Goal: Participate in discussion: Participate in discussion

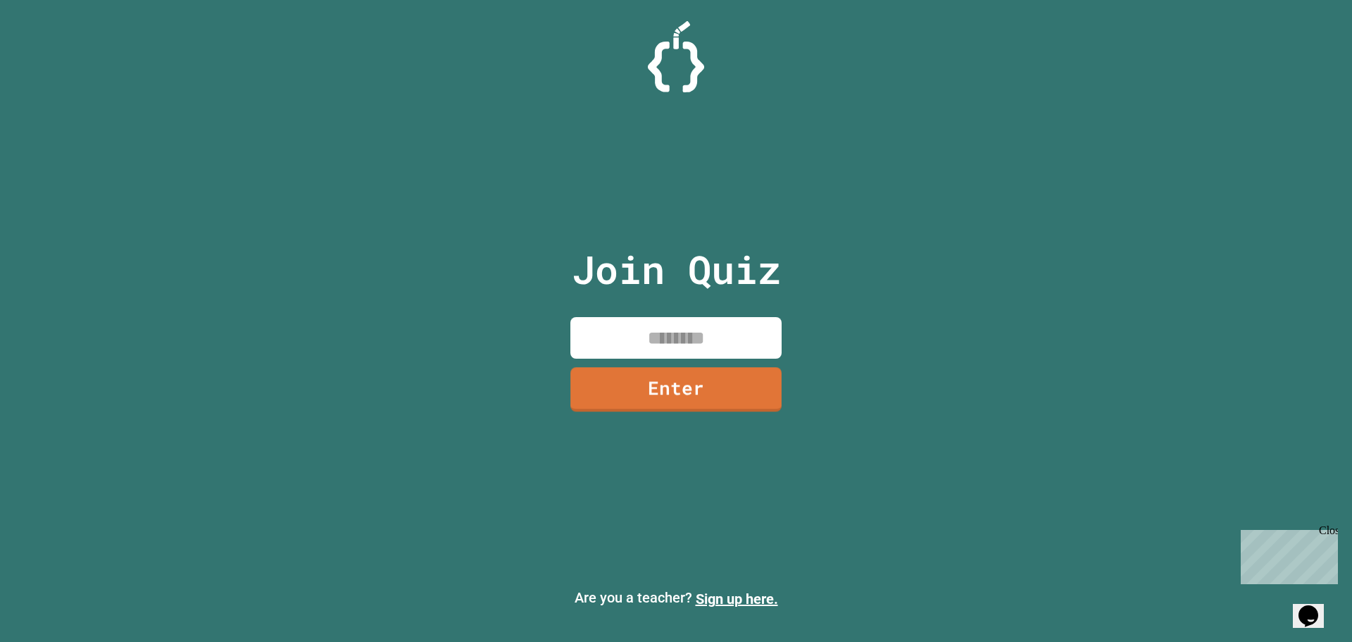
click at [701, 337] on input at bounding box center [675, 338] width 211 height 42
type input "********"
click at [764, 363] on div "Join Quiz ******** Enter" at bounding box center [676, 320] width 237 height 571
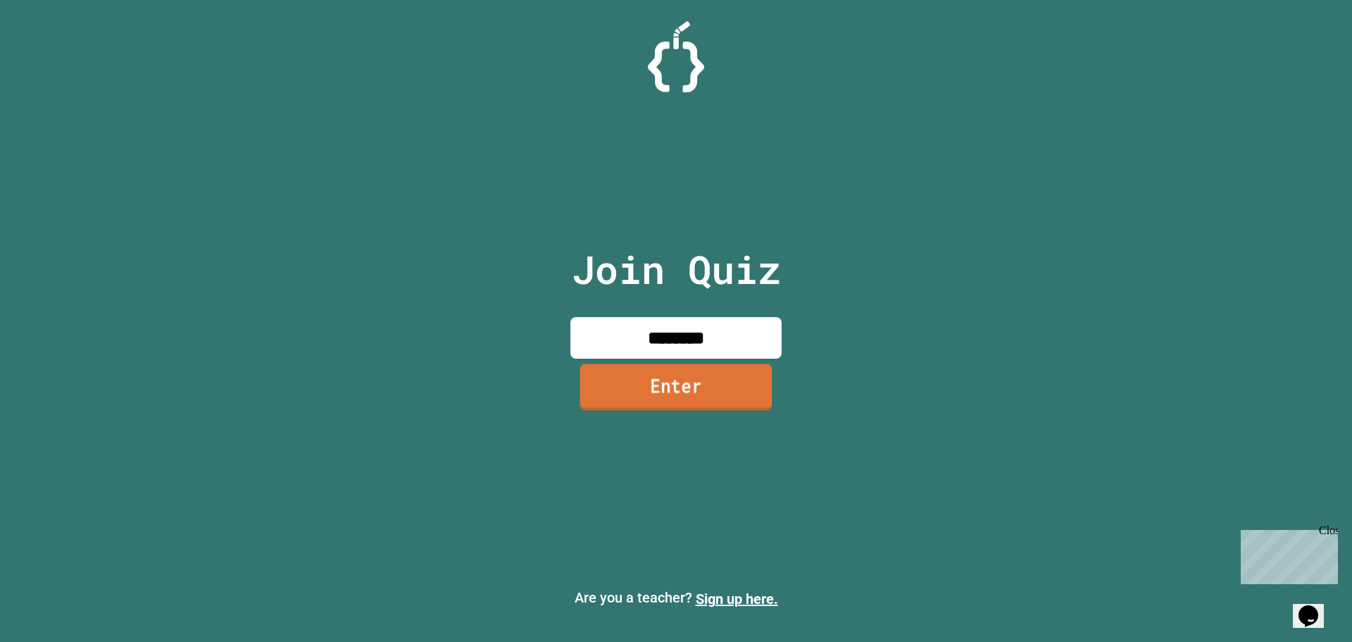
click at [720, 385] on link "Enter" at bounding box center [676, 386] width 192 height 46
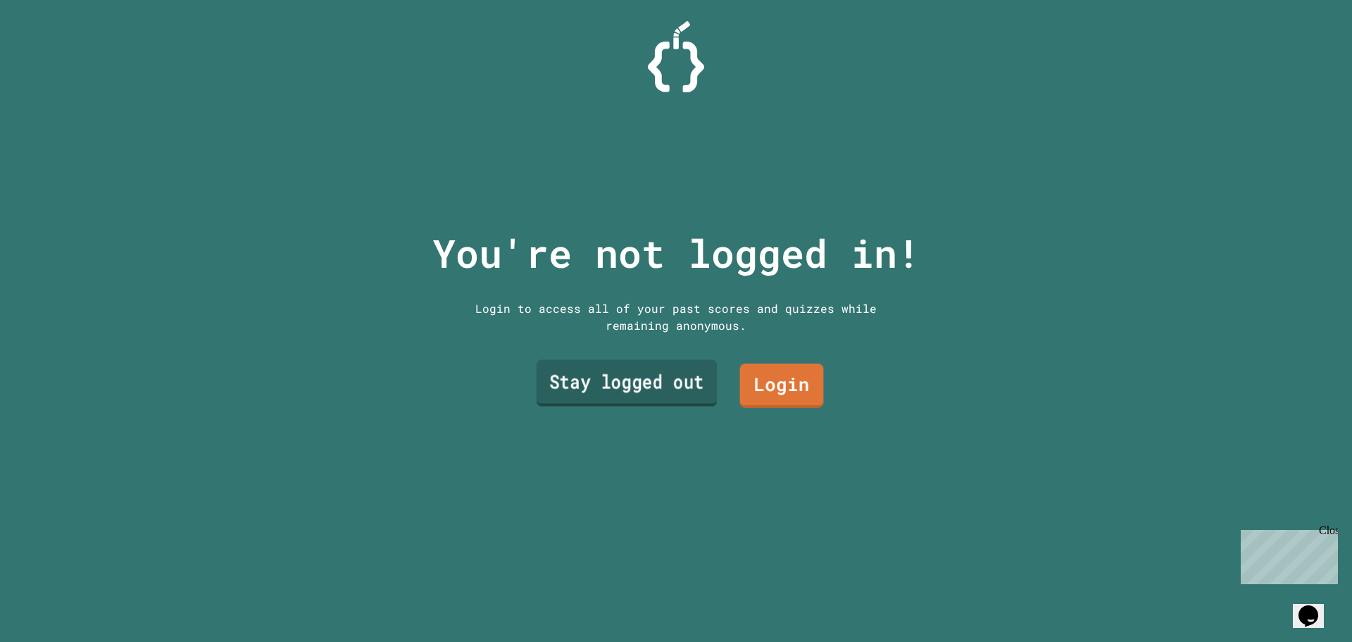
click at [659, 392] on link "Stay logged out" at bounding box center [627, 383] width 180 height 46
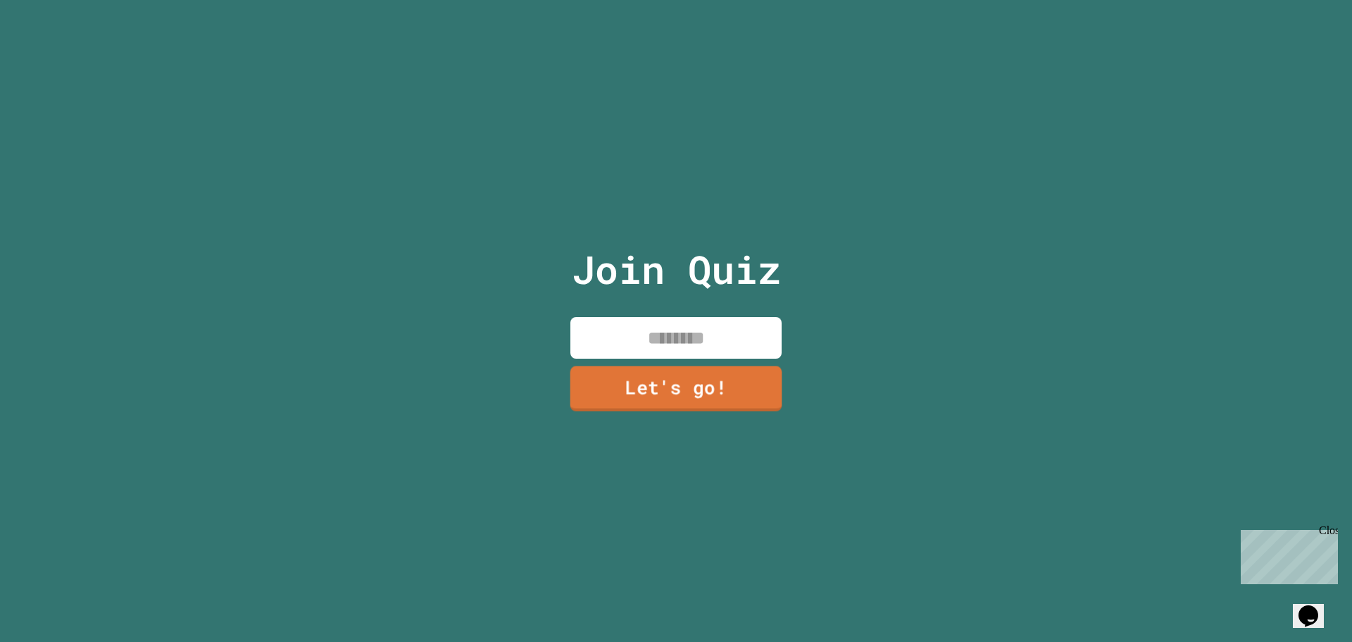
click at [650, 342] on input at bounding box center [675, 338] width 211 height 42
type input "*"
type input "******"
click at [627, 382] on link "Let's go!" at bounding box center [677, 386] width 194 height 46
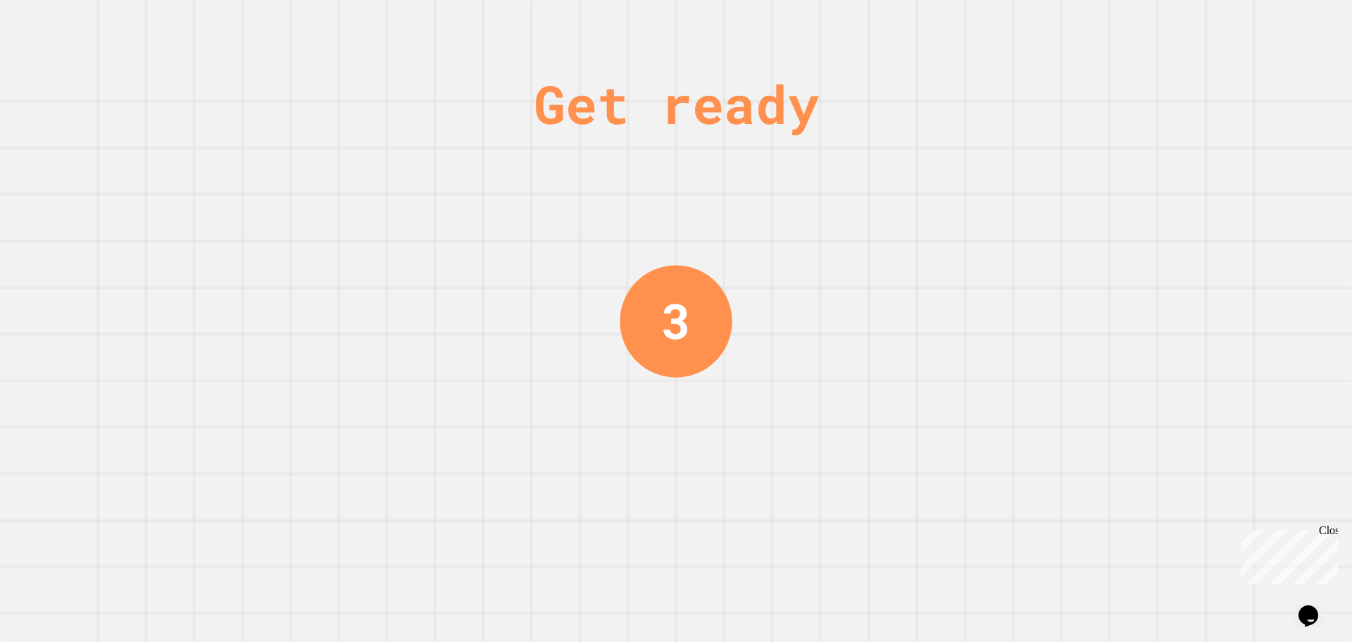
click at [584, 229] on div "Get ready 3" at bounding box center [676, 321] width 1352 height 642
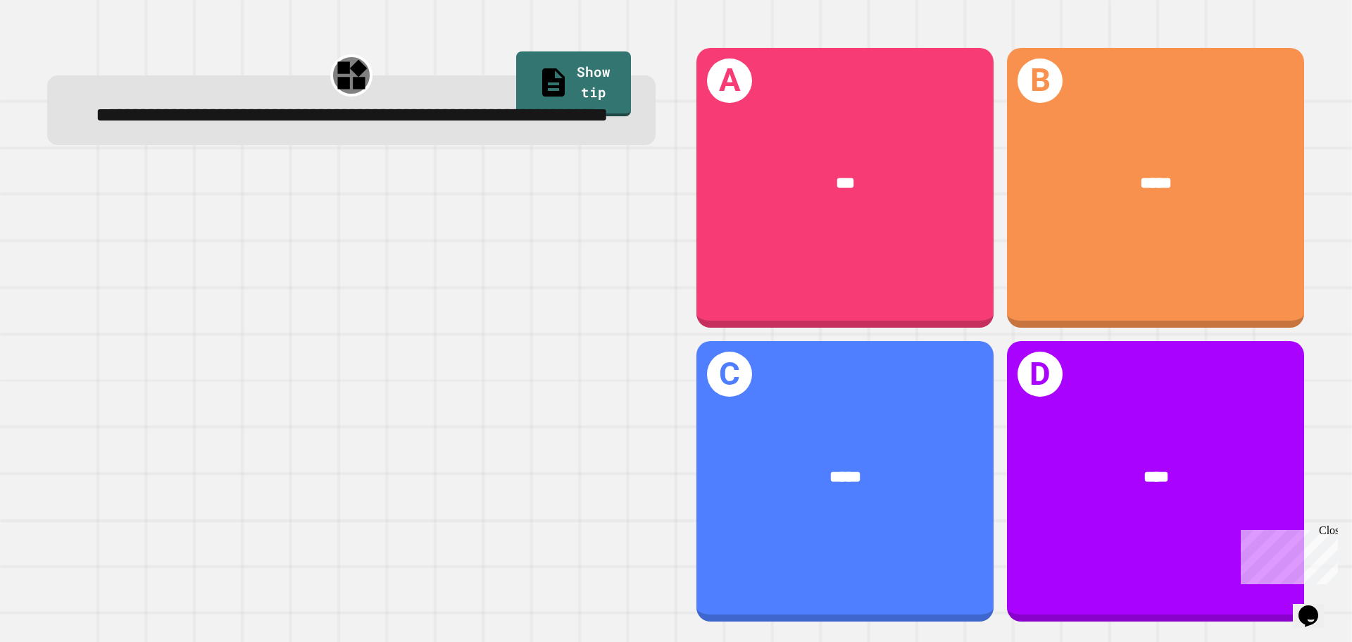
click at [478, 306] on div at bounding box center [351, 397] width 608 height 449
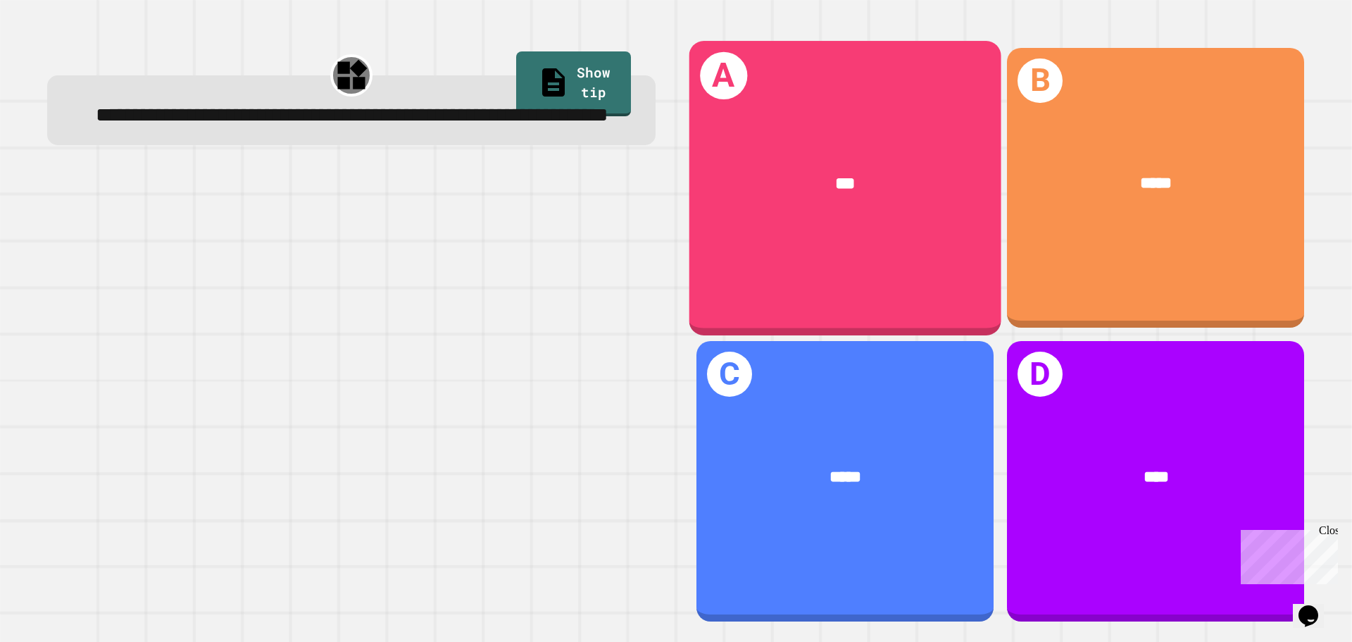
click at [842, 208] on div "***" at bounding box center [845, 184] width 312 height 94
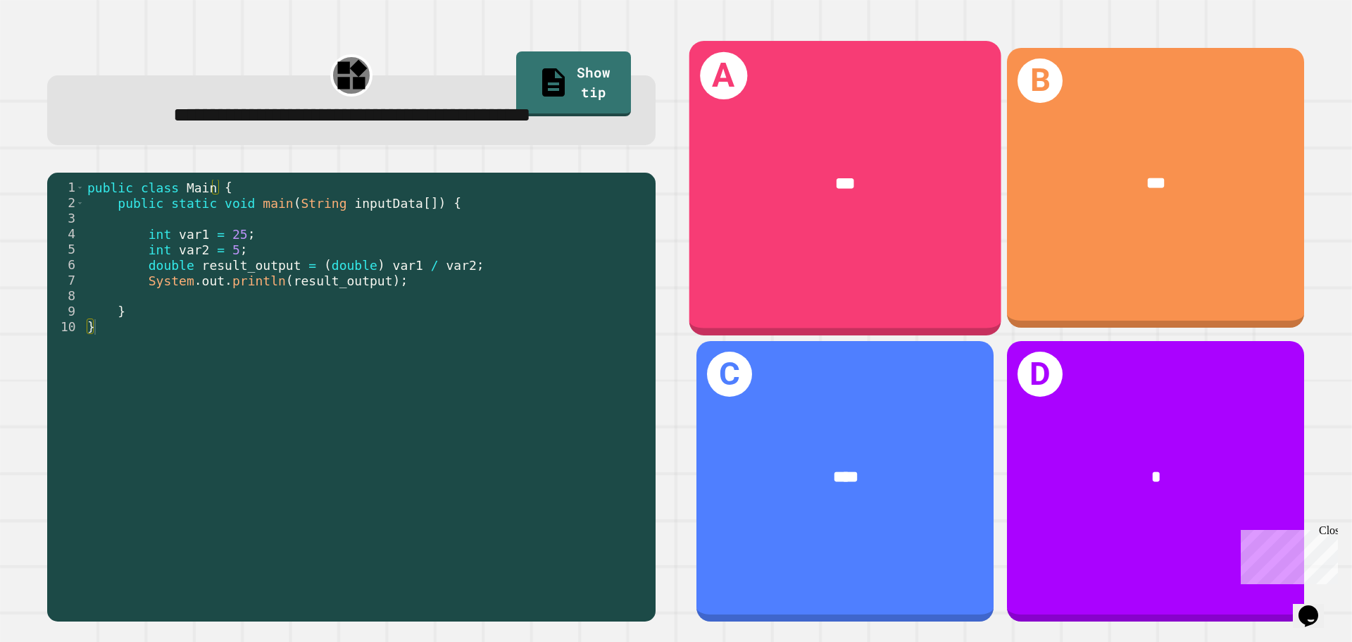
click at [861, 204] on div "***" at bounding box center [845, 184] width 312 height 94
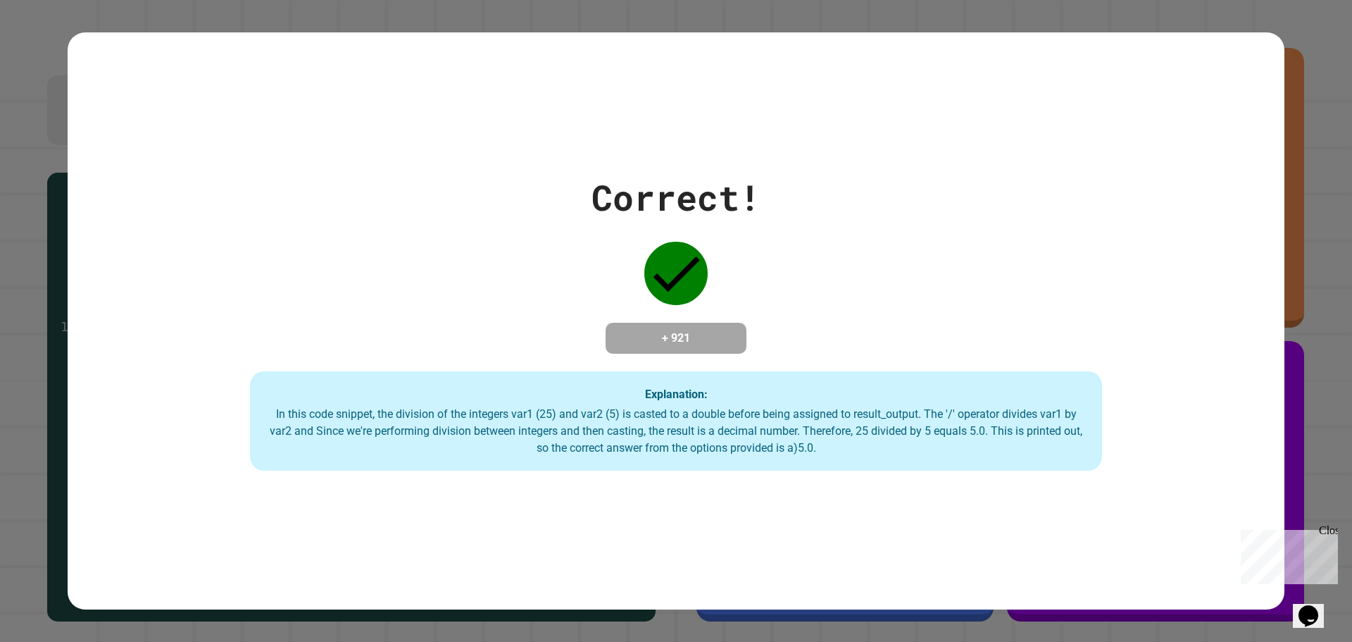
click at [478, 302] on div "Correct! + 921 Explanation: In this code snippet, the division of the integers …" at bounding box center [676, 321] width 1217 height 300
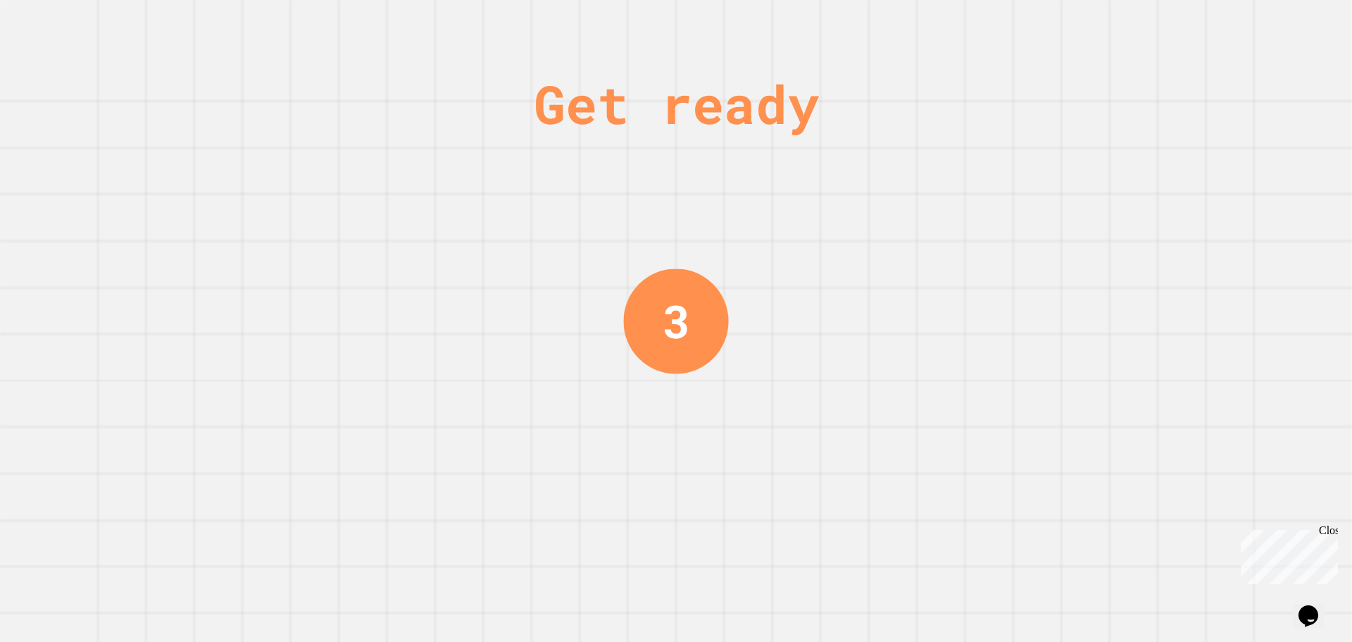
click at [928, 325] on div "Get ready 3" at bounding box center [676, 321] width 1352 height 642
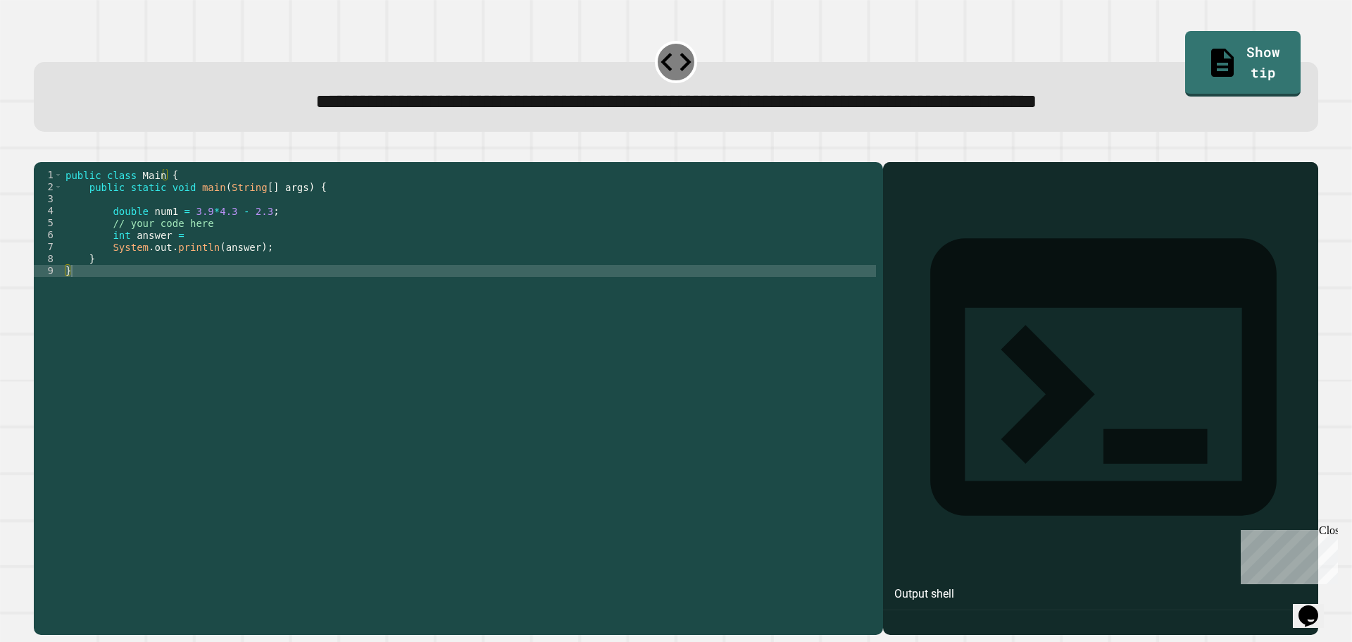
click at [301, 254] on div "public class Main { public static void main ( String [ ] args ) { double num1 =…" at bounding box center [469, 384] width 813 height 431
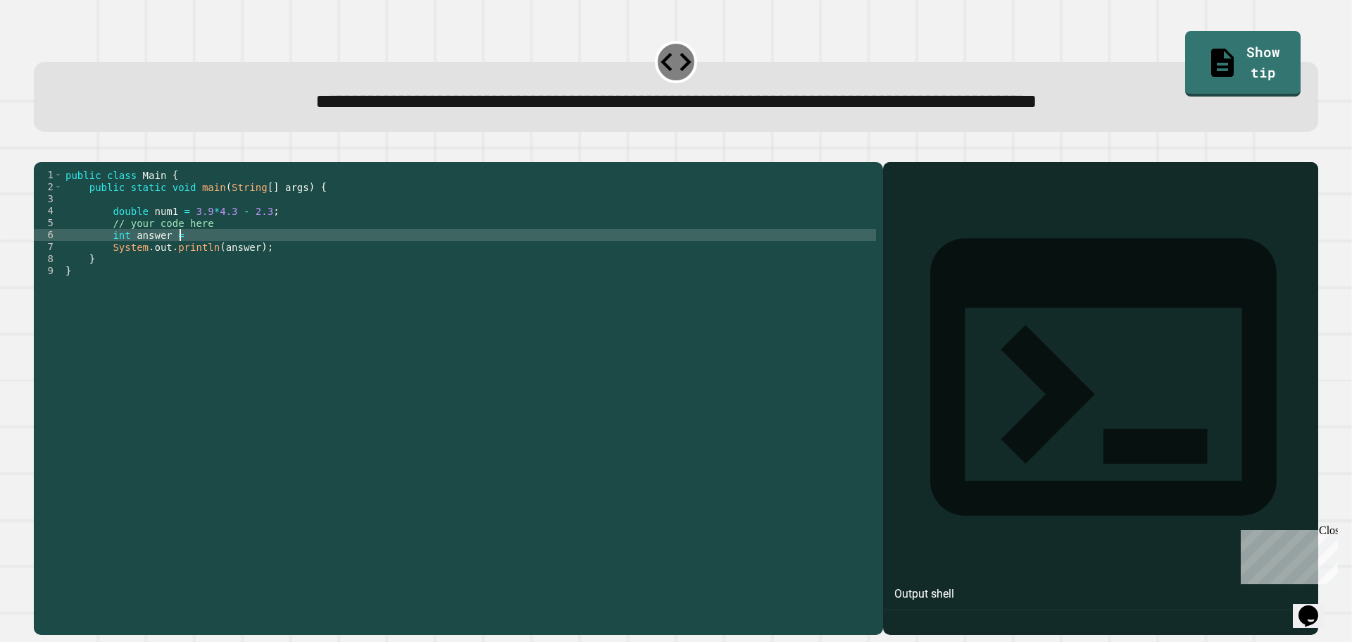
click at [296, 240] on div "public class Main { public static void main ( String [ ] args ) { double num1 =…" at bounding box center [469, 384] width 813 height 431
click at [276, 252] on div "public class Main { public static void main ( String [ ] args ) { double num1 =…" at bounding box center [469, 384] width 813 height 431
click at [273, 241] on div "public class Main { public static void main ( String [ ] args ) { double num1 =…" at bounding box center [469, 384] width 813 height 431
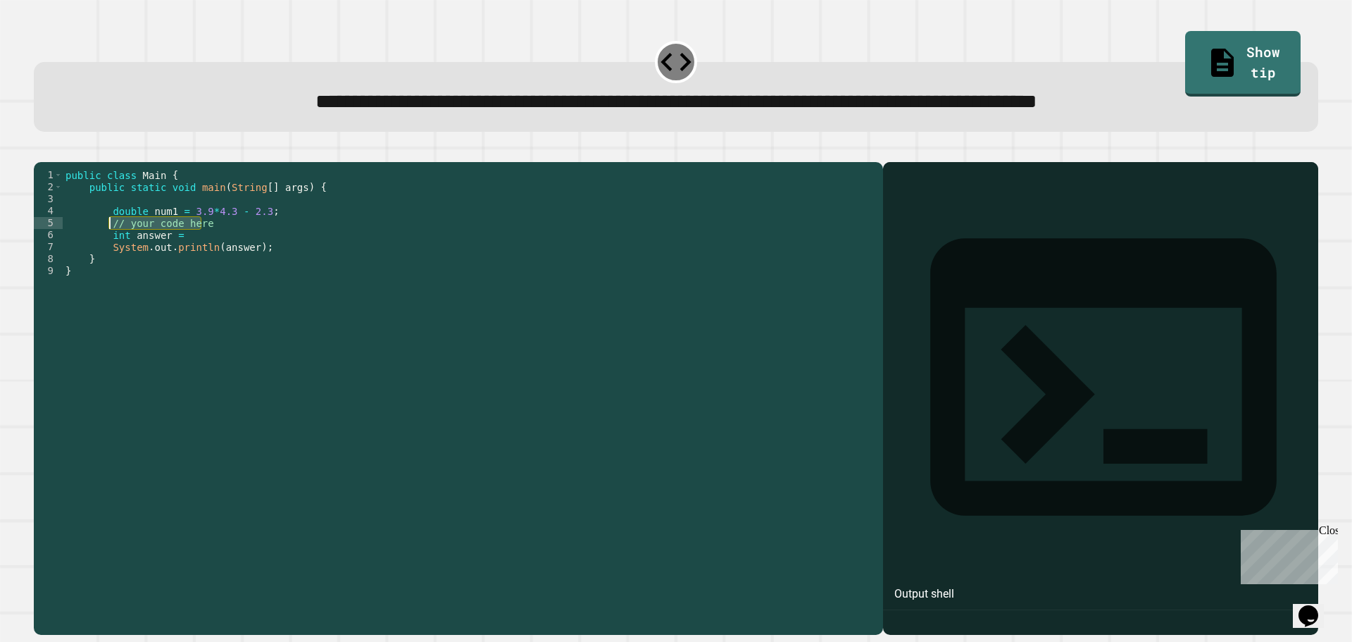
drag, startPoint x: 245, startPoint y: 240, endPoint x: 110, endPoint y: 246, distance: 135.3
click at [110, 246] on div "public class Main { public static void main ( String [ ] args ) { double num1 =…" at bounding box center [469, 384] width 813 height 431
type textarea "**********"
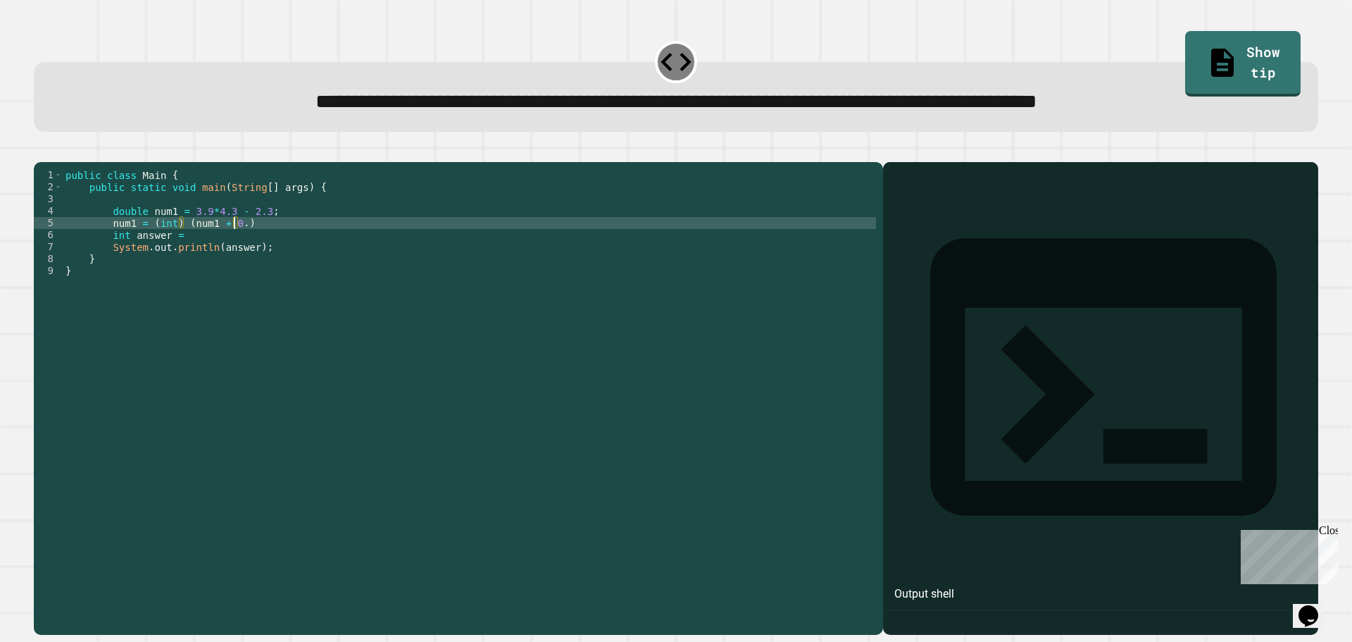
scroll to position [0, 12]
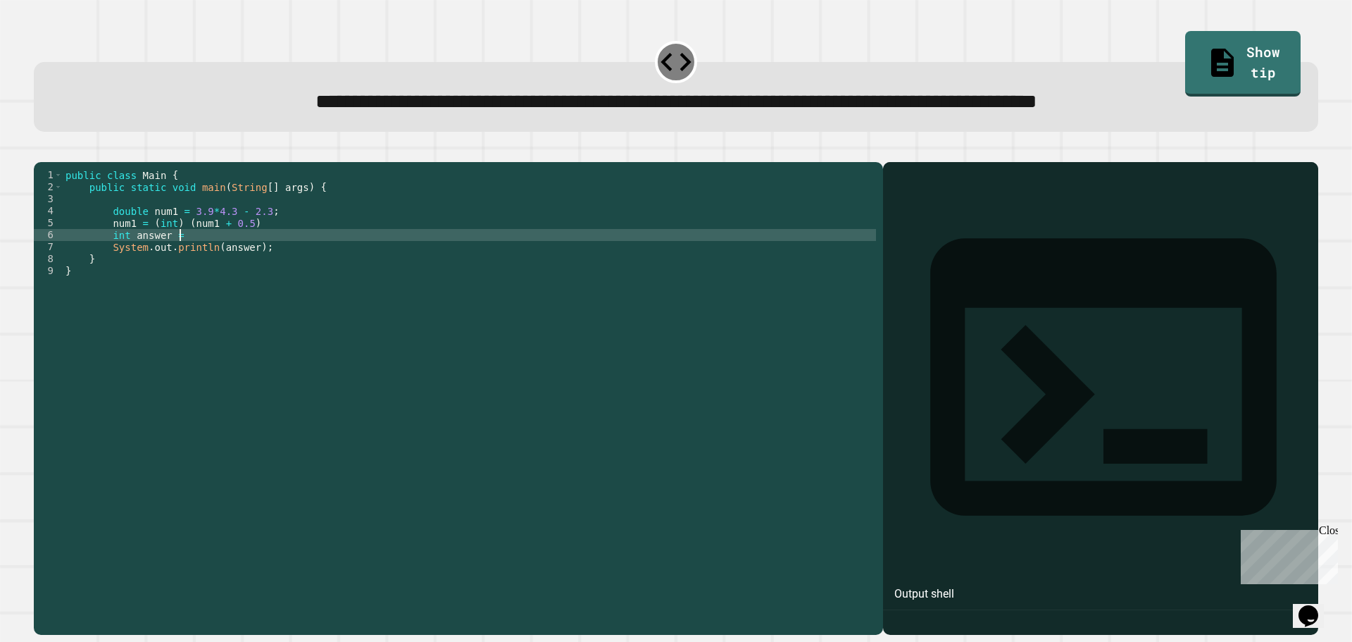
click at [187, 254] on div "public class Main { public static void main ( String [ ] args ) { double num1 =…" at bounding box center [469, 384] width 813 height 431
click at [276, 241] on div "public class Main { public static void main ( String [ ] args ) { double num1 =…" at bounding box center [469, 384] width 813 height 431
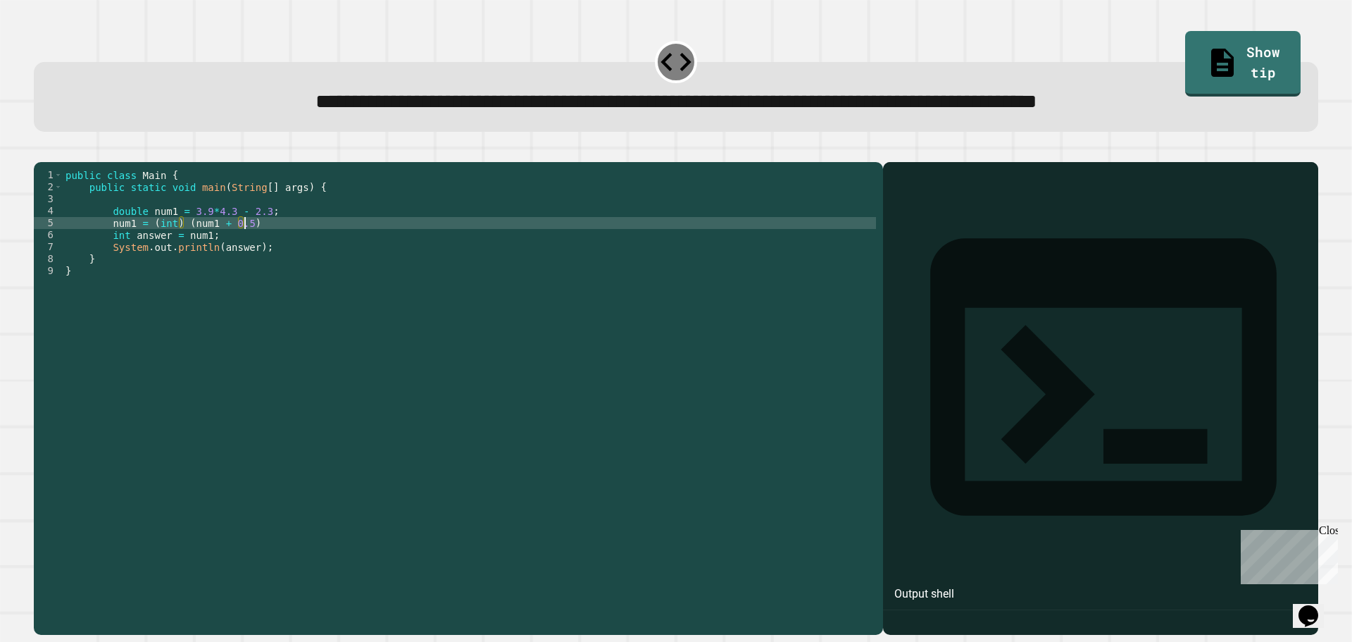
scroll to position [0, 12]
click at [950, 229] on div at bounding box center [1100, 419] width 421 height 432
click at [1140, 472] on div at bounding box center [1100, 419] width 421 height 432
click at [41, 151] on icon "button" at bounding box center [41, 151] width 0 height 0
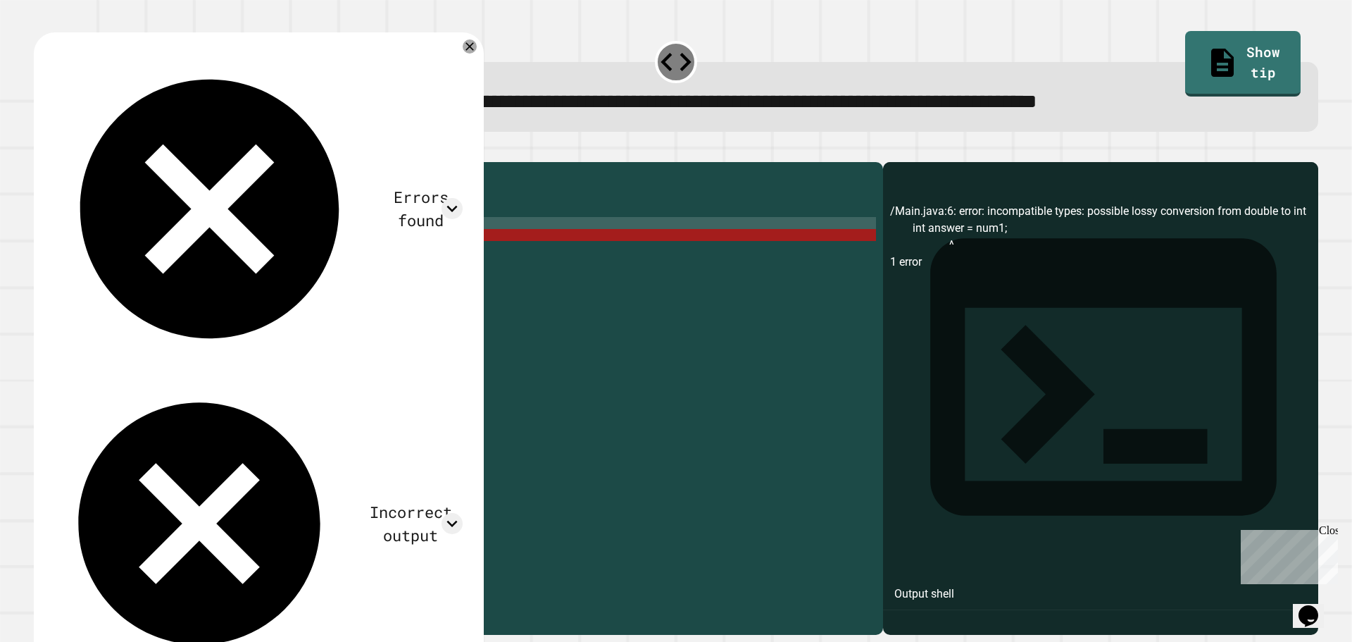
click at [179, 244] on div "public class Main { public static void main ( String [ ] args ) { double num1 =…" at bounding box center [469, 384] width 813 height 431
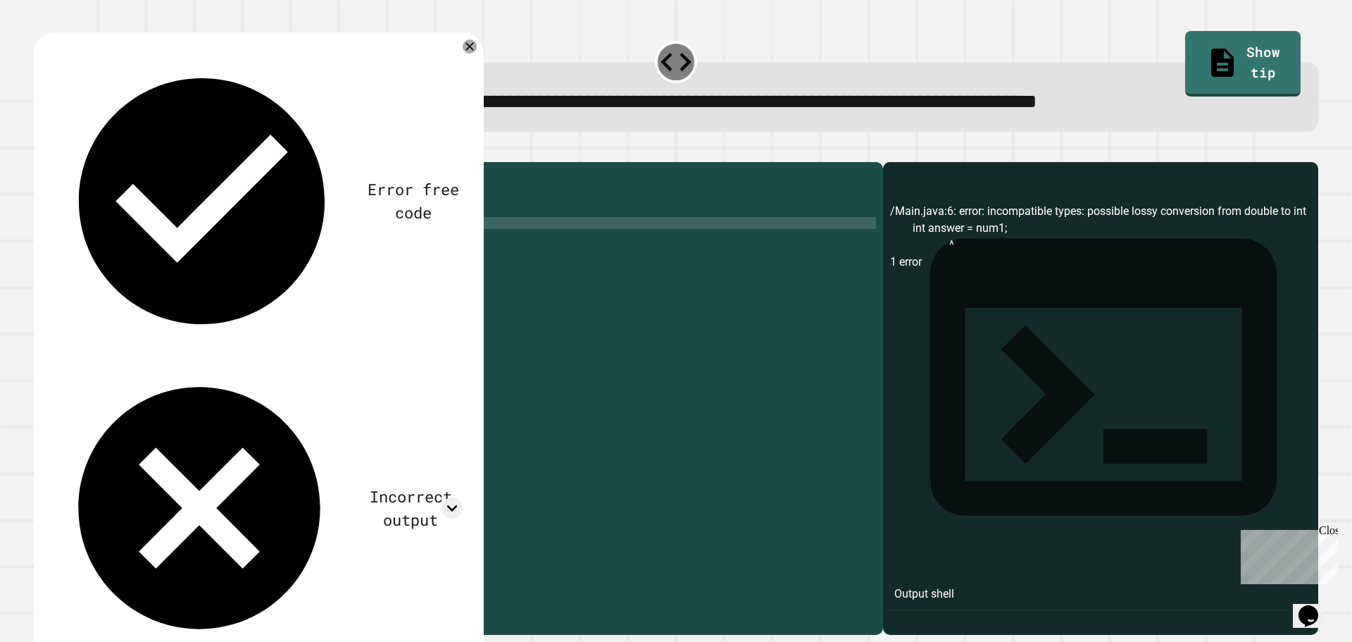
click at [41, 151] on button "button" at bounding box center [41, 151] width 0 height 0
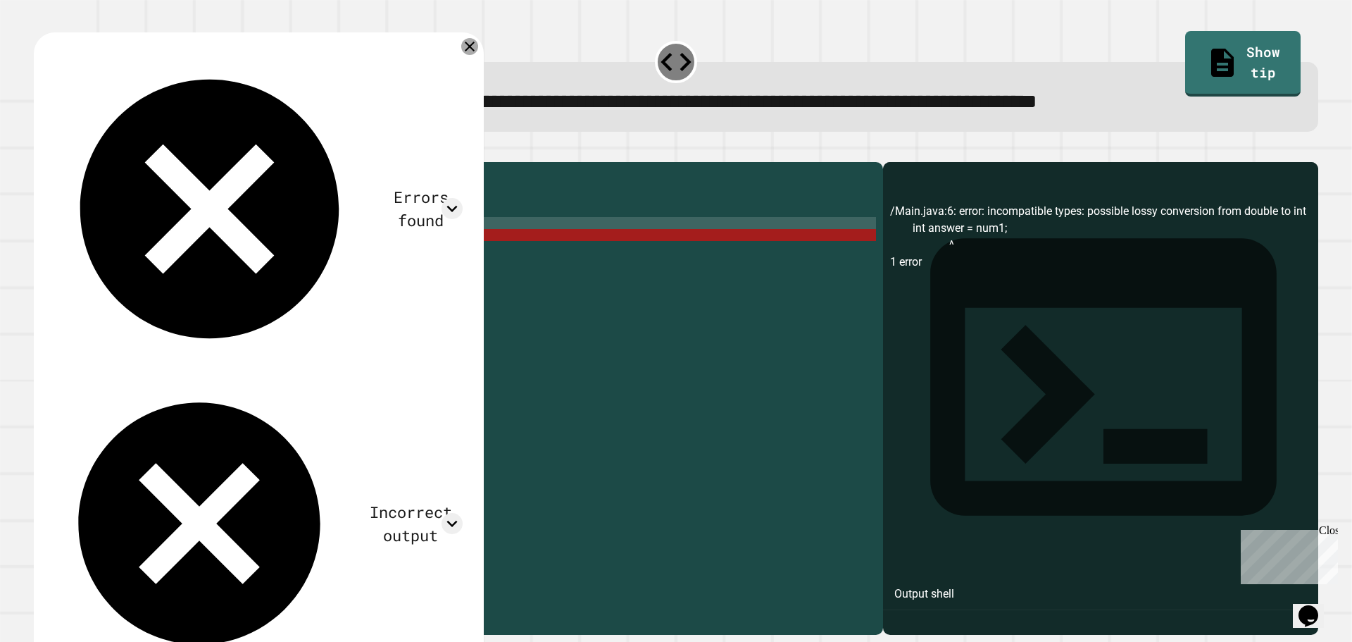
click at [470, 50] on icon at bounding box center [470, 47] width 10 height 10
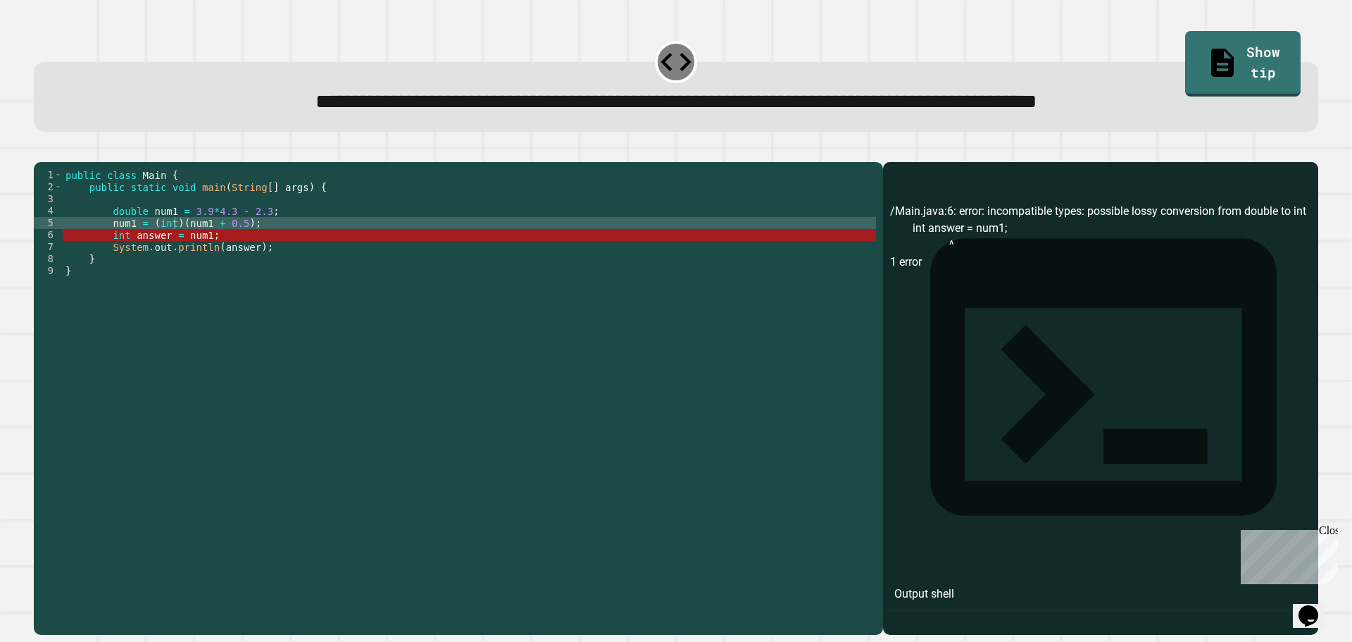
click at [41, 151] on button "button" at bounding box center [41, 151] width 0 height 0
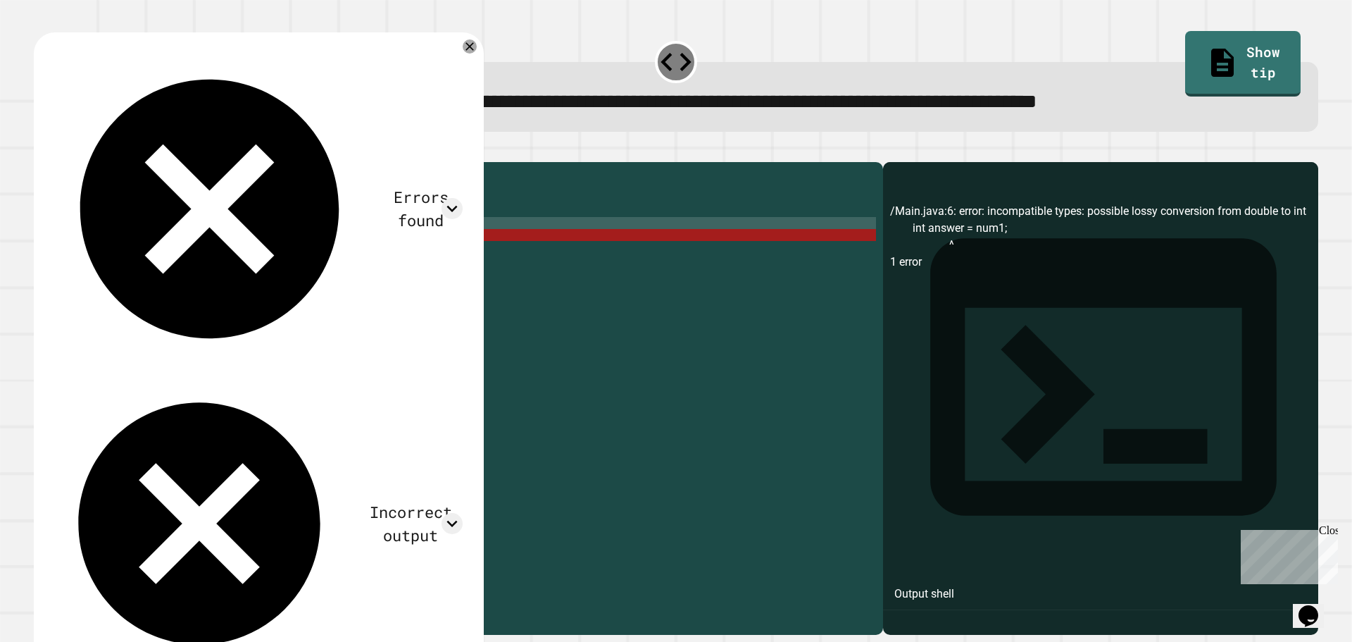
click at [175, 240] on div "public class Main { public static void main ( String [ ] args ) { double num1 =…" at bounding box center [469, 384] width 813 height 431
click at [182, 242] on div "public class Main { public static void main ( String [ ] args ) { double num1 =…" at bounding box center [469, 384] width 813 height 431
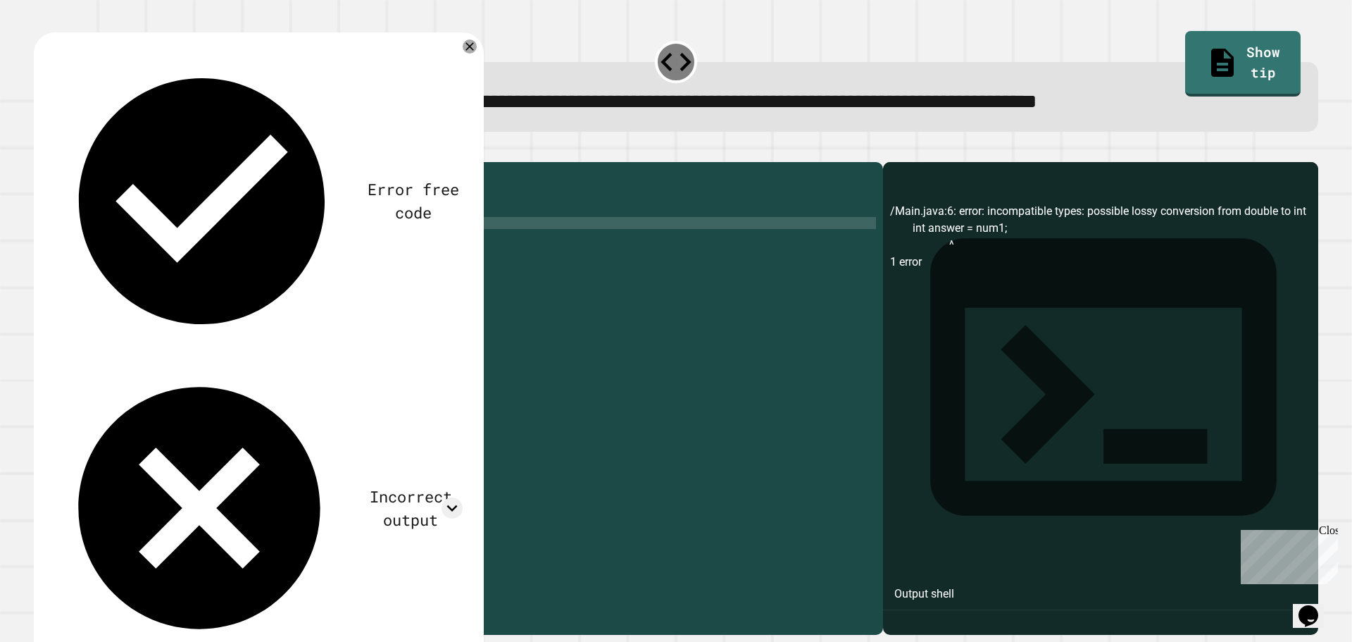
scroll to position [0, 8]
click at [241, 246] on div "public class Main { public static void main ( String [ ] args ) { double num1 =…" at bounding box center [469, 384] width 813 height 431
click at [41, 151] on button "button" at bounding box center [41, 151] width 0 height 0
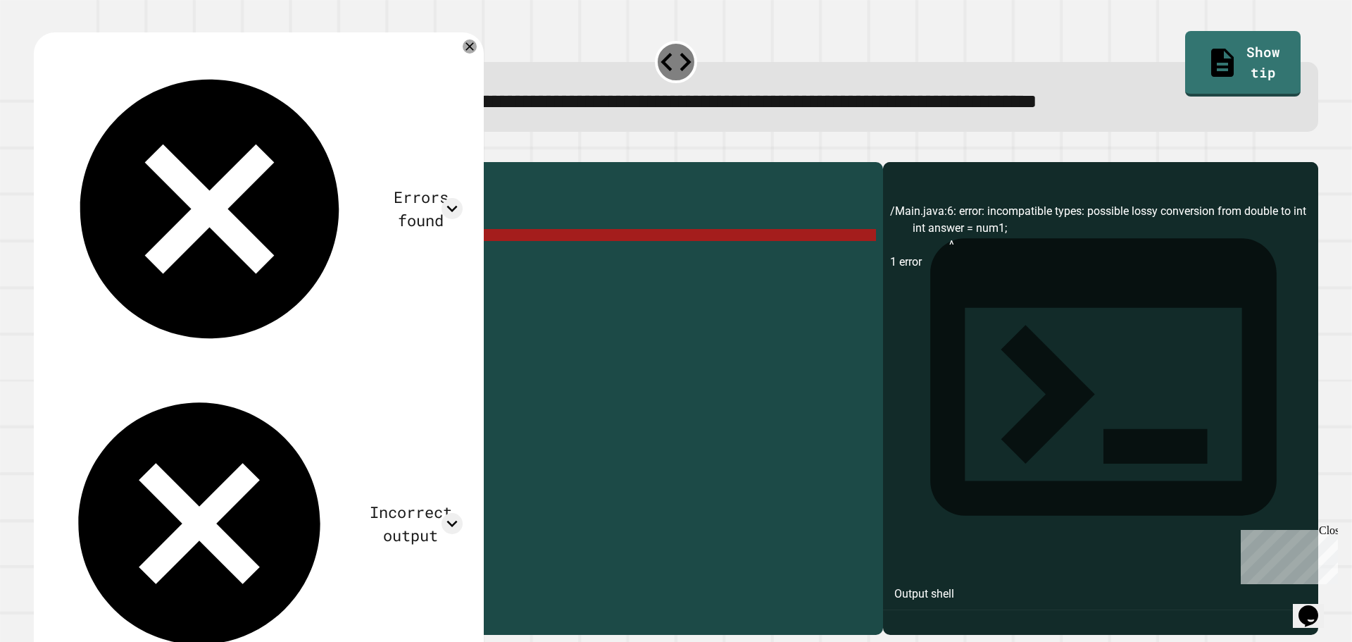
drag, startPoint x: 246, startPoint y: 272, endPoint x: 213, endPoint y: 270, distance: 33.2
click at [213, 270] on div "public class Main { public static void main ( String [ ] args ) { double num1 =…" at bounding box center [469, 384] width 813 height 431
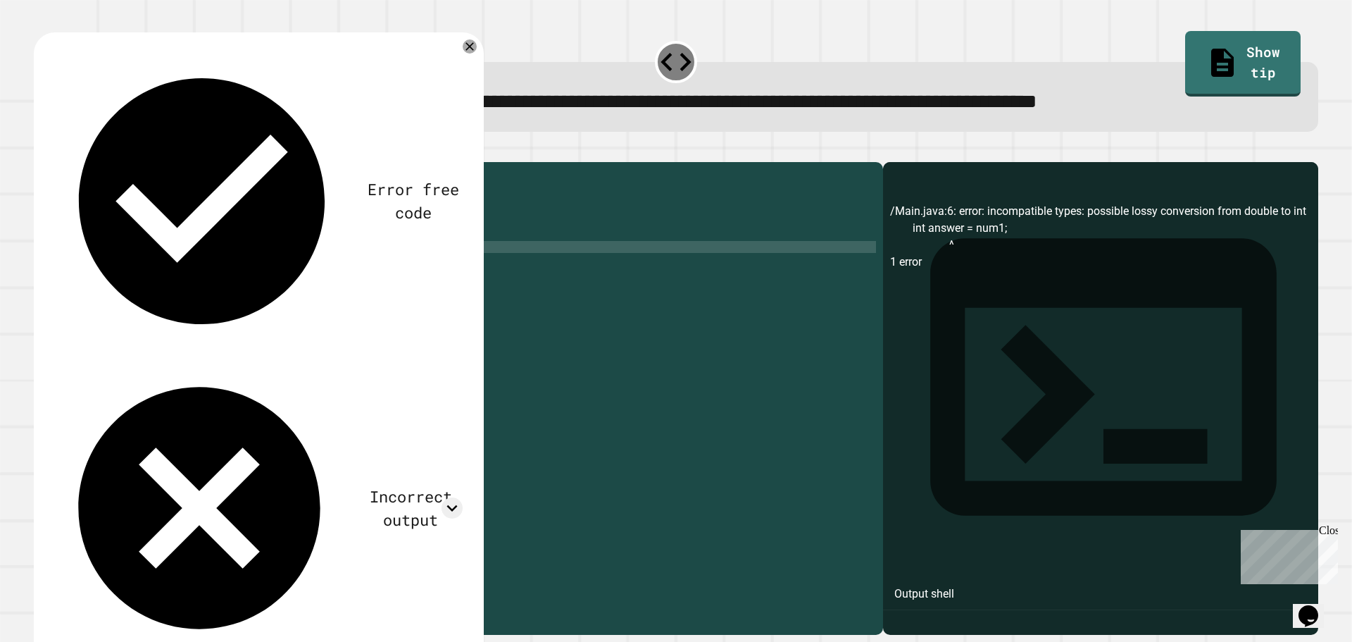
scroll to position [0, 12]
drag, startPoint x: 187, startPoint y: 259, endPoint x: 110, endPoint y: 258, distance: 76.8
click at [110, 258] on div "public class Main { public static void main ( String [ ] args ) { double num1 =…" at bounding box center [469, 384] width 813 height 431
type textarea "**********"
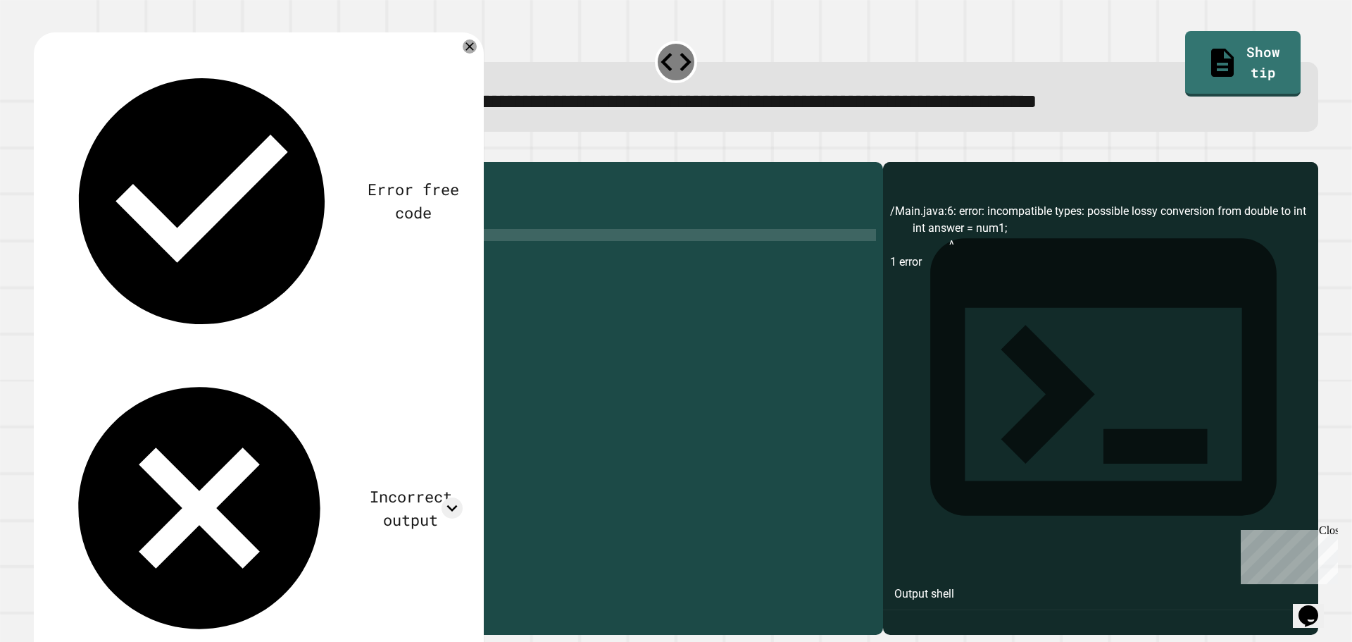
click at [41, 151] on icon "button" at bounding box center [41, 151] width 0 height 0
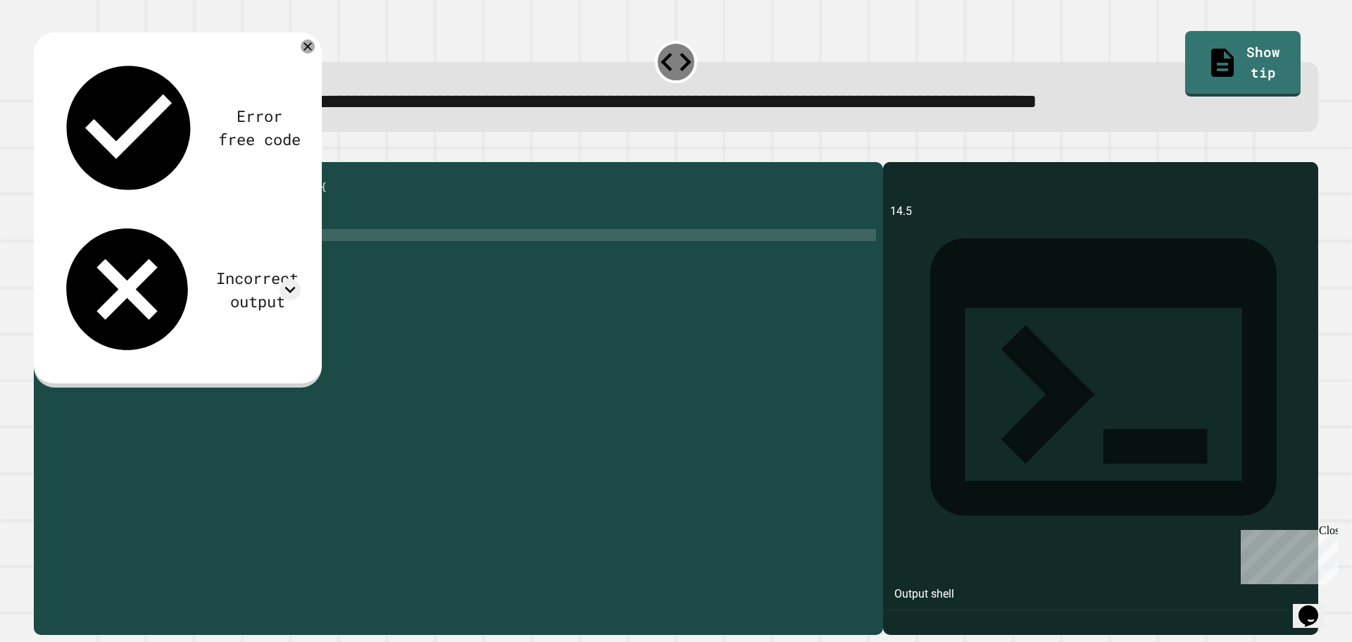
click at [90, 151] on icon "button" at bounding box center [90, 151] width 0 height 0
click at [104, 163] on icon "button" at bounding box center [98, 159] width 12 height 12
click at [90, 151] on button "button" at bounding box center [90, 151] width 0 height 0
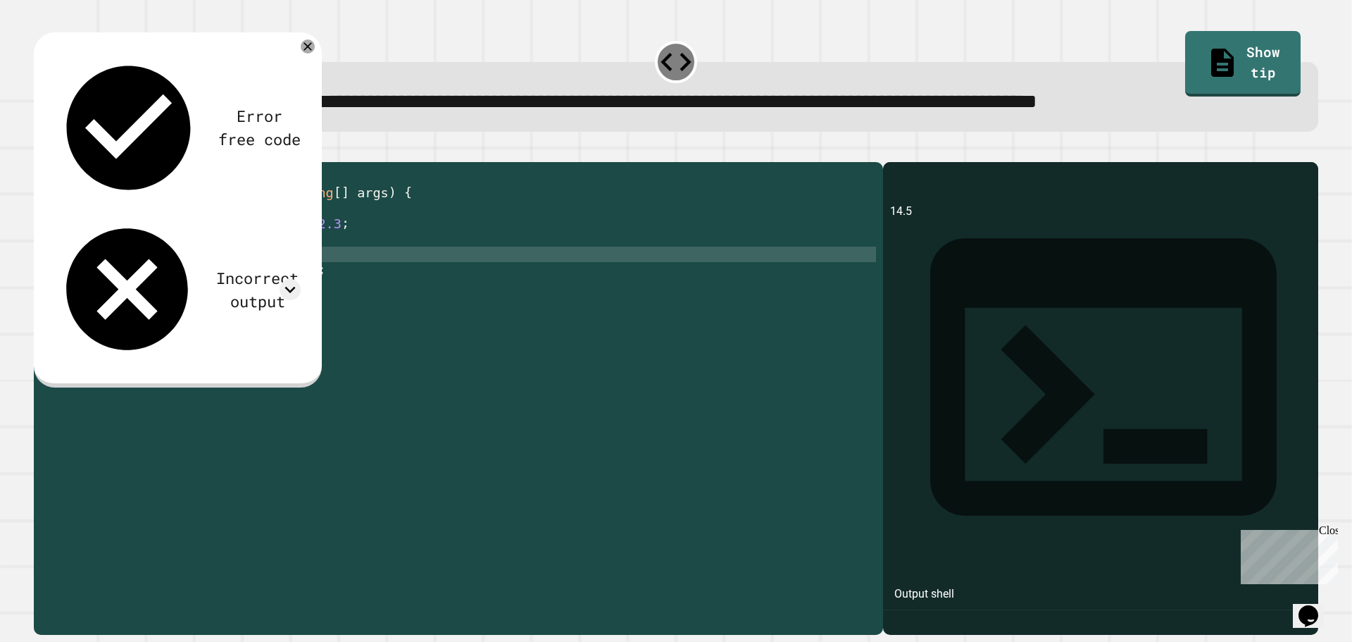
click at [90, 151] on button "button" at bounding box center [90, 151] width 0 height 0
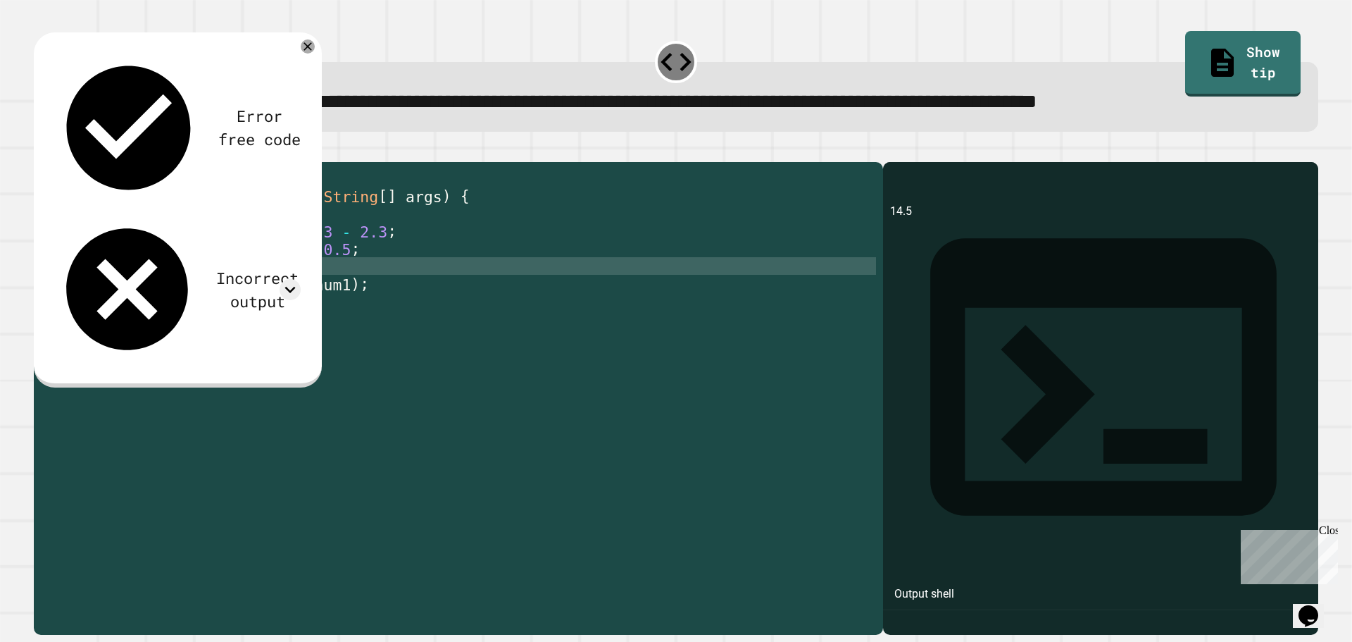
click at [107, 159] on icon "button" at bounding box center [101, 159] width 12 height 12
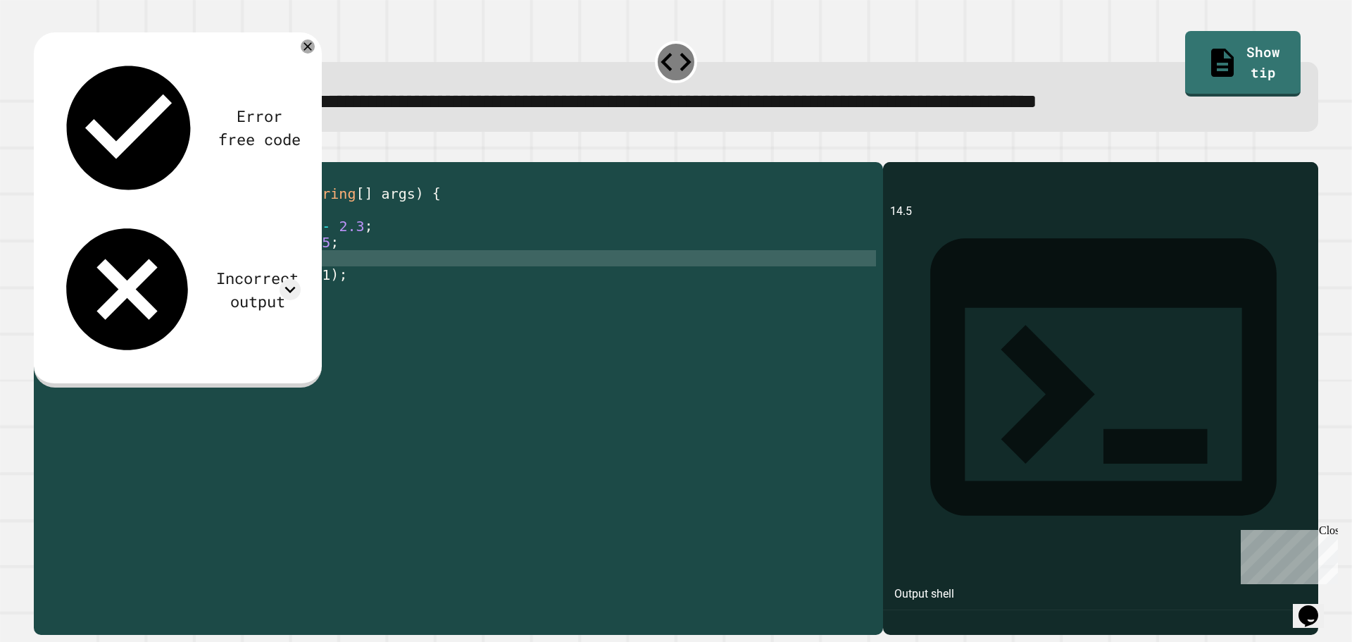
click at [107, 159] on icon "button" at bounding box center [101, 159] width 12 height 12
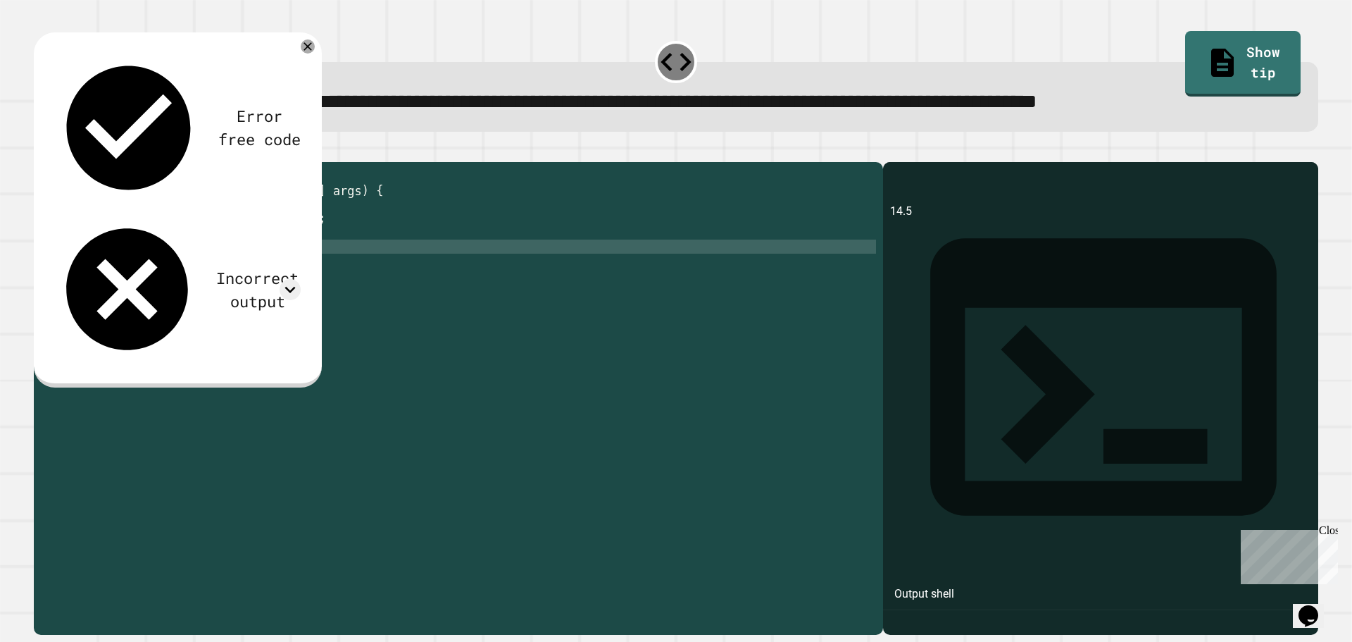
click at [218, 257] on div "public class Main { public static void main ( String [ ] args ) { double num1 =…" at bounding box center [469, 422] width 813 height 507
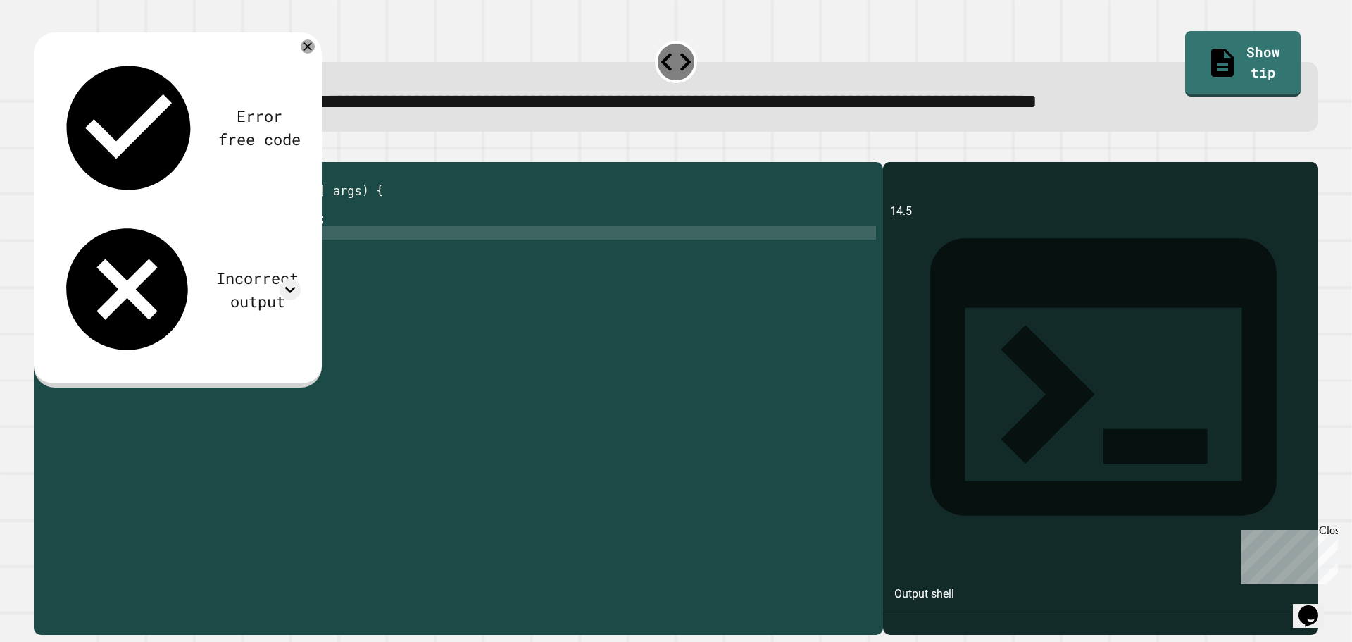
click at [263, 270] on div "public class Main { public static void main ( String [ ] args ) { double num1 =…" at bounding box center [469, 422] width 813 height 507
drag, startPoint x: 142, startPoint y: 266, endPoint x: 35, endPoint y: 268, distance: 107.1
click at [35, 268] on div "1 2 3 4 5 6 7 8 9 public class Main { public static void main ( String [ ] args…" at bounding box center [455, 408] width 842 height 479
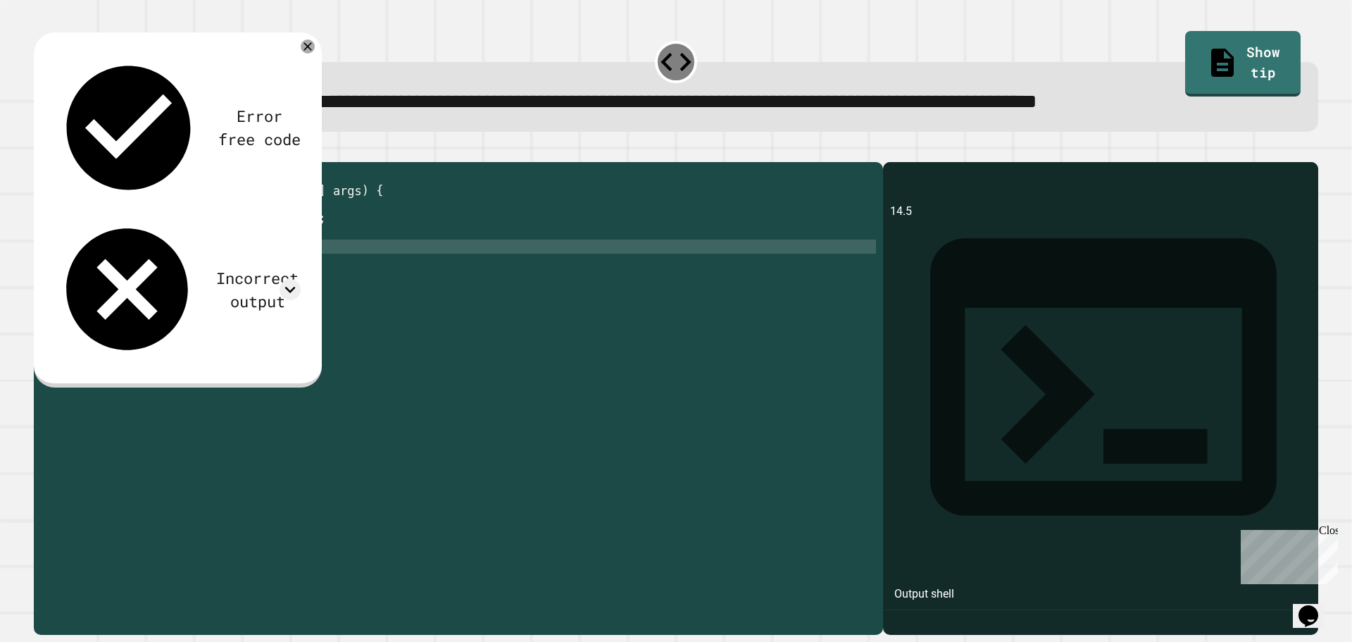
type textarea "**********"
click at [69, 151] on icon "button" at bounding box center [69, 151] width 0 height 0
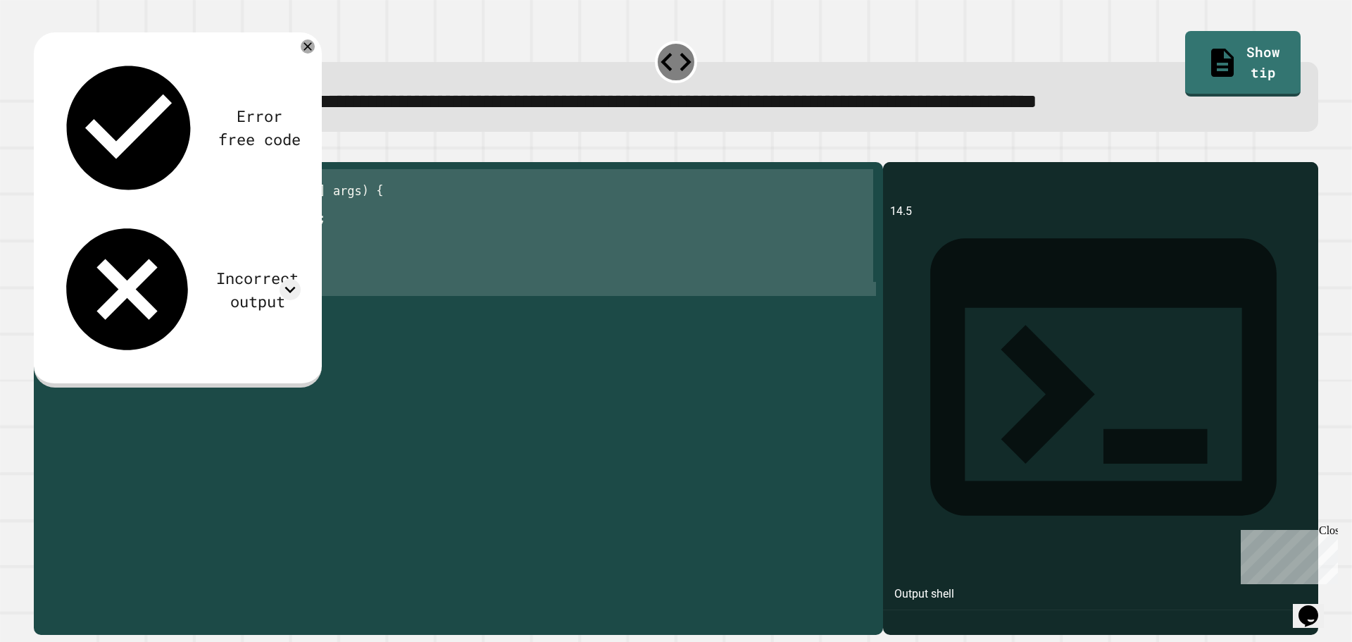
click at [247, 249] on div "public class Main { public static void main ( String [ ] args ) { double num1 =…" at bounding box center [469, 408] width 813 height 479
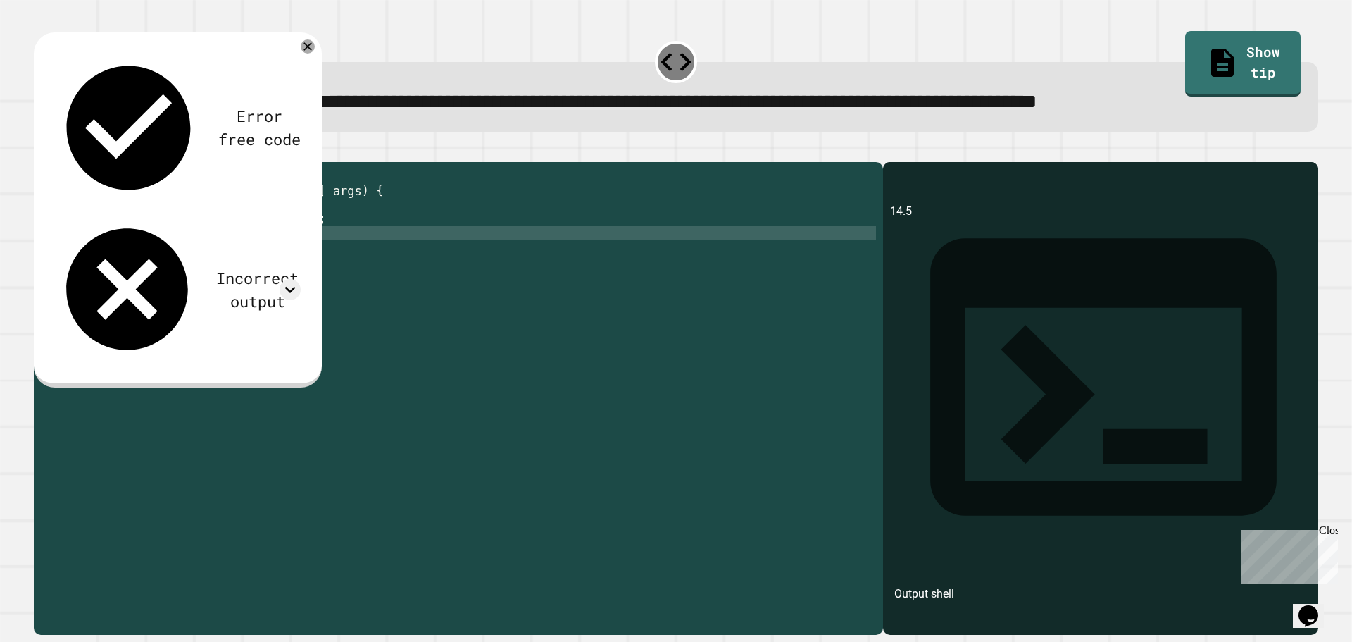
click at [243, 256] on div "public class Main { public static void main ( String [ ] args ) { double num1 =…" at bounding box center [469, 422] width 813 height 507
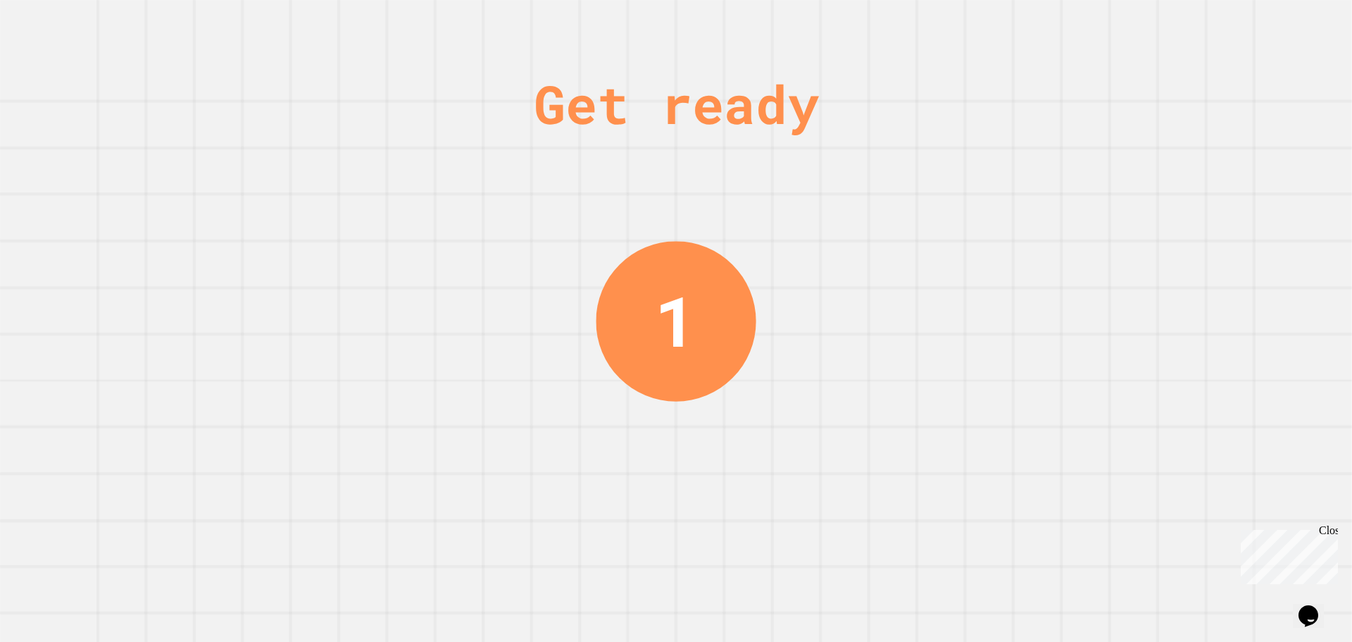
click at [461, 255] on div "Get ready 1" at bounding box center [676, 321] width 1352 height 642
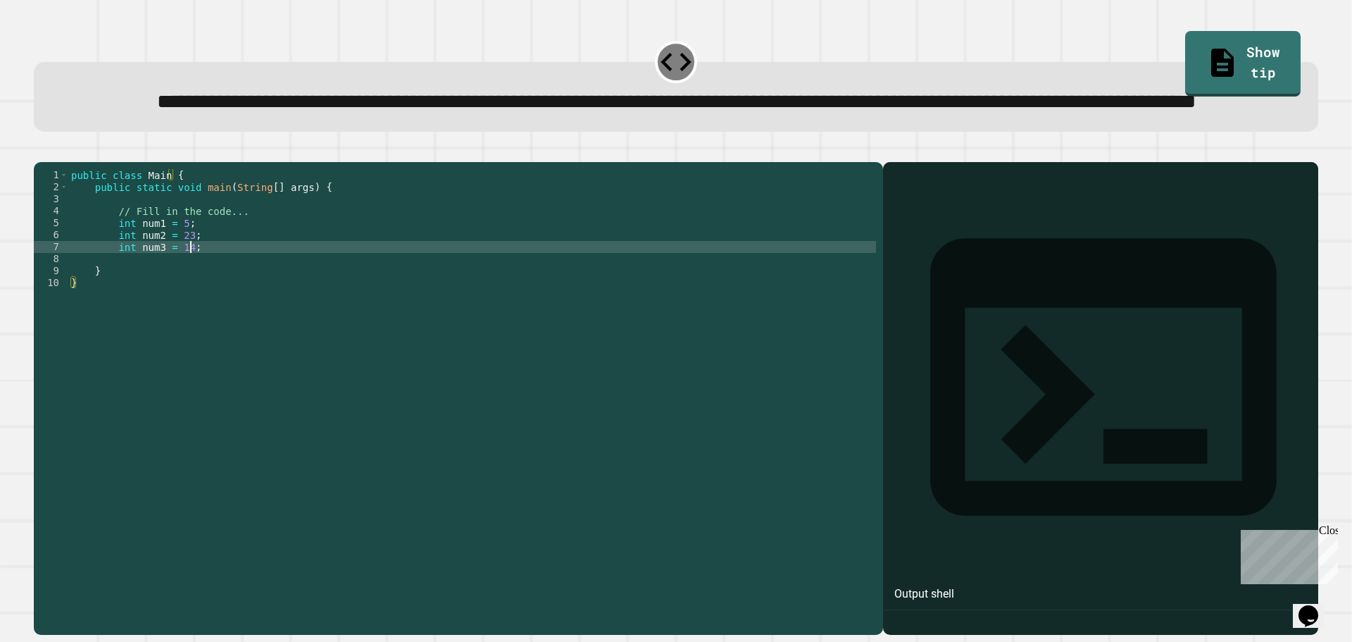
click at [383, 300] on div "public class Main { public static void main ( String [ ] args ) { // Fill in th…" at bounding box center [472, 366] width 808 height 395
click at [385, 306] on div "public class Main { public static void main ( String [ ] args ) { // Fill in th…" at bounding box center [472, 366] width 808 height 395
click at [388, 316] on div "public class Main { public static void main ( String [ ] args ) { // Fill in th…" at bounding box center [472, 366] width 808 height 395
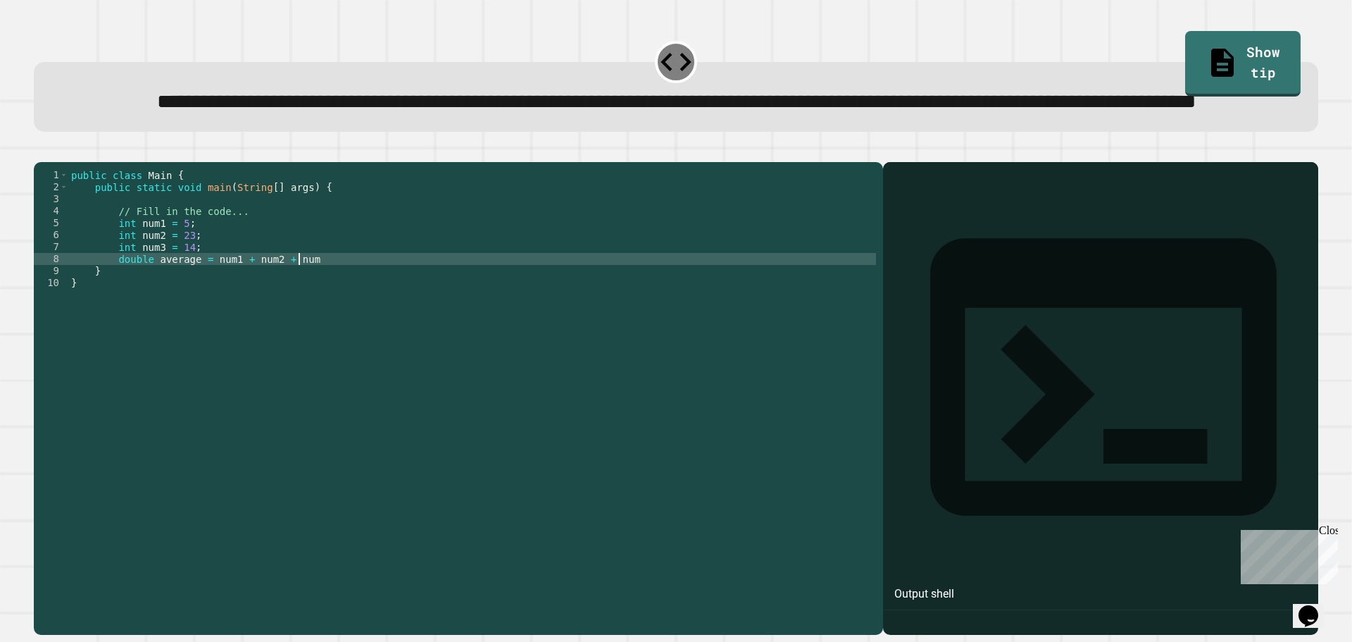
scroll to position [0, 15]
type textarea "**********"
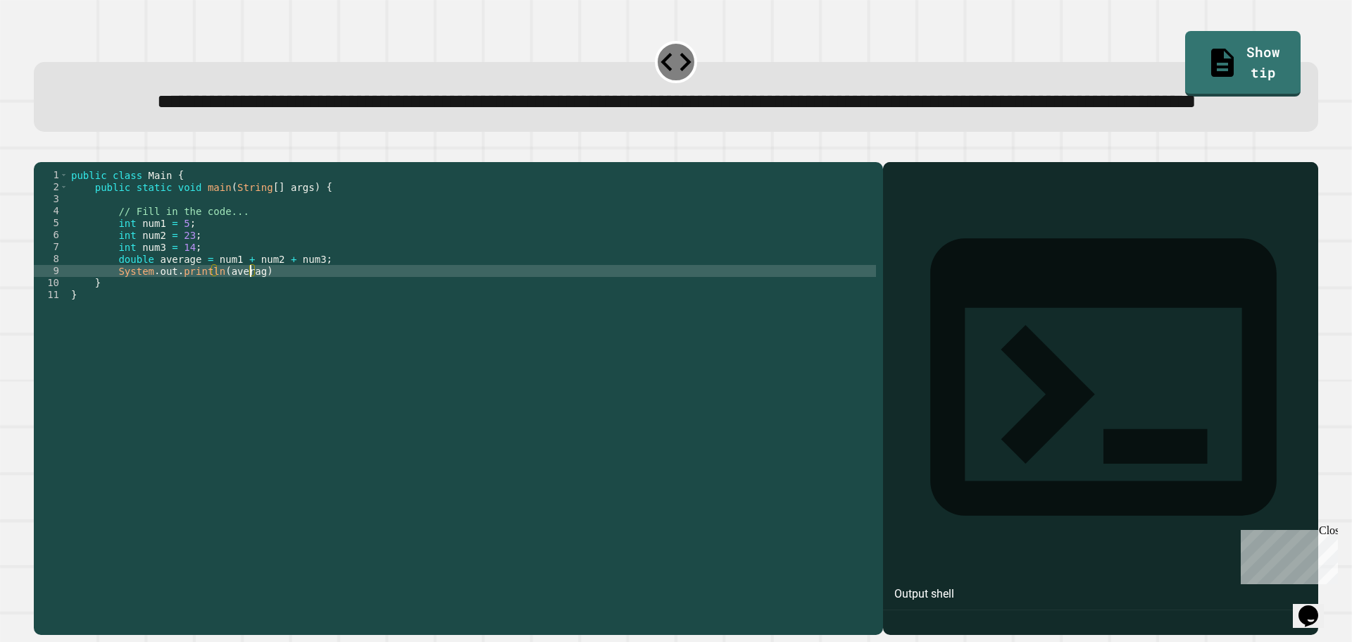
scroll to position [0, 13]
click at [41, 151] on icon "button" at bounding box center [41, 151] width 0 height 0
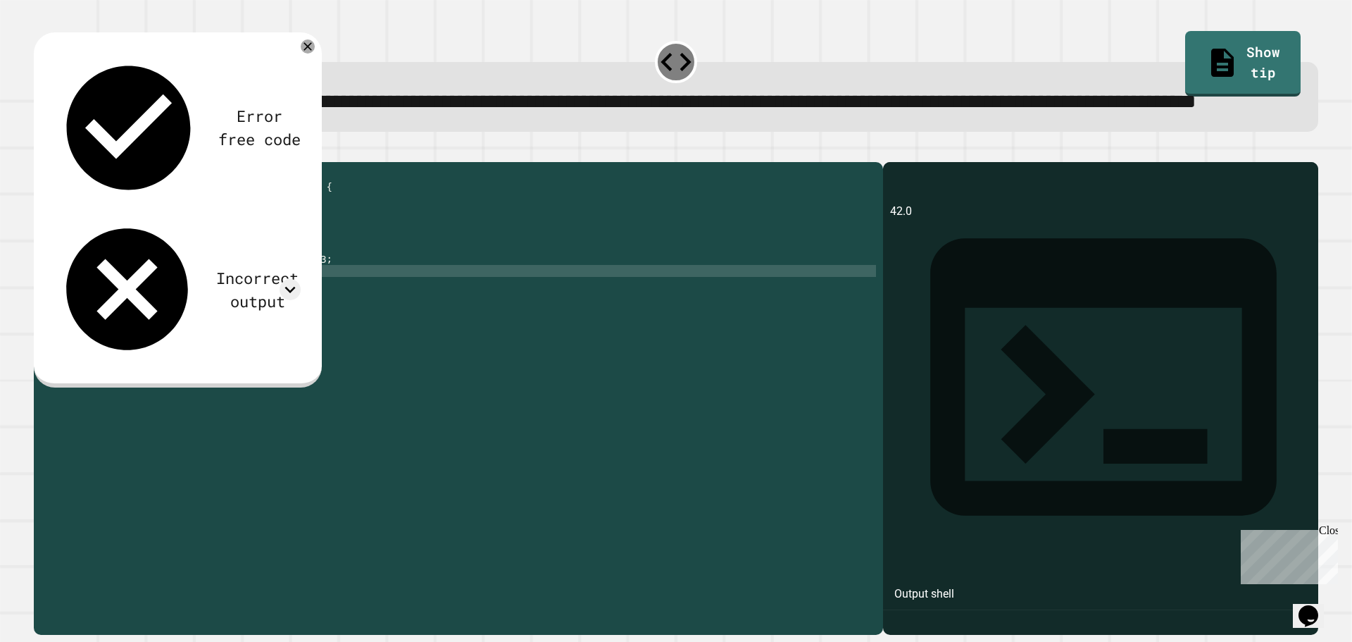
click at [288, 216] on div "Incorrect output" at bounding box center [177, 289] width 246 height 146
click at [289, 279] on icon at bounding box center [290, 289] width 21 height 21
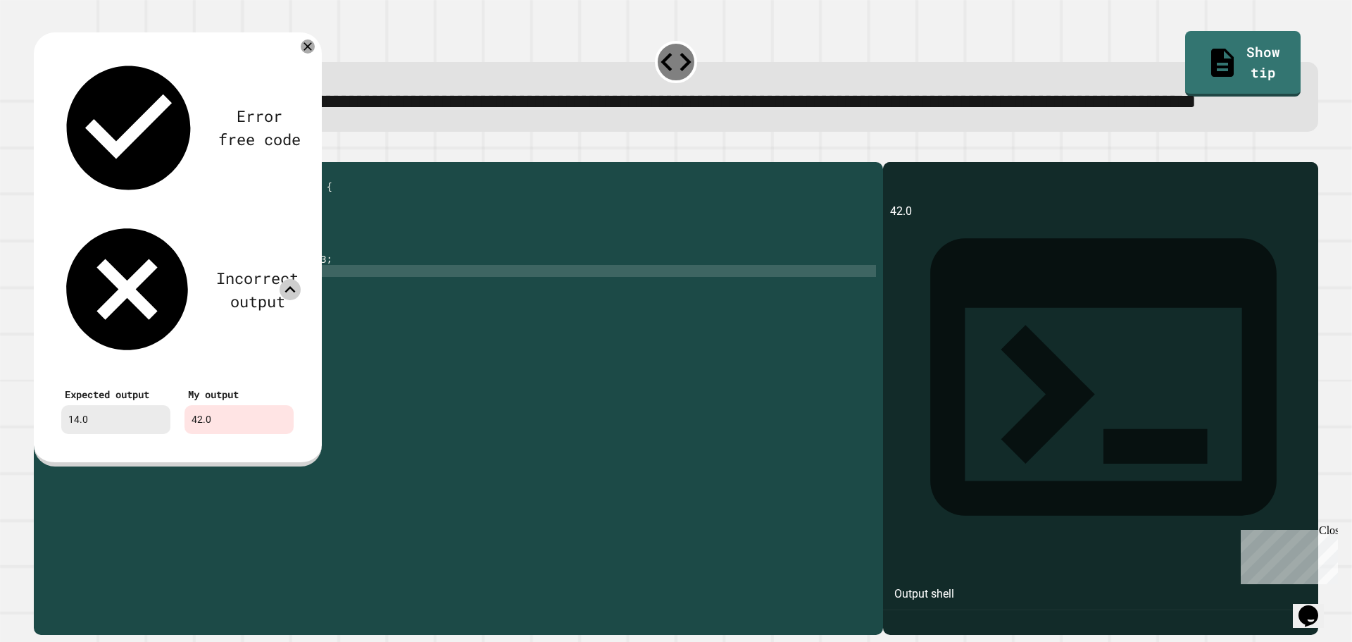
click at [289, 279] on icon at bounding box center [290, 289] width 21 height 21
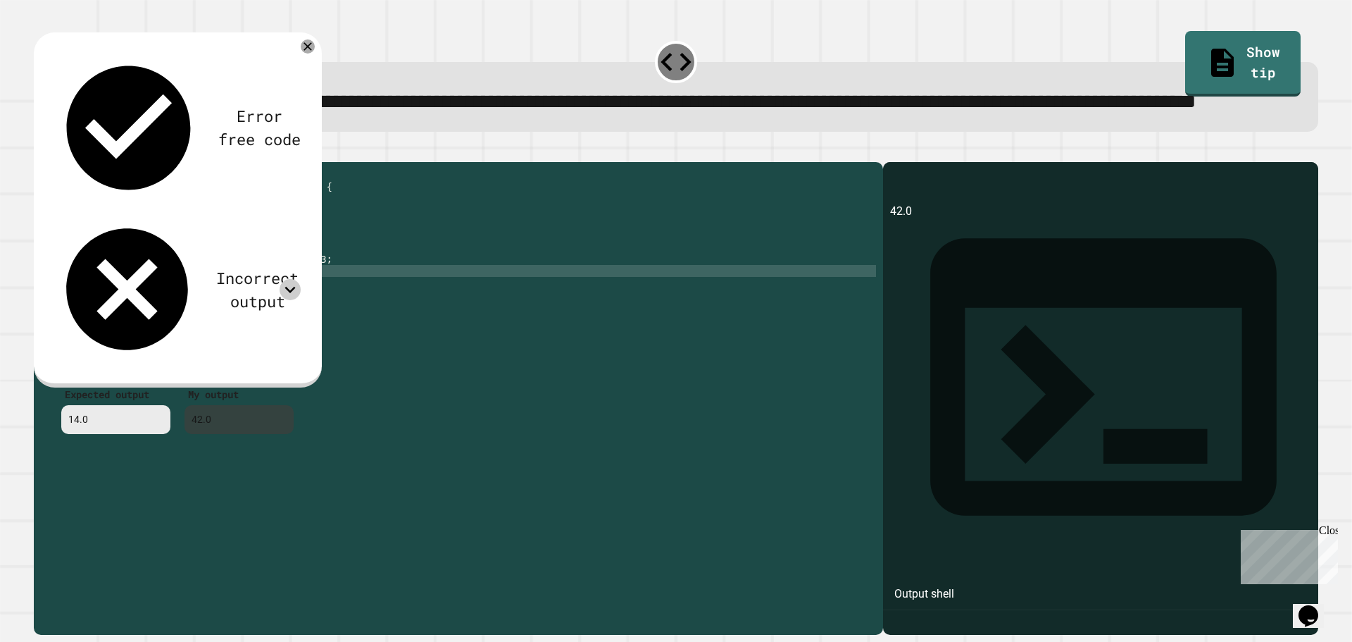
click at [289, 287] on icon at bounding box center [290, 290] width 11 height 6
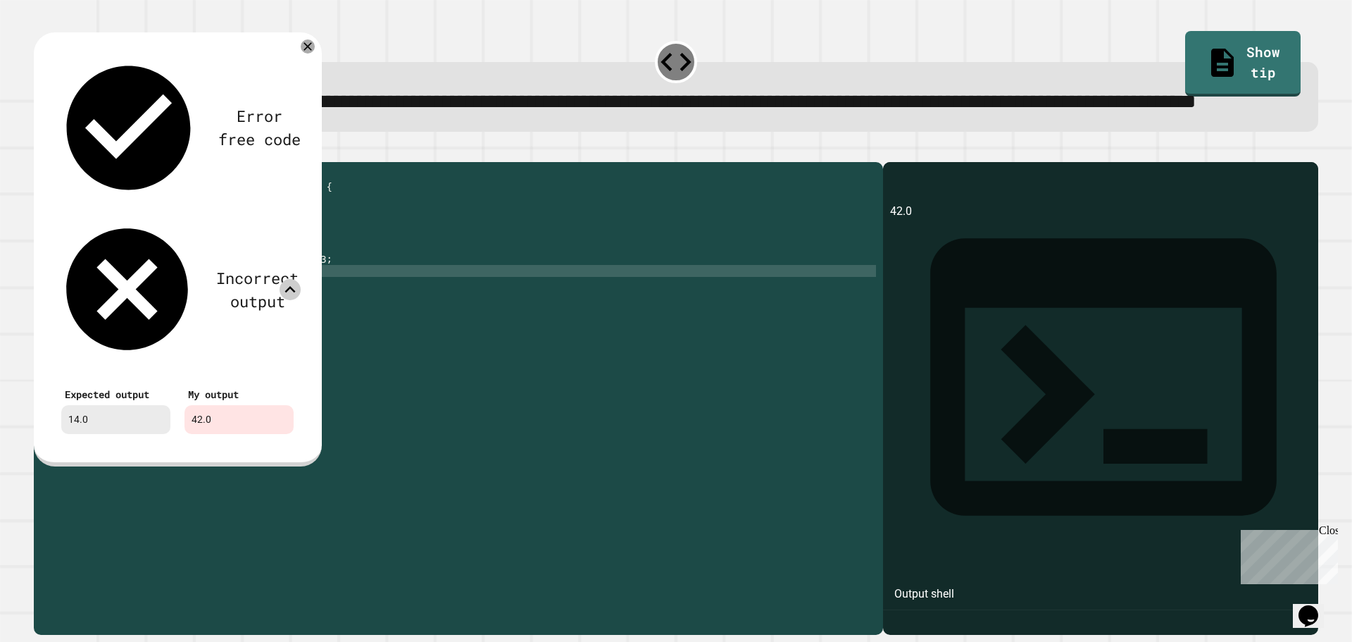
click at [289, 279] on icon at bounding box center [290, 289] width 21 height 21
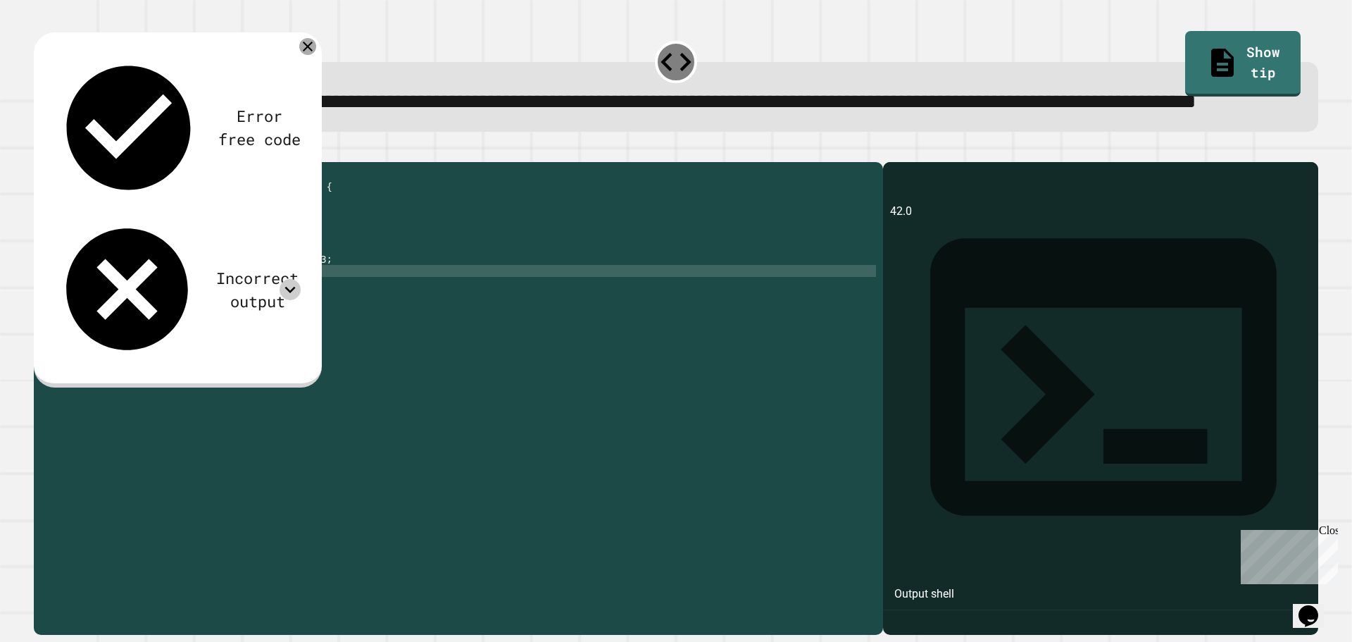
click at [305, 55] on icon at bounding box center [307, 46] width 17 height 17
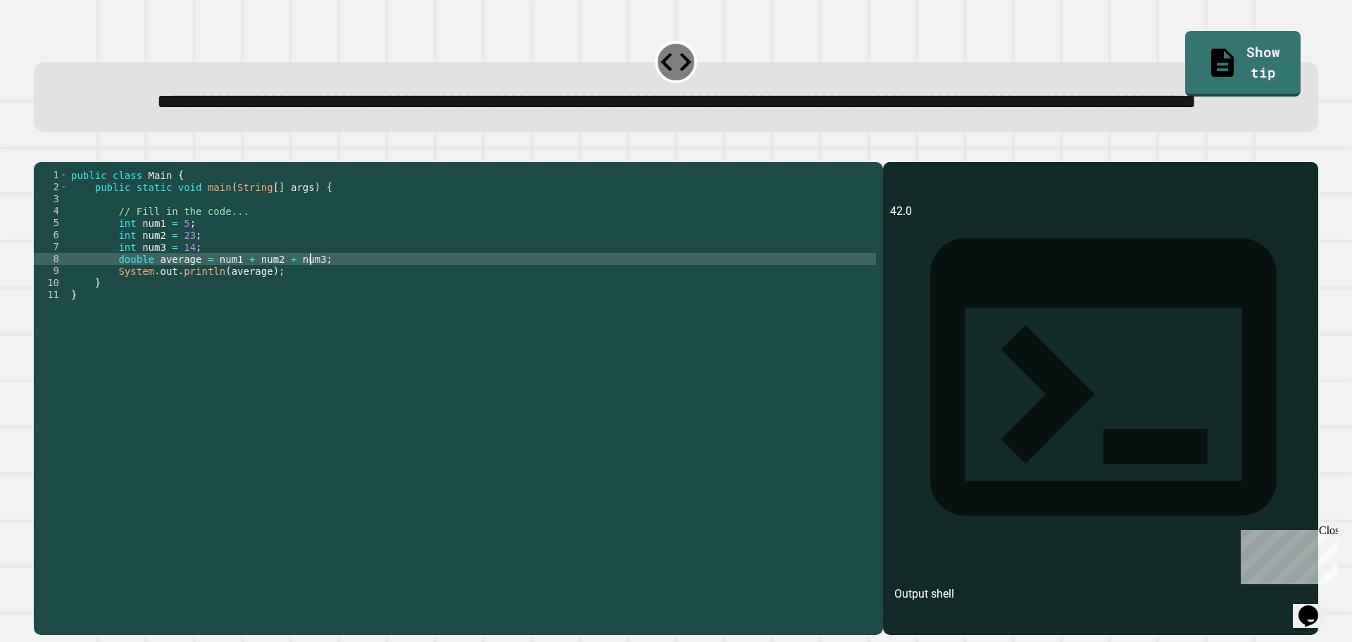
click at [307, 313] on div "public class Main { public static void main ( String [ ] args ) { // Fill in th…" at bounding box center [472, 366] width 808 height 395
click at [305, 313] on div "public class Main { public static void main ( String [ ] args ) { // Fill in th…" at bounding box center [472, 366] width 808 height 395
click at [324, 308] on div "public class Main { public static void main ( String [ ] args ) { // Fill in th…" at bounding box center [472, 366] width 808 height 395
click at [332, 311] on div "public class Main { public static void main ( String [ ] args ) { // Fill in th…" at bounding box center [472, 366] width 808 height 395
click at [308, 313] on div "public class Main { public static void main ( String [ ] args ) { // Fill in th…" at bounding box center [472, 366] width 808 height 395
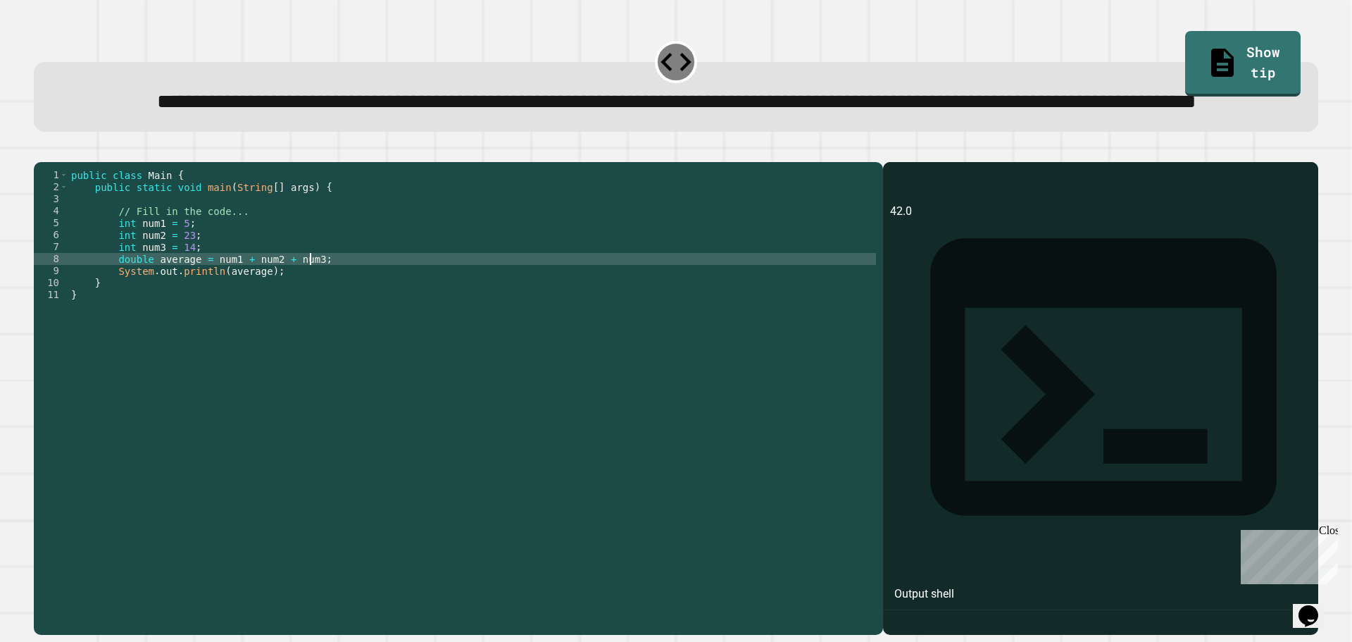
click at [296, 309] on div "public class Main { public static void main ( String [ ] args ) { // Fill in th…" at bounding box center [472, 366] width 808 height 395
click at [299, 309] on div "public class Main { public static void main ( String [ ] args ) { // Fill in th…" at bounding box center [472, 366] width 808 height 395
click at [304, 309] on div "public class Main { public static void main ( String [ ] args ) { // Fill in th…" at bounding box center [472, 366] width 808 height 395
type textarea "**********"
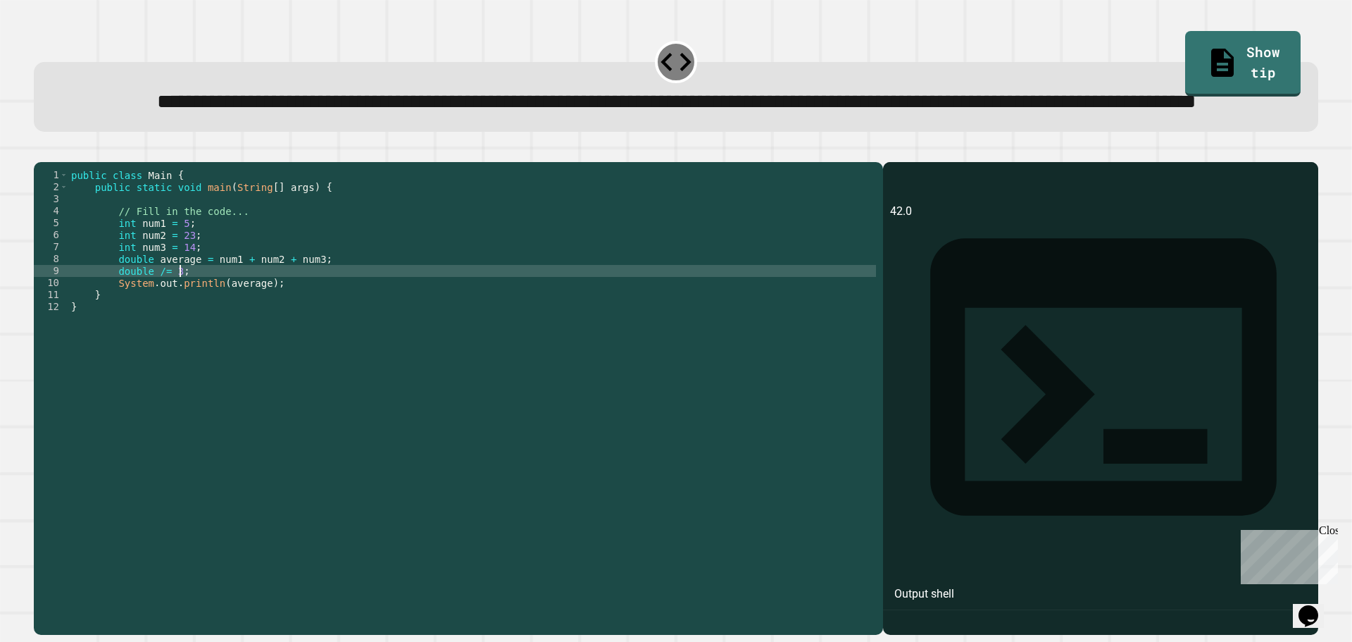
scroll to position [0, 7]
click at [38, 162] on div at bounding box center [676, 153] width 1285 height 17
click at [42, 162] on div at bounding box center [676, 153] width 1285 height 17
click at [41, 151] on icon "button" at bounding box center [41, 151] width 0 height 0
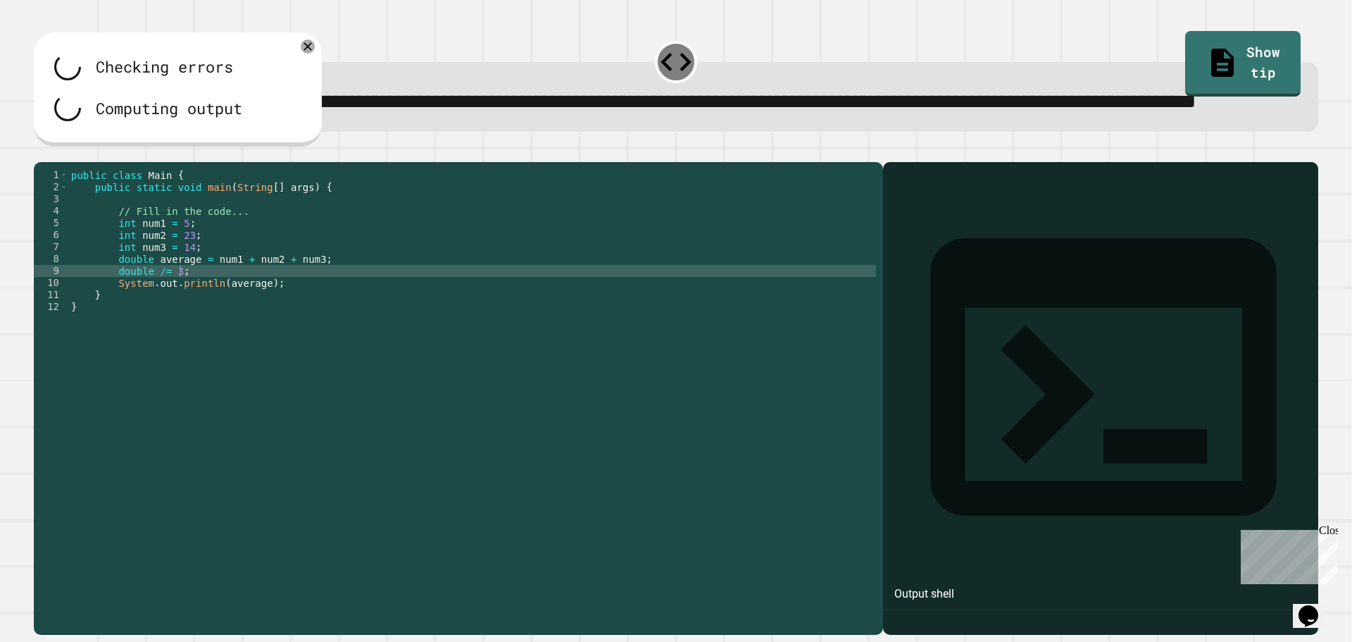
click at [61, 162] on div at bounding box center [676, 153] width 1285 height 17
click at [55, 151] on button "button" at bounding box center [55, 151] width 0 height 0
click at [143, 323] on div "public class Main { public static void main ( String [ ] args ) { // Fill in th…" at bounding box center [472, 366] width 808 height 395
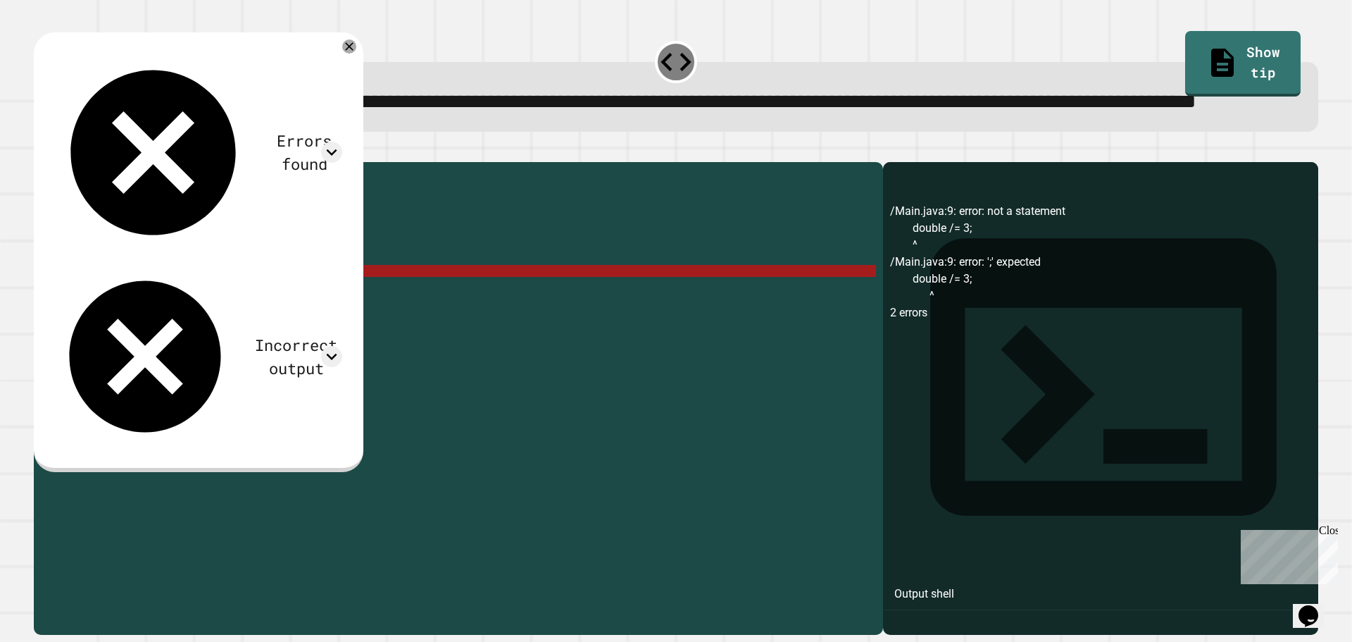
drag, startPoint x: 145, startPoint y: 325, endPoint x: 115, endPoint y: 320, distance: 30.7
click at [115, 320] on div "public class Main { public static void main ( String [ ] args ) { // Fill in th…" at bounding box center [472, 366] width 808 height 395
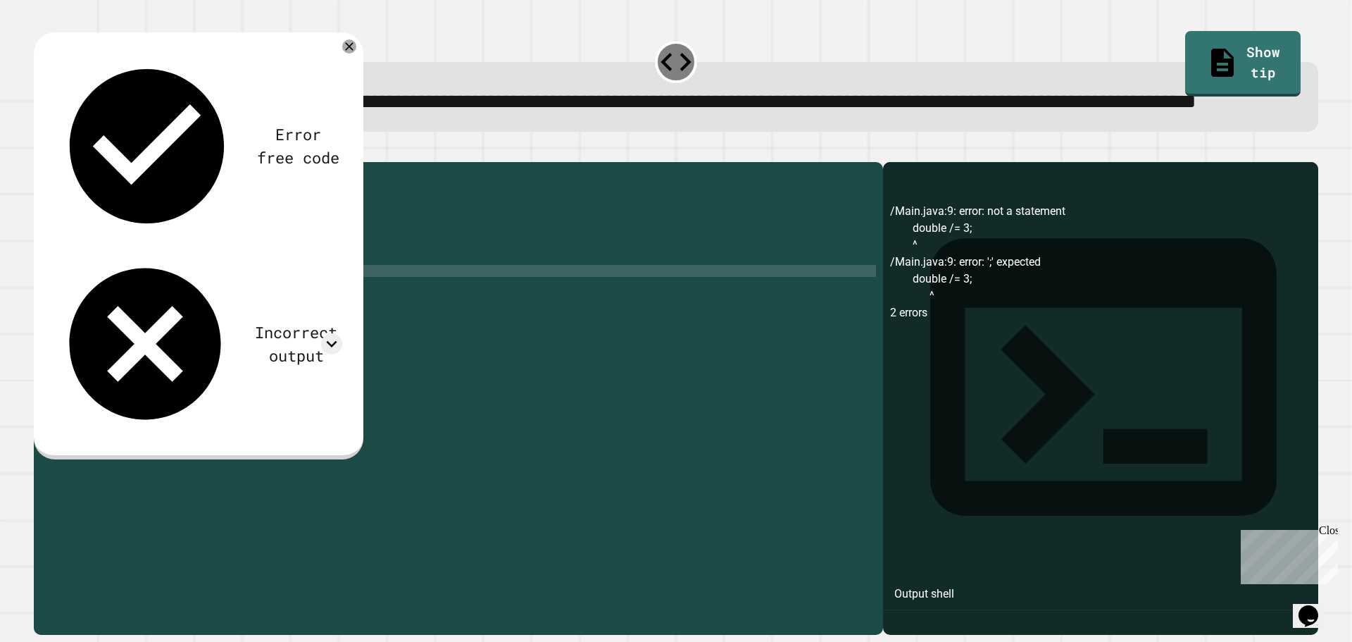
scroll to position [0, 6]
type textarea "**********"
click at [41, 151] on button "button" at bounding box center [41, 151] width 0 height 0
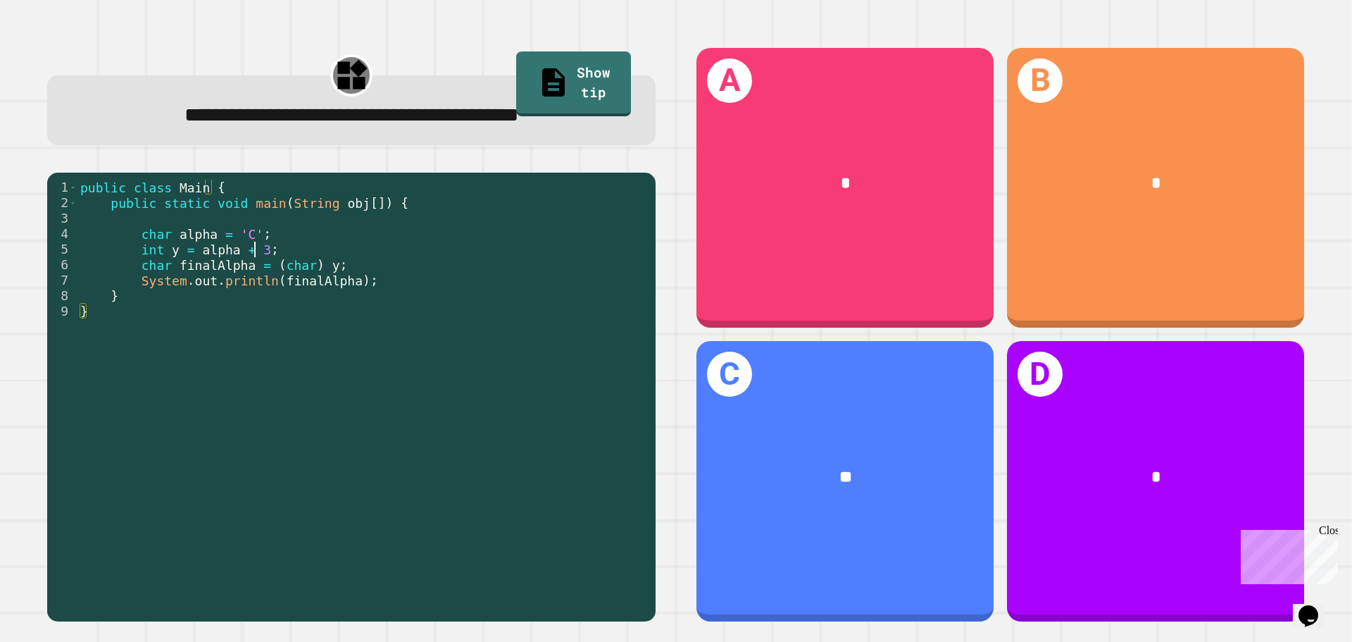
click at [256, 255] on div "public class Main { public static void main ( String obj [ ]) { char alpha = 'C…" at bounding box center [362, 397] width 571 height 434
click at [330, 252] on div "public class Main { public static void main ( String obj [ ]) { char alpha = 'C…" at bounding box center [362, 397] width 571 height 434
type textarea "**********"
drag, startPoint x: 344, startPoint y: 316, endPoint x: 358, endPoint y: 309, distance: 15.1
click at [345, 316] on div "public class Main { public static void main ( String obj [ ]) { char alpha = 'C…" at bounding box center [362, 397] width 571 height 434
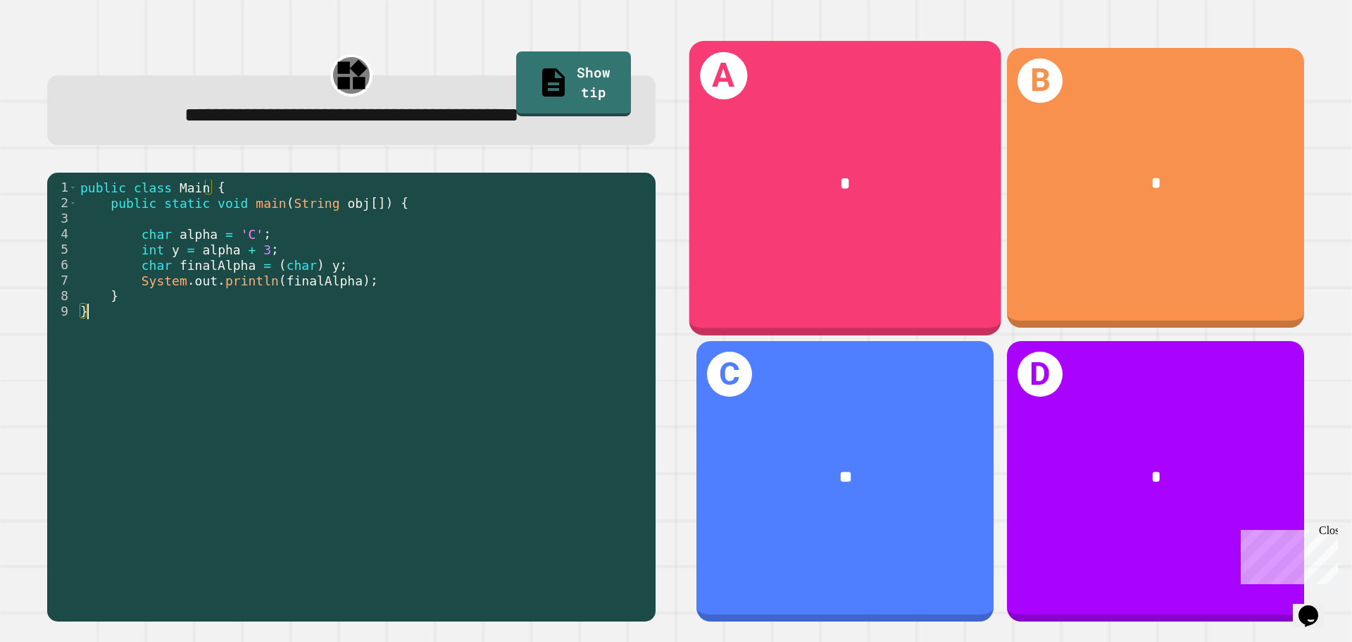
click at [883, 232] on div "A *" at bounding box center [845, 188] width 312 height 294
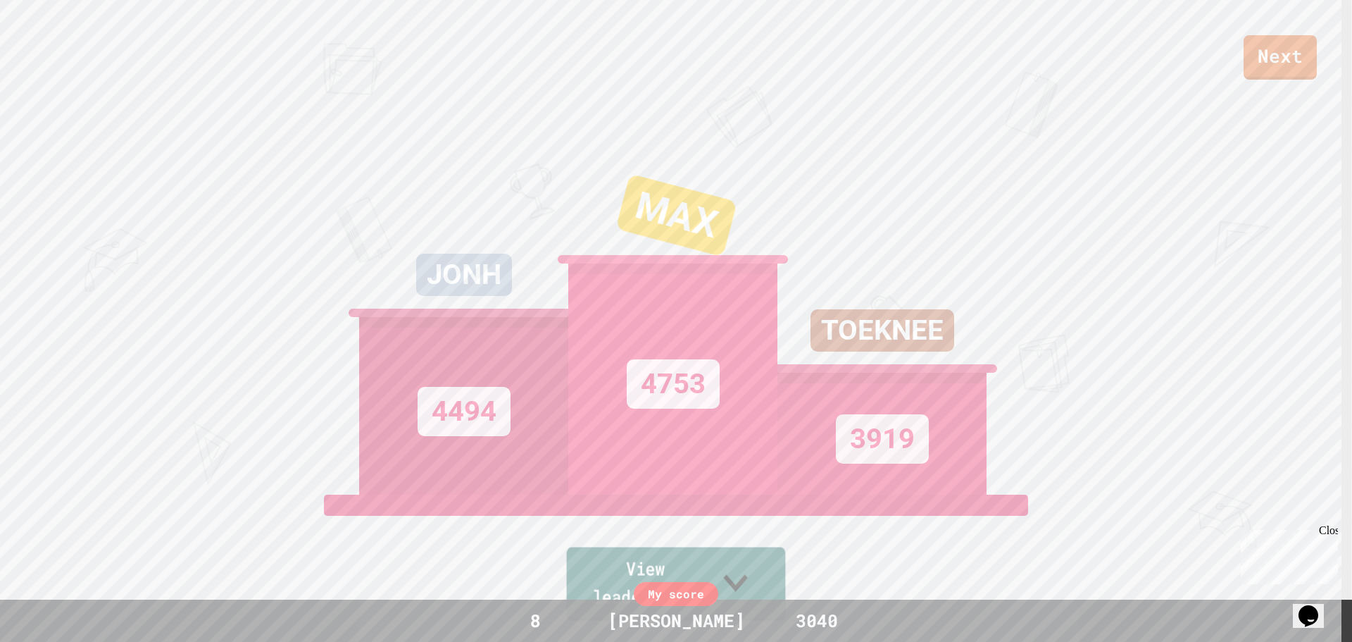
click at [760, 594] on icon at bounding box center [735, 582] width 49 height 56
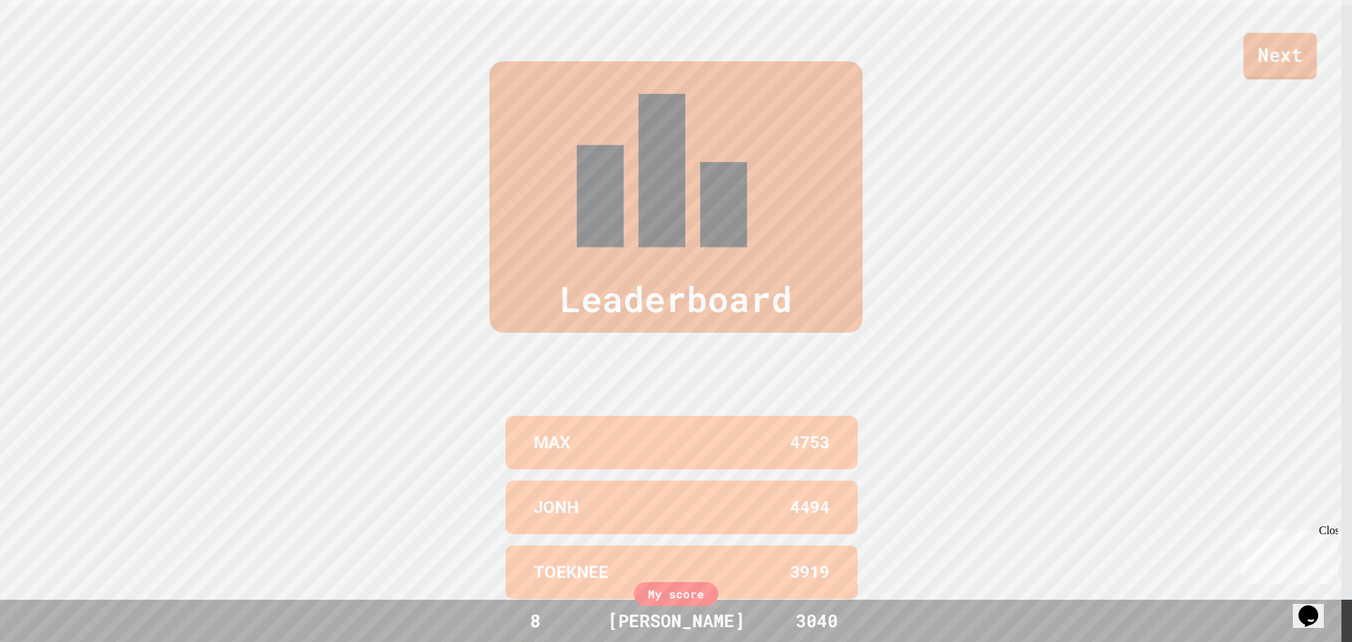
click at [1272, 63] on link "Next" at bounding box center [1280, 56] width 73 height 46
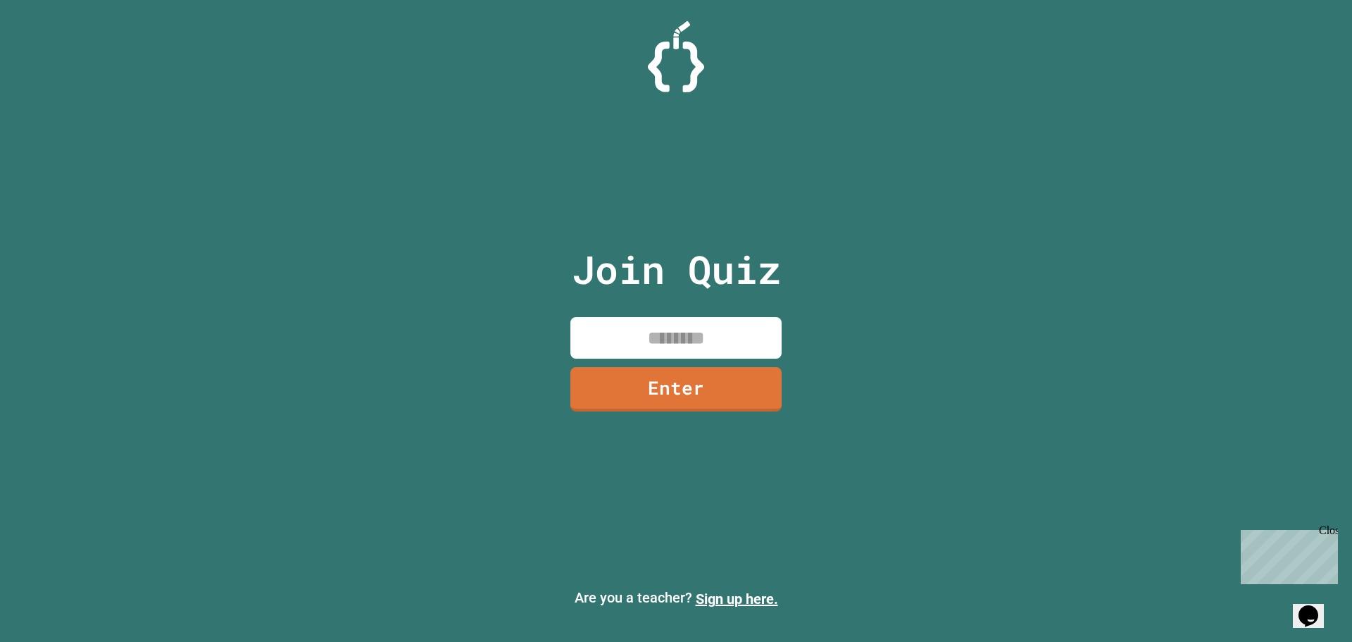
click at [707, 327] on input at bounding box center [675, 338] width 211 height 42
drag, startPoint x: 714, startPoint y: 266, endPoint x: 623, endPoint y: 352, distance: 125.0
click at [630, 321] on div "Join Quiz Enter" at bounding box center [676, 320] width 237 height 571
click at [637, 392] on link "Enter" at bounding box center [675, 387] width 211 height 46
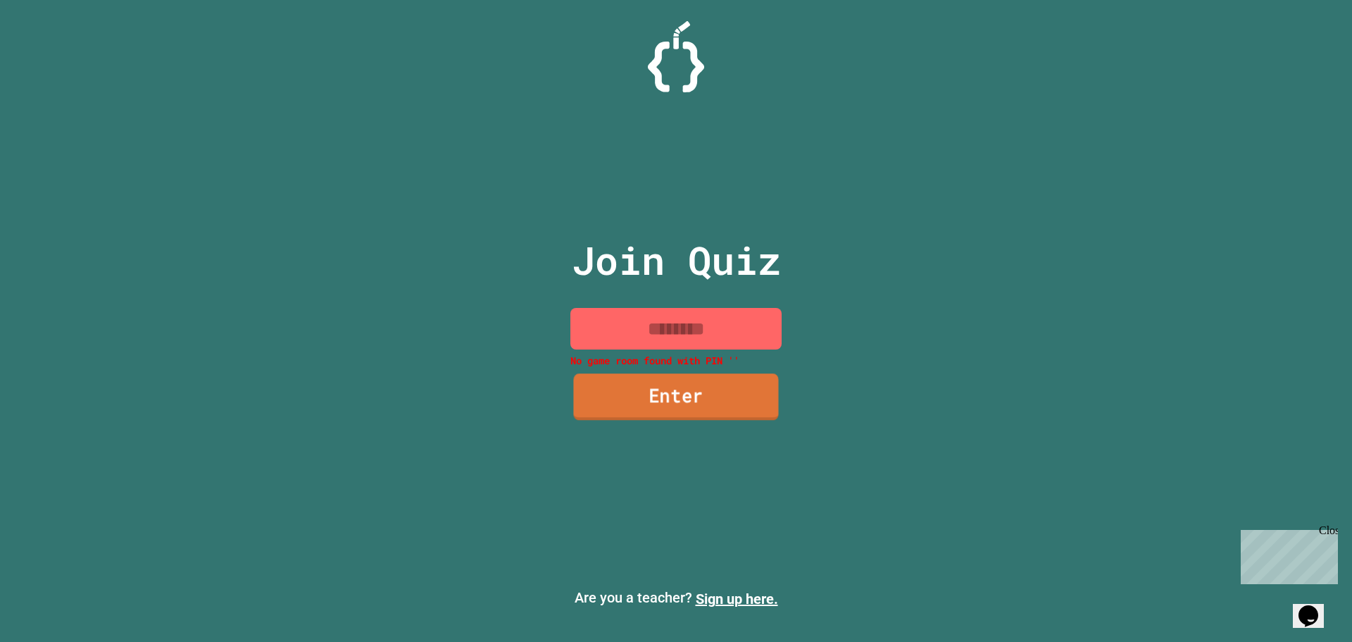
click at [637, 392] on link "Enter" at bounding box center [675, 396] width 205 height 46
click at [637, 392] on link "Enter" at bounding box center [676, 397] width 210 height 46
click at [637, 392] on link "Enter" at bounding box center [675, 396] width 211 height 46
drag, startPoint x: 775, startPoint y: 349, endPoint x: 793, endPoint y: 334, distance: 23.5
click at [776, 349] on div "No game room found with PIN ''" at bounding box center [675, 338] width 211 height 60
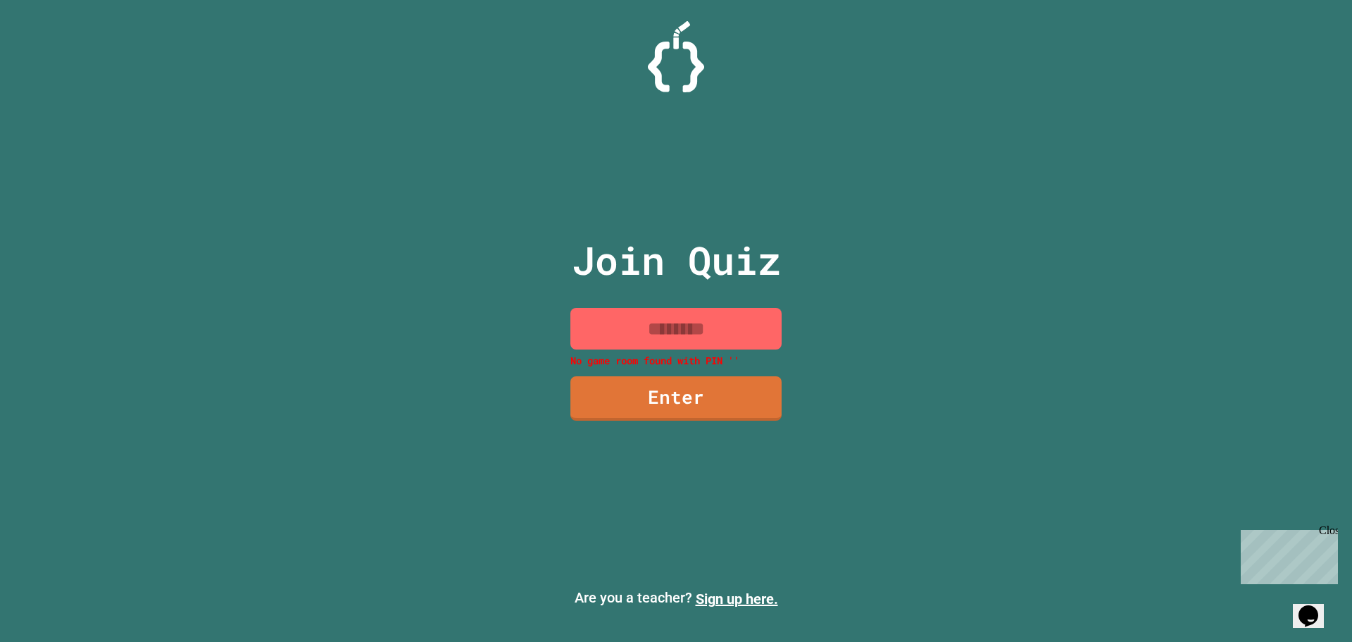
click at [756, 318] on input at bounding box center [675, 329] width 211 height 42
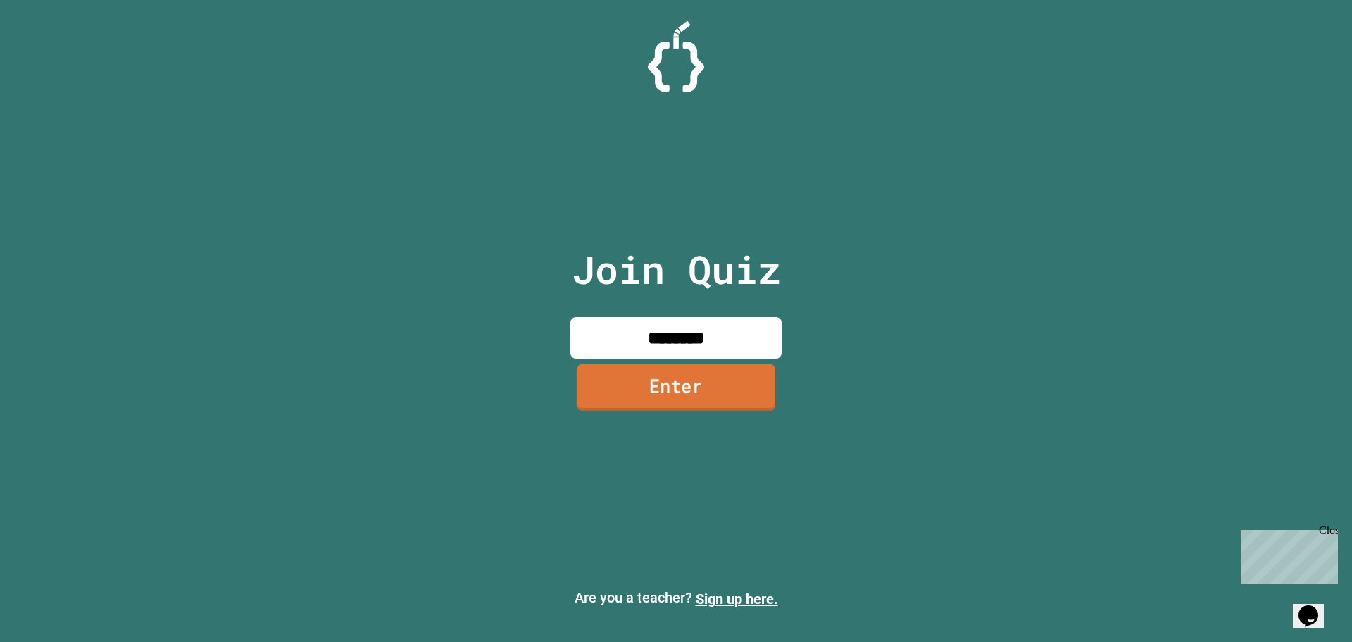
type input "********"
click at [699, 392] on link "Enter" at bounding box center [676, 387] width 199 height 46
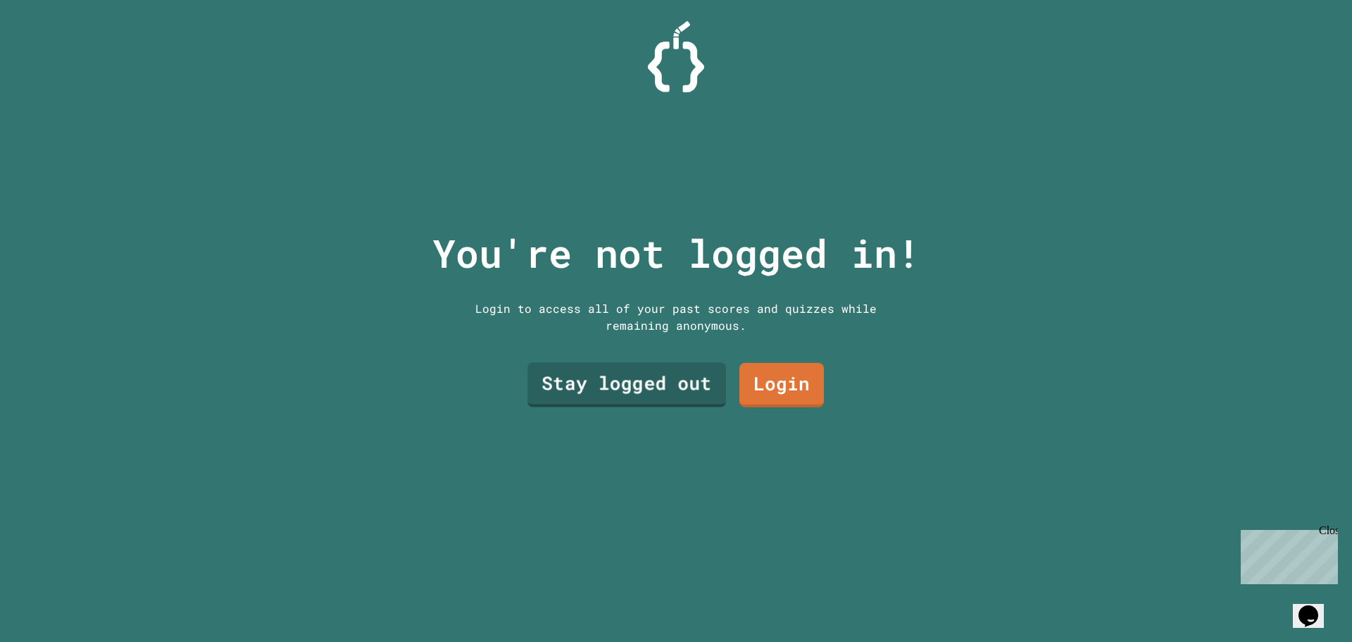
click at [670, 390] on link "Stay logged out" at bounding box center [626, 385] width 199 height 45
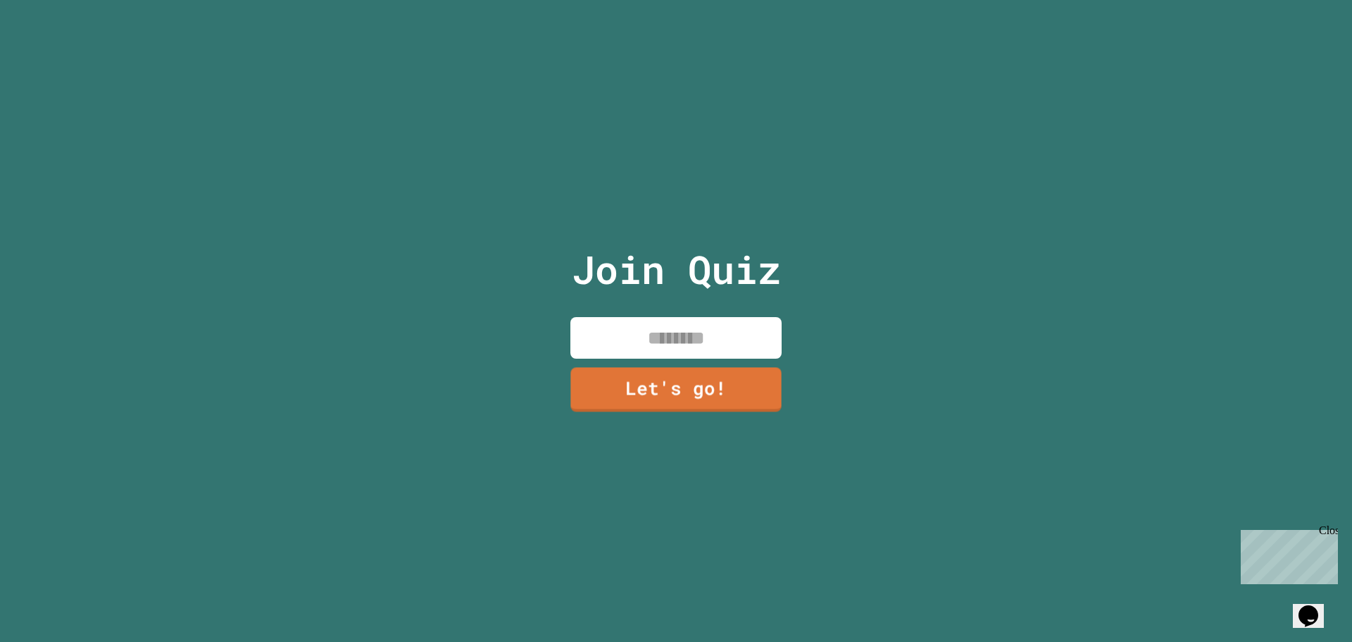
click at [651, 317] on input at bounding box center [675, 338] width 211 height 42
type input "******"
click at [746, 382] on link "Let's go!" at bounding box center [676, 387] width 208 height 46
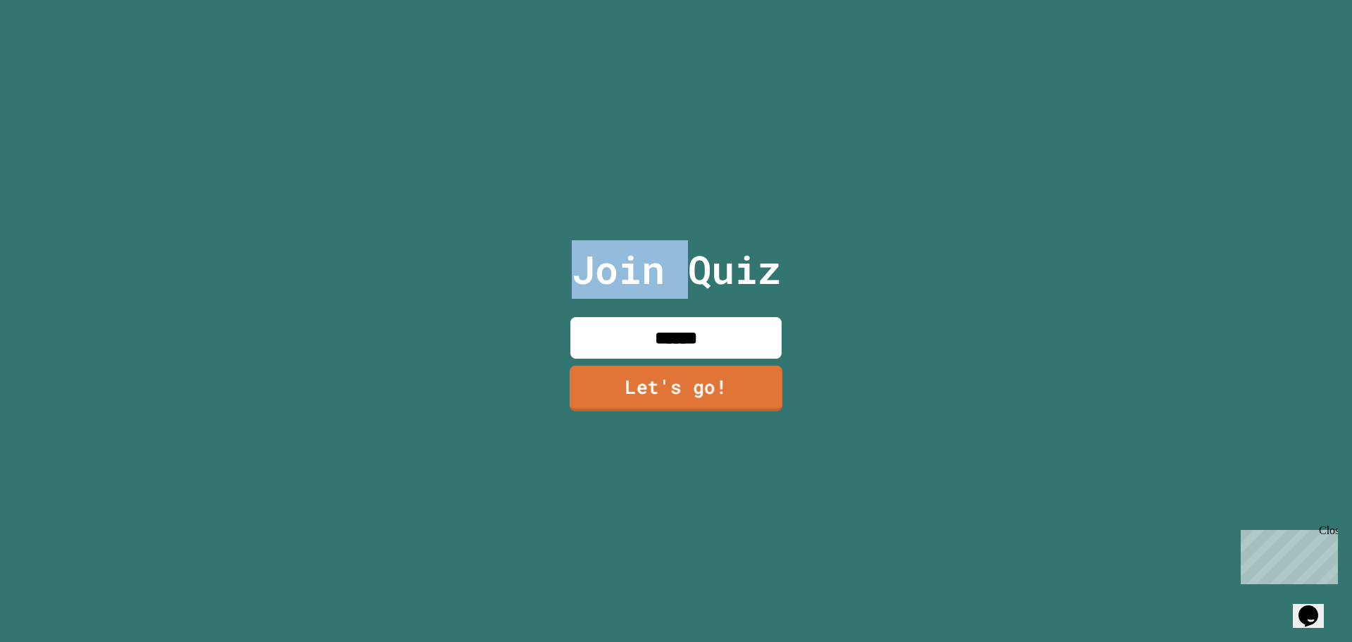
click at [676, 0] on div at bounding box center [676, 0] width 0 height 0
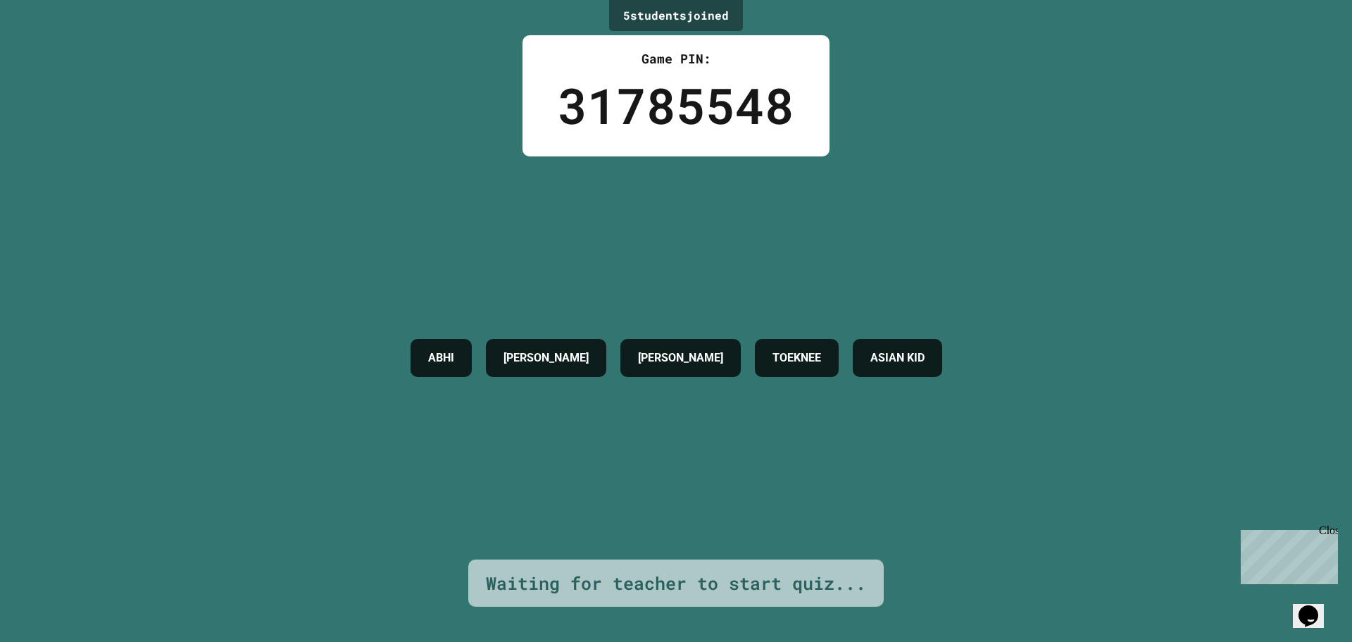
click at [742, 317] on div "[PERSON_NAME] TOEKNEE ASIAN KID" at bounding box center [677, 357] width 546 height 403
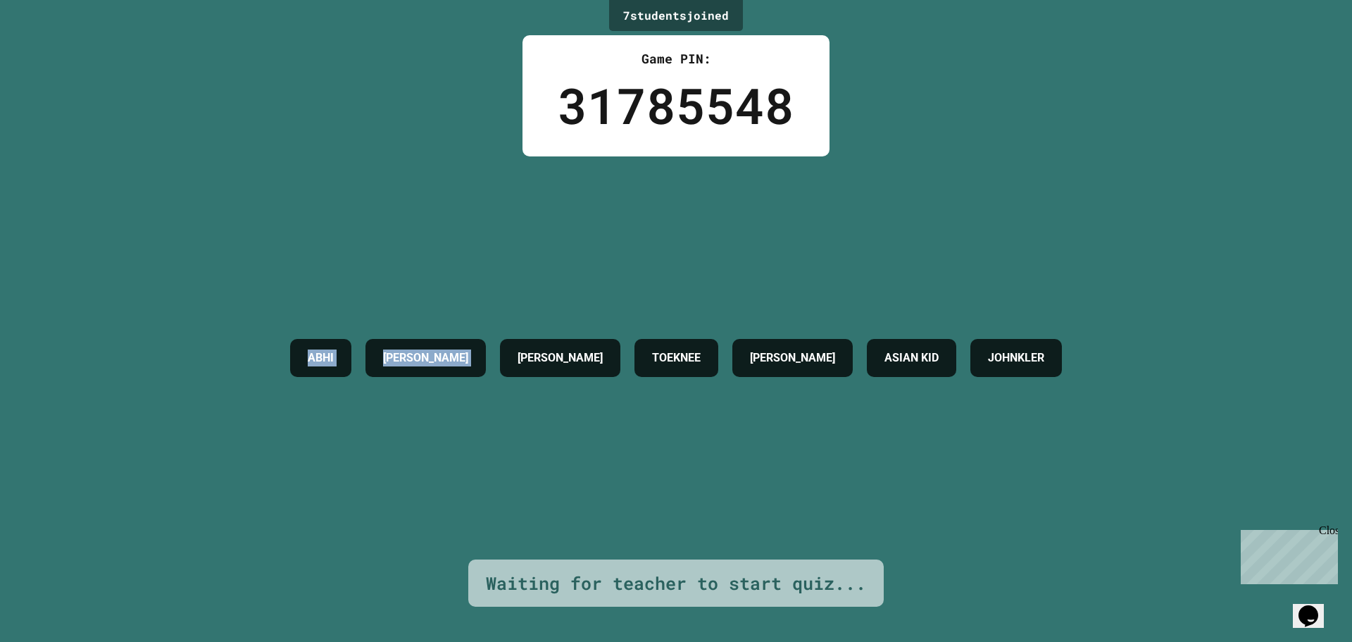
drag, startPoint x: 346, startPoint y: 374, endPoint x: 887, endPoint y: 395, distance: 542.0
click at [600, 394] on div "[PERSON_NAME] TOEKNEE [PERSON_NAME][DEMOGRAPHIC_DATA] KID JOHNKLER" at bounding box center [676, 357] width 786 height 403
drag, startPoint x: 887, startPoint y: 395, endPoint x: 981, endPoint y: 406, distance: 94.3
click at [981, 406] on div "[PERSON_NAME] TOEKNEE [PERSON_NAME][DEMOGRAPHIC_DATA] KID JOHNKLER" at bounding box center [676, 357] width 786 height 403
drag, startPoint x: 654, startPoint y: 353, endPoint x: 822, endPoint y: 361, distance: 167.8
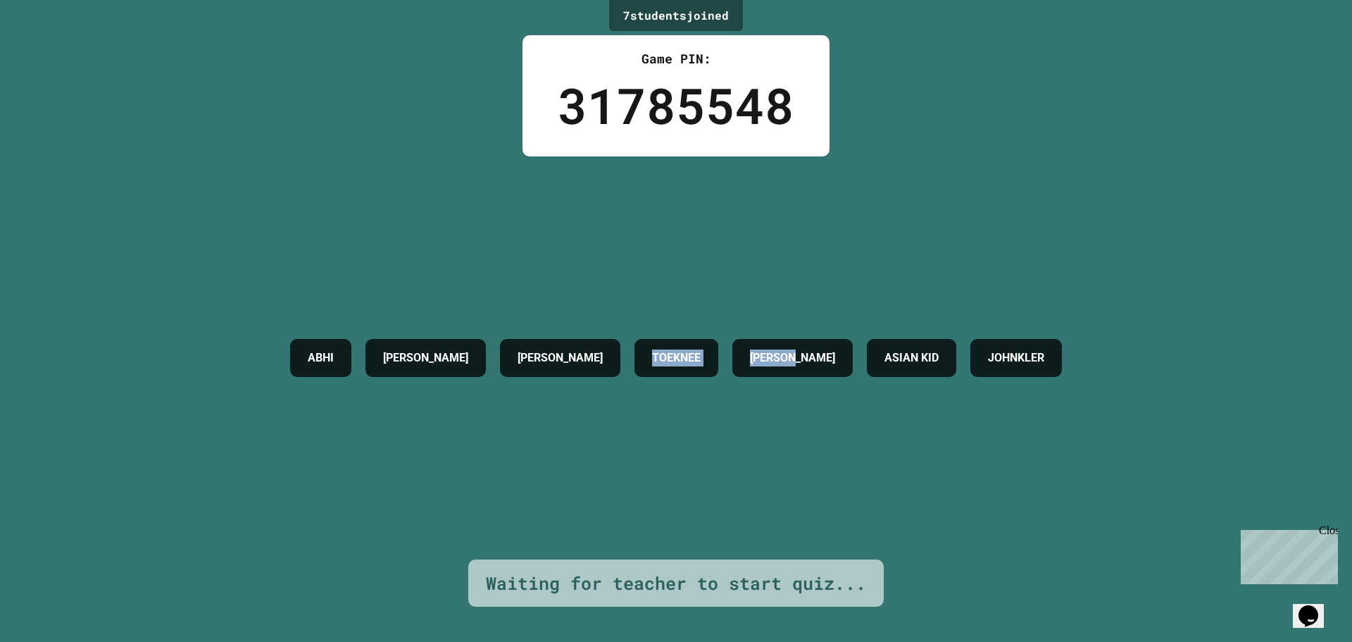
click at [829, 364] on div "[PERSON_NAME] TOEKNEE [PERSON_NAME][DEMOGRAPHIC_DATA] KID JOHNKLER" at bounding box center [676, 358] width 786 height 52
click at [717, 354] on div "[PERSON_NAME] TOEKNEE [PERSON_NAME][DEMOGRAPHIC_DATA] KID JOHNKLER" at bounding box center [676, 358] width 786 height 52
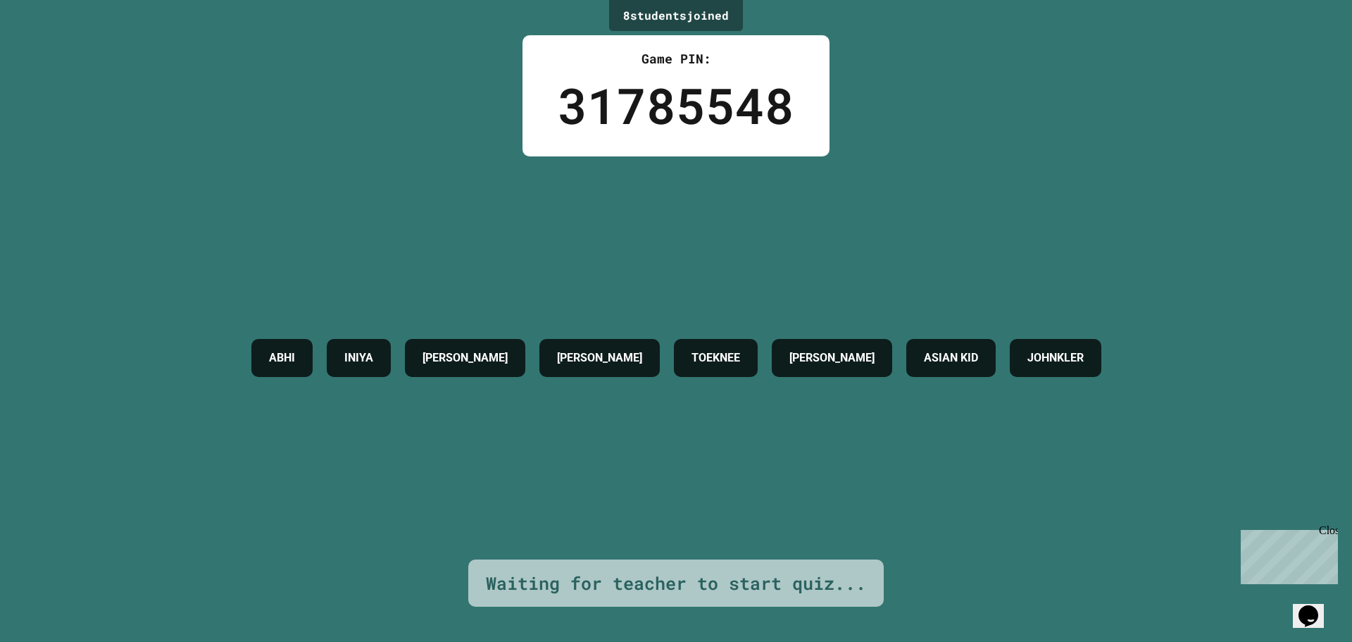
drag, startPoint x: 923, startPoint y: 365, endPoint x: 983, endPoint y: 367, distance: 60.6
click at [959, 370] on div "ASIAN KID" at bounding box center [950, 358] width 89 height 38
drag, startPoint x: 983, startPoint y: 367, endPoint x: 985, endPoint y: 331, distance: 35.9
click at [1077, 358] on div "ABHI [PERSON_NAME] TOEKNEE [PERSON_NAME] [PERSON_NAME]" at bounding box center [676, 358] width 864 height 52
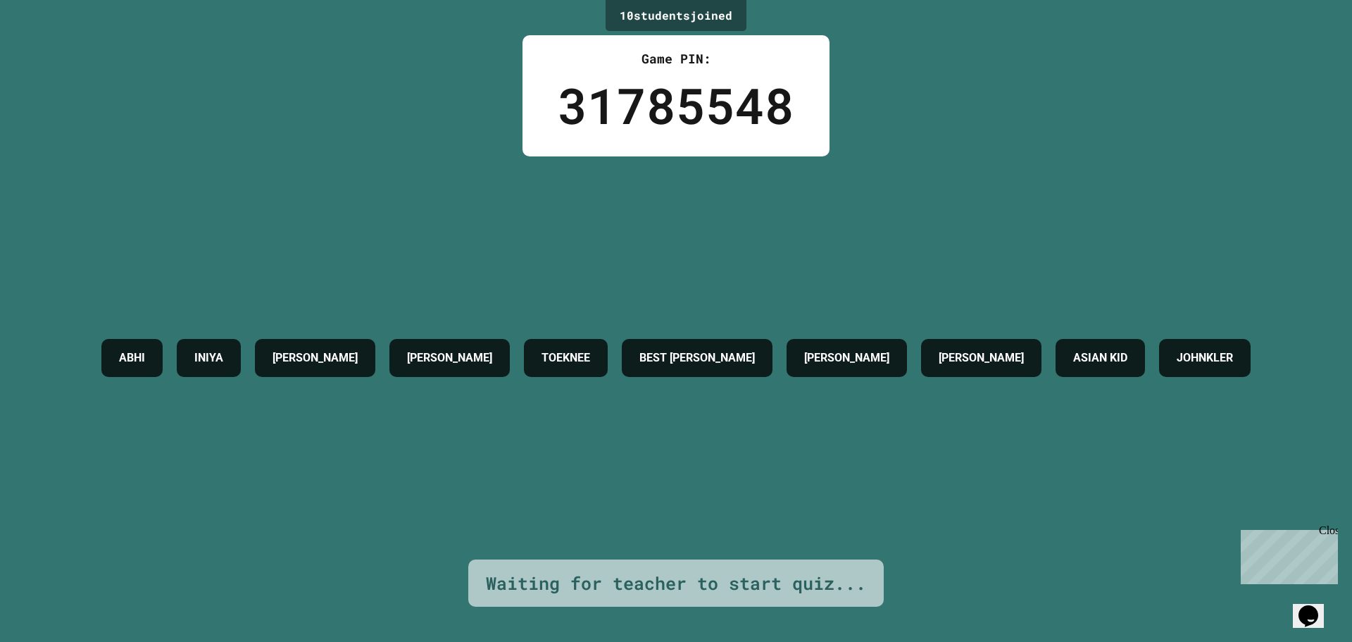
drag, startPoint x: 1028, startPoint y: 358, endPoint x: 1070, endPoint y: 323, distance: 55.5
click at [1066, 332] on div "ABHI [PERSON_NAME] TOEKNEE BEST [PERSON_NAME] [PERSON_NAME] M [DEMOGRAPHIC_DATA…" at bounding box center [675, 358] width 1163 height 52
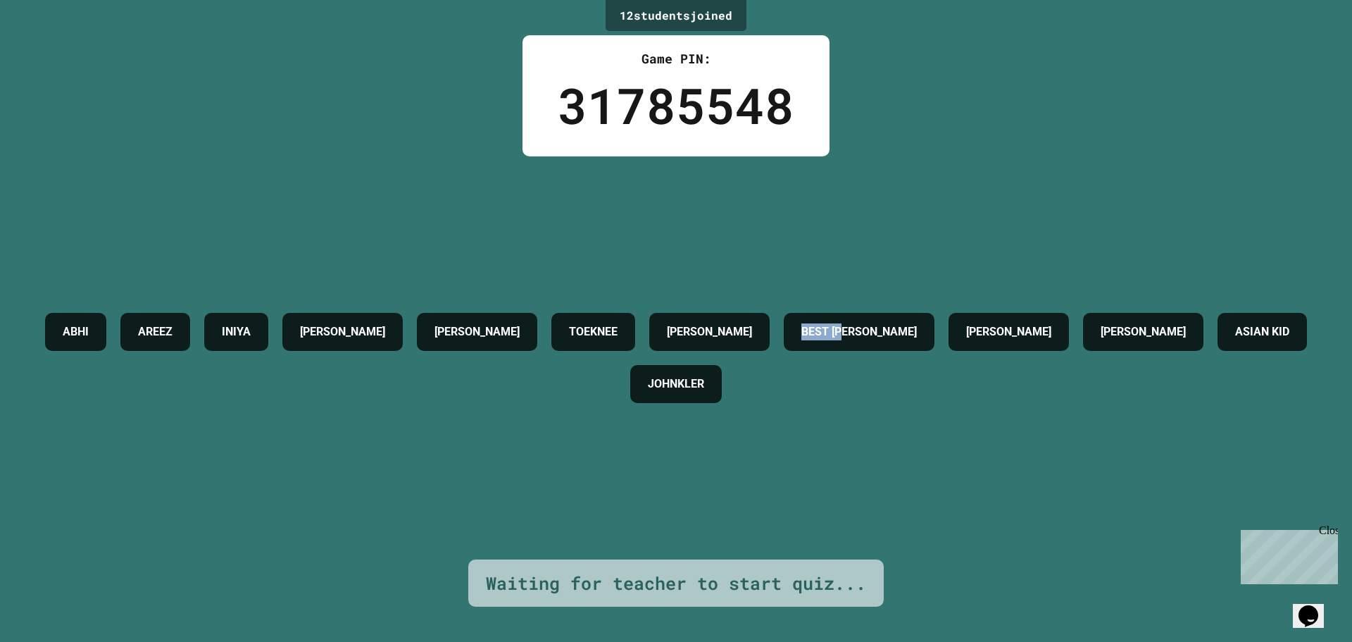
drag, startPoint x: 1069, startPoint y: 319, endPoint x: 989, endPoint y: 343, distance: 83.8
click at [989, 343] on div "ABHI AREEZ [PERSON_NAME] TOEKNEE [PERSON_NAME] [PERSON_NAME] [PERSON_NAME] M AS…" at bounding box center [676, 358] width 1282 height 104
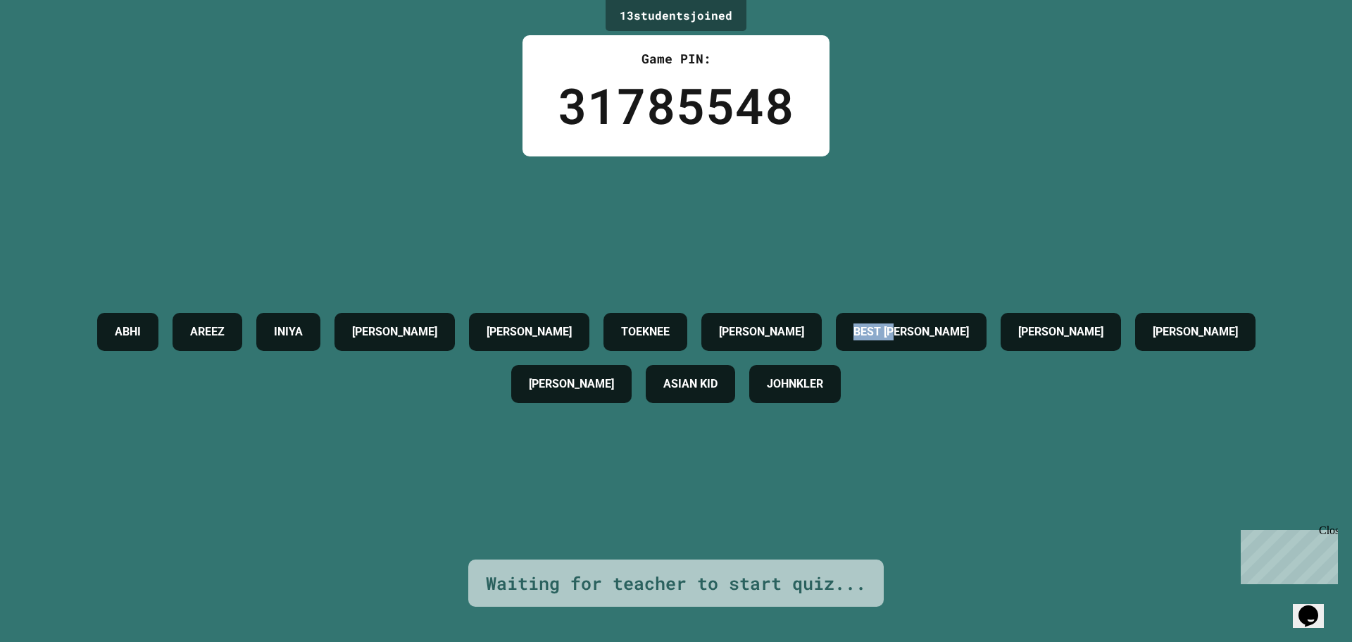
click at [969, 330] on h4 "BEST [PERSON_NAME]" at bounding box center [911, 331] width 115 height 17
click at [969, 323] on h4 "BEST [PERSON_NAME]" at bounding box center [911, 331] width 115 height 17
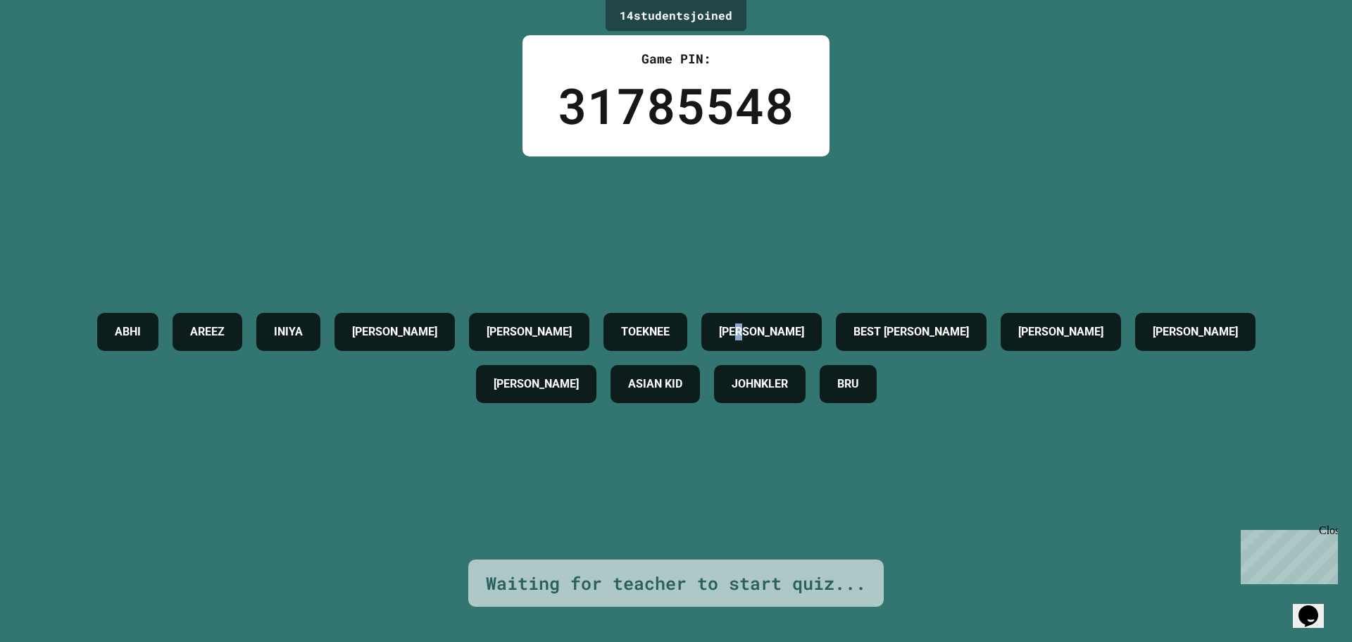
drag, startPoint x: 889, startPoint y: 319, endPoint x: 877, endPoint y: 304, distance: 19.0
click at [804, 323] on h4 "[PERSON_NAME]" at bounding box center [761, 331] width 85 height 17
drag, startPoint x: 970, startPoint y: 381, endPoint x: 963, endPoint y: 363, distance: 18.7
click at [877, 365] on div "BRU" at bounding box center [848, 384] width 57 height 38
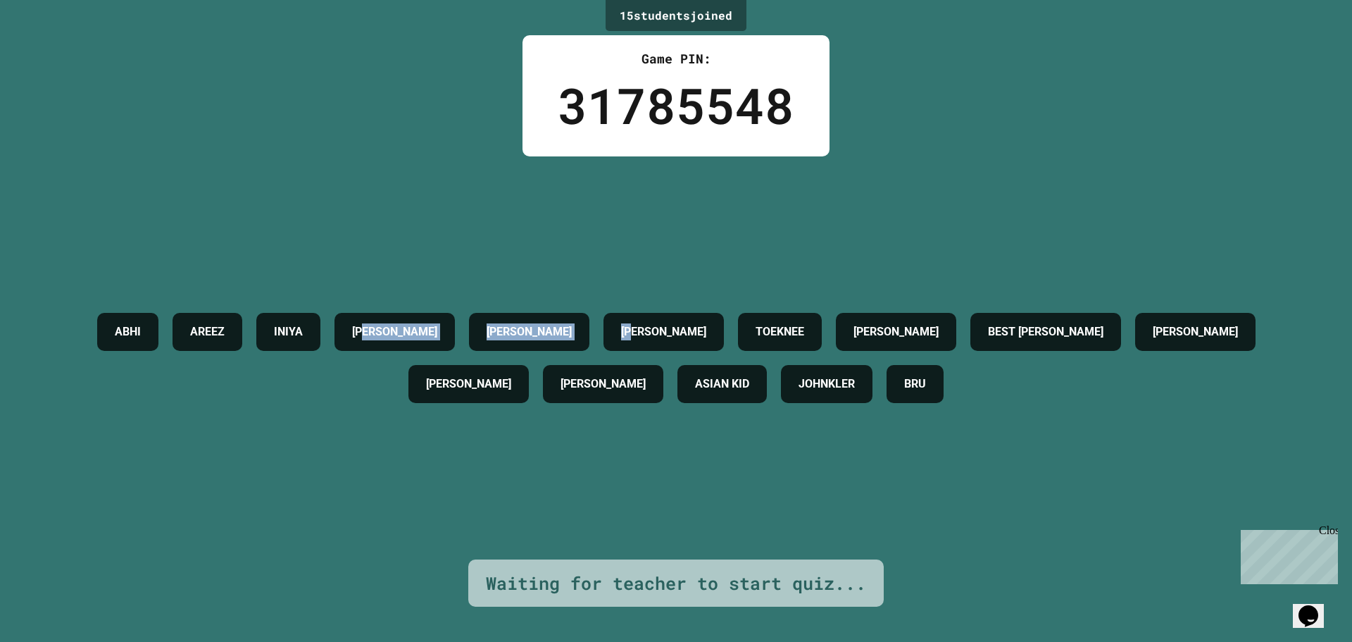
drag, startPoint x: 733, startPoint y: 323, endPoint x: 453, endPoint y: 131, distance: 339.5
click at [453, 131] on div "15 student s joined Game PIN: 31785548 [PERSON_NAME] [PERSON_NAME] [PERSON_NAME…" at bounding box center [676, 321] width 1352 height 642
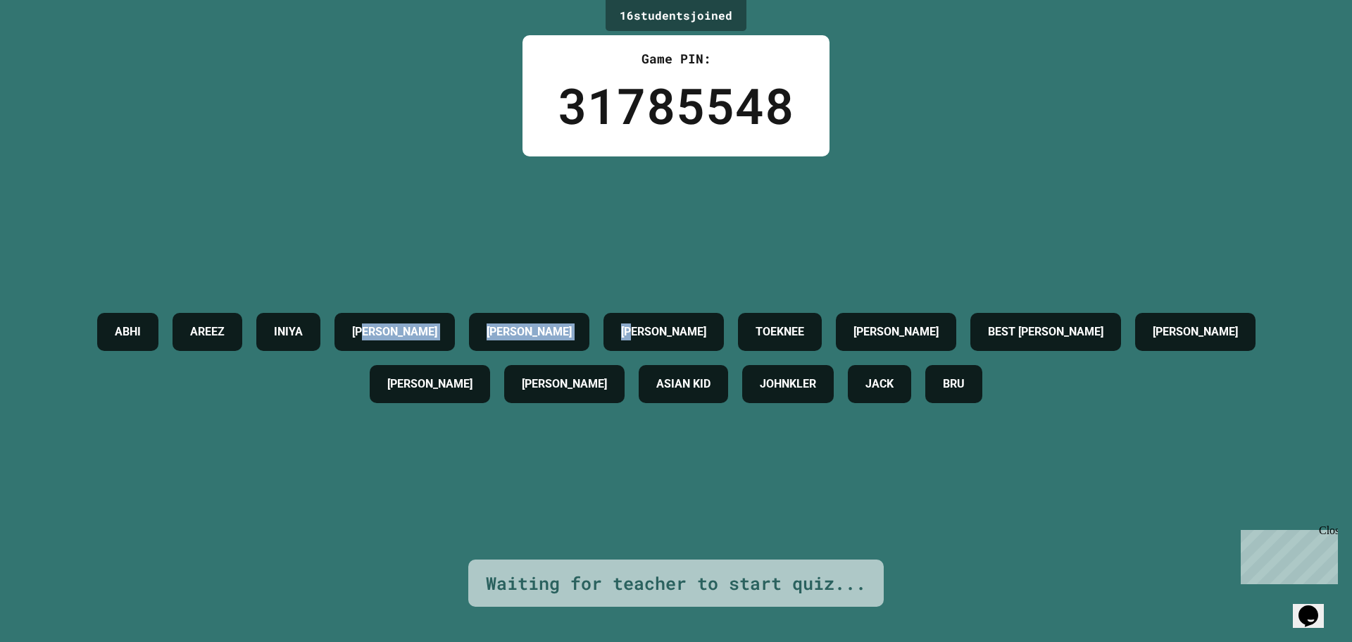
click at [437, 130] on div "16 student s joined Game PIN: 31785548 [PERSON_NAME] [PERSON_NAME] [PERSON_NAME…" at bounding box center [676, 321] width 1352 height 642
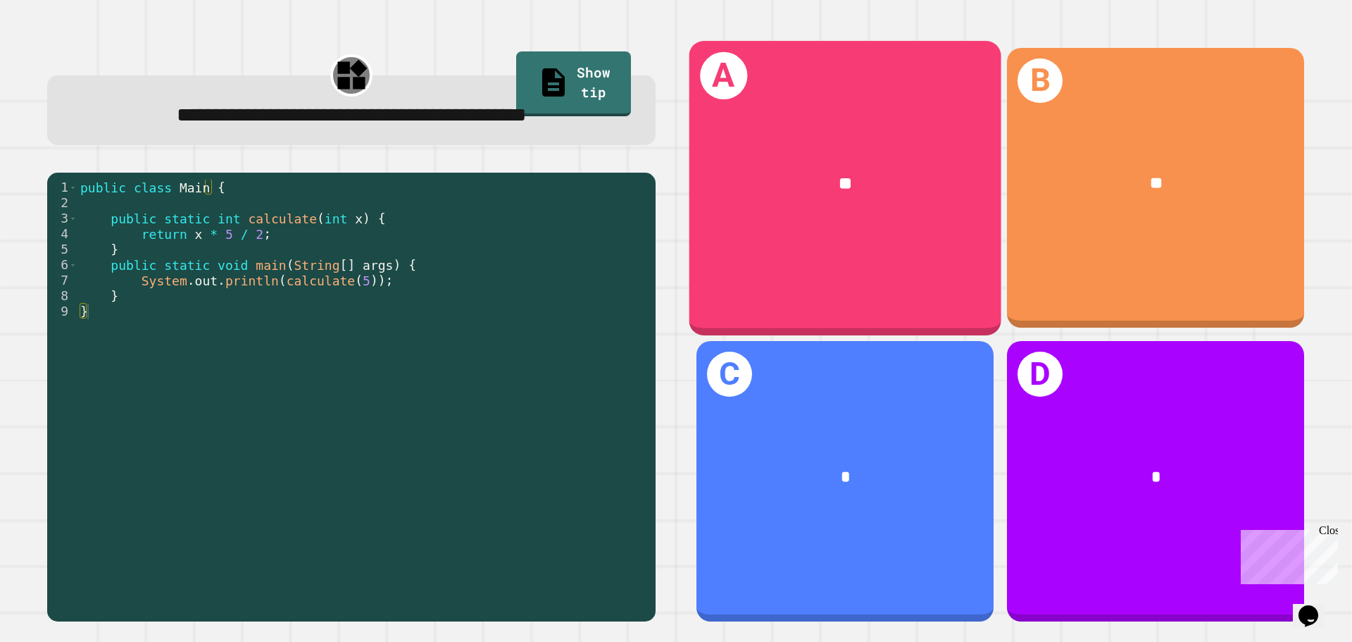
click at [901, 171] on div "**" at bounding box center [845, 183] width 243 height 26
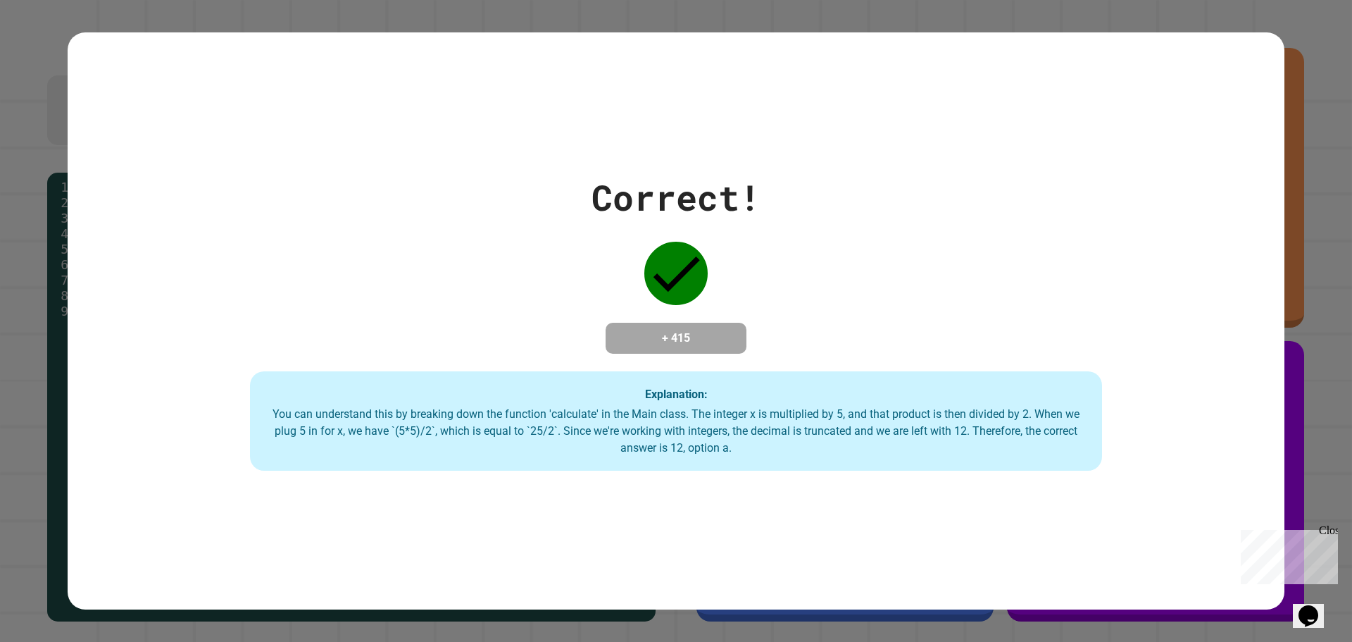
click at [899, 171] on div "Correct! + 415 Explanation: You can understand this by breaking down the functi…" at bounding box center [676, 321] width 1217 height 300
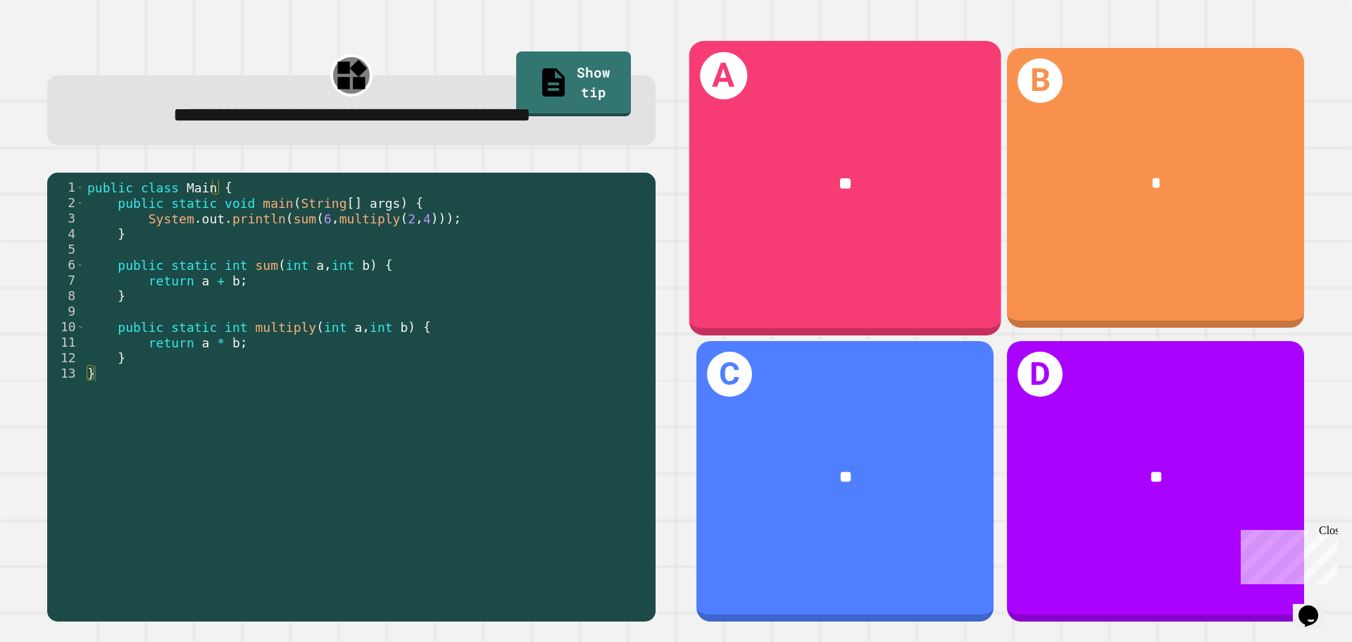
click at [851, 173] on div "**" at bounding box center [845, 183] width 243 height 26
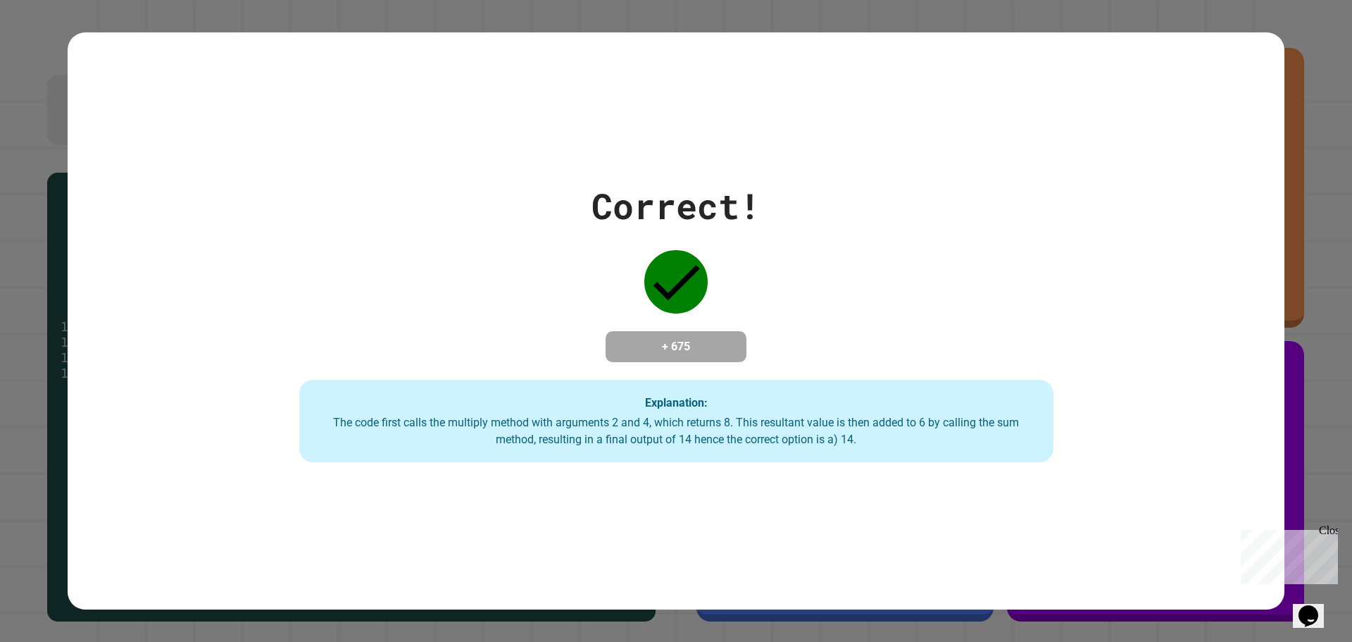
click at [489, 180] on div "Correct! + 675 Explanation: The code first calls the multiply method with argum…" at bounding box center [676, 321] width 1078 height 283
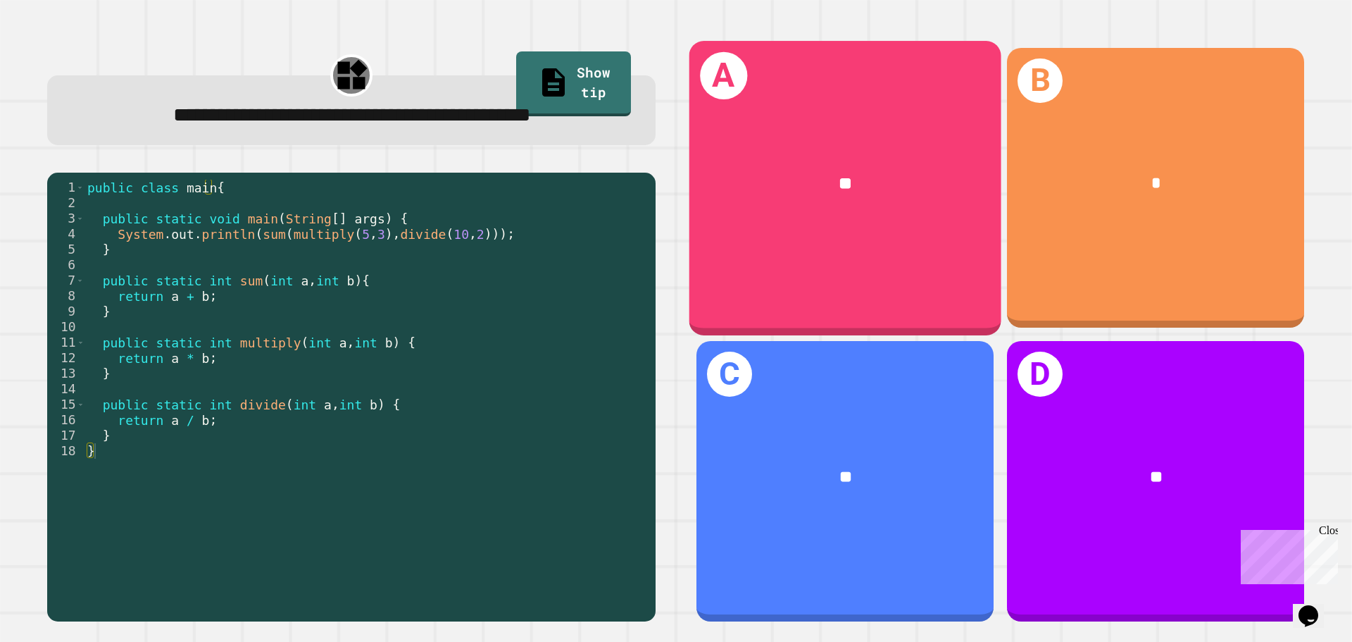
click at [761, 280] on div "A **" at bounding box center [845, 188] width 312 height 294
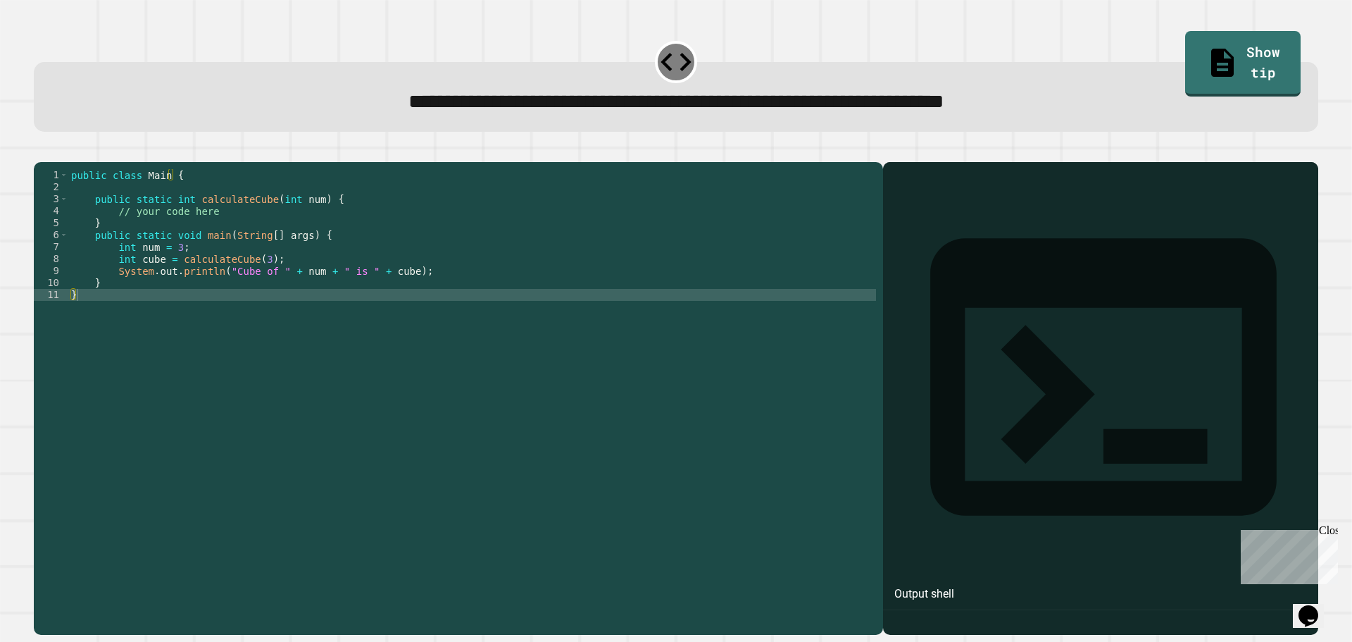
click at [327, 224] on div "public class Main { public static int calculateCube ( int num ) { // your code …" at bounding box center [472, 384] width 808 height 431
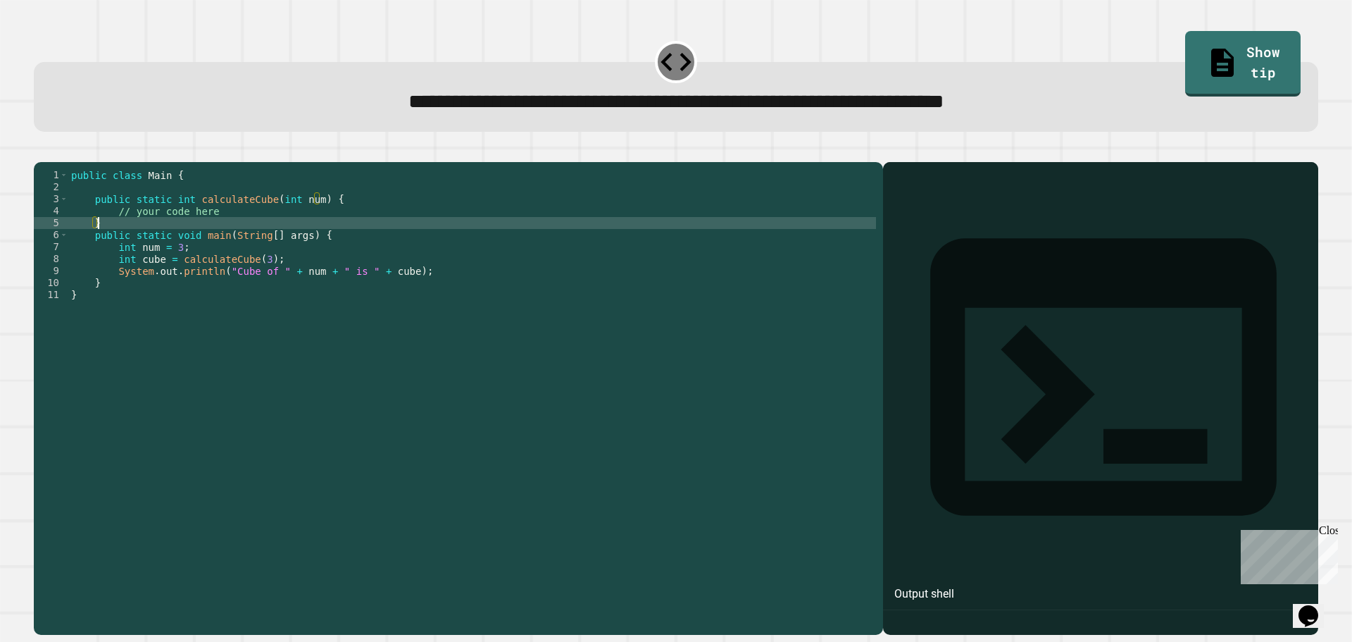
click at [320, 245] on div "public class Main { public static int calculateCube ( int num ) { // your code …" at bounding box center [472, 384] width 808 height 431
click at [320, 233] on div "public class Main { public static int calculateCube ( int num ) { // your code …" at bounding box center [472, 384] width 808 height 431
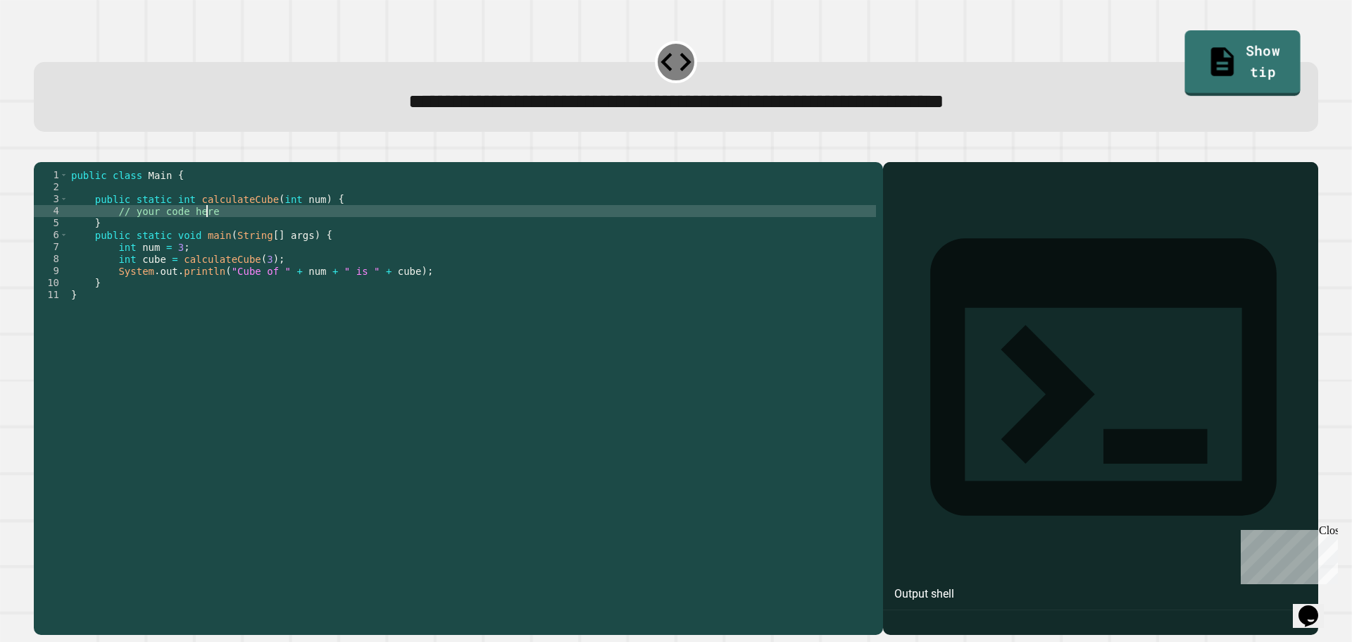
click at [1197, 61] on link "Show tip" at bounding box center [1242, 62] width 115 height 65
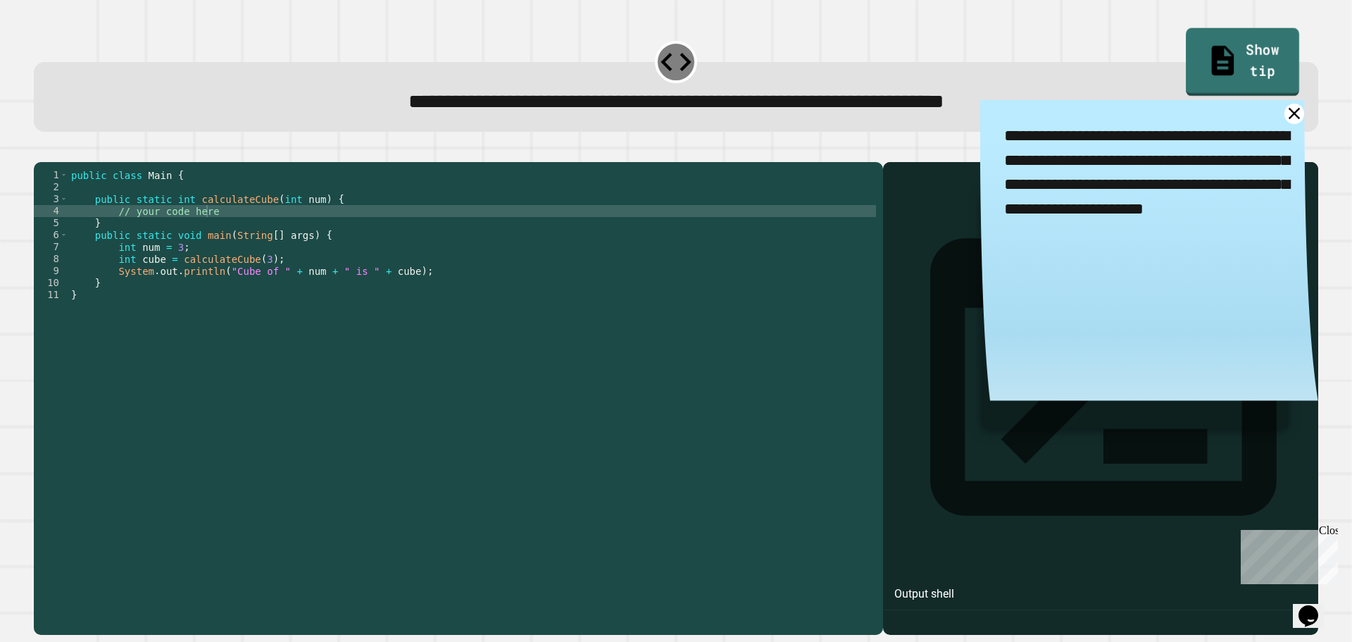
click at [1198, 61] on link "Show tip" at bounding box center [1243, 62] width 113 height 68
click at [1285, 108] on link at bounding box center [1295, 114] width 20 height 20
